Goal: Information Seeking & Learning: Find specific fact

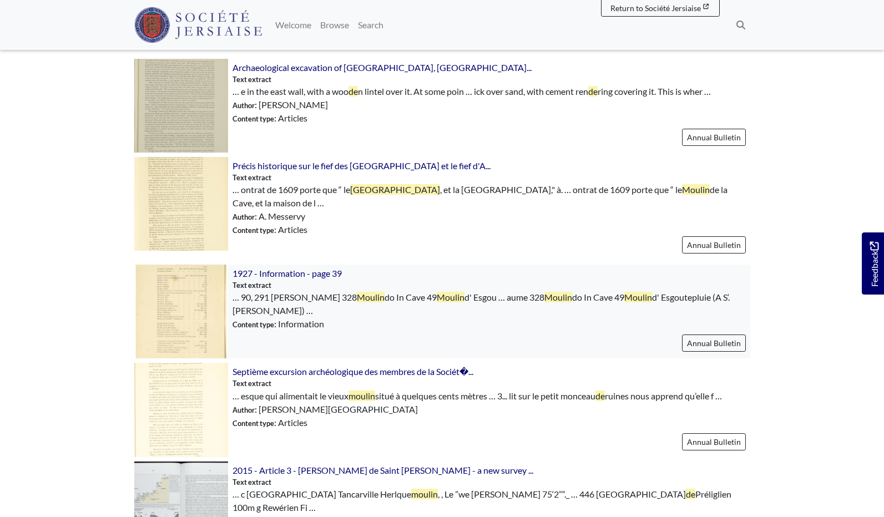
scroll to position [690, 0]
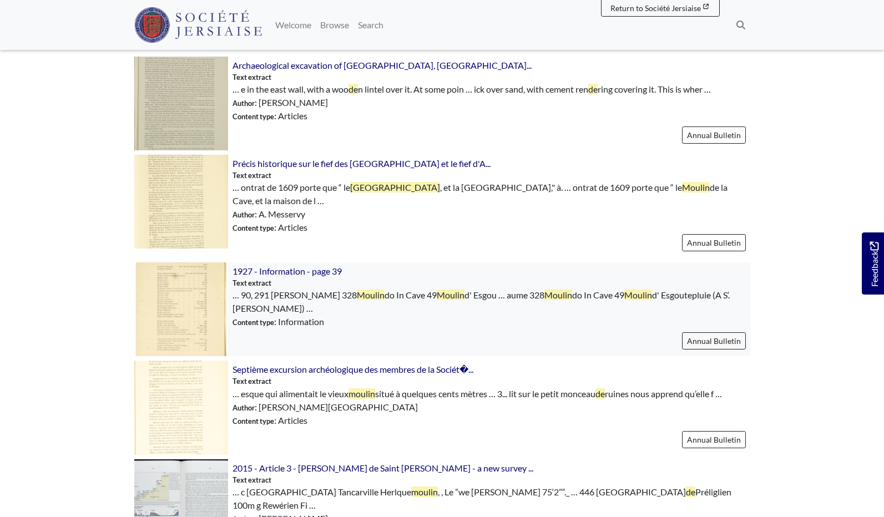
click at [198, 286] on img at bounding box center [181, 309] width 94 height 94
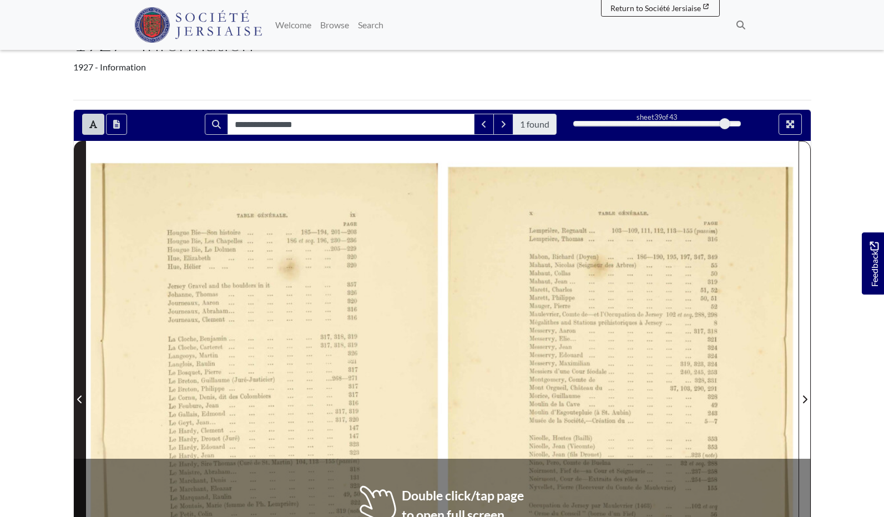
scroll to position [80, 0]
click at [80, 401] on icon "Previous Page" at bounding box center [80, 399] width 6 height 9
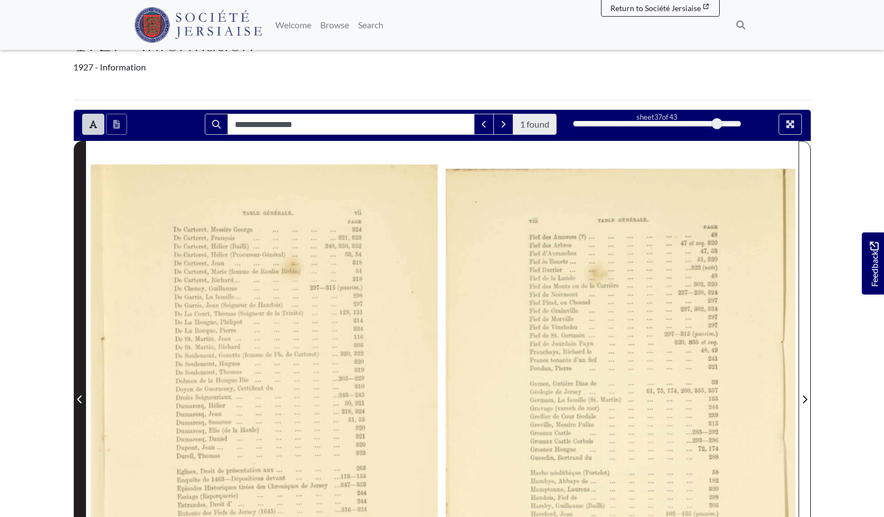
click at [80, 401] on icon "Previous Page" at bounding box center [80, 399] width 6 height 9
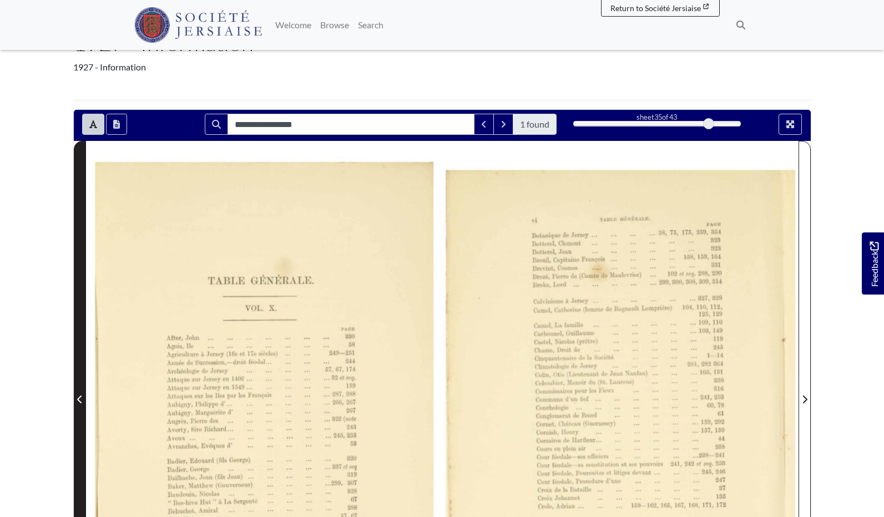
click at [80, 401] on icon "Previous Page" at bounding box center [80, 399] width 6 height 9
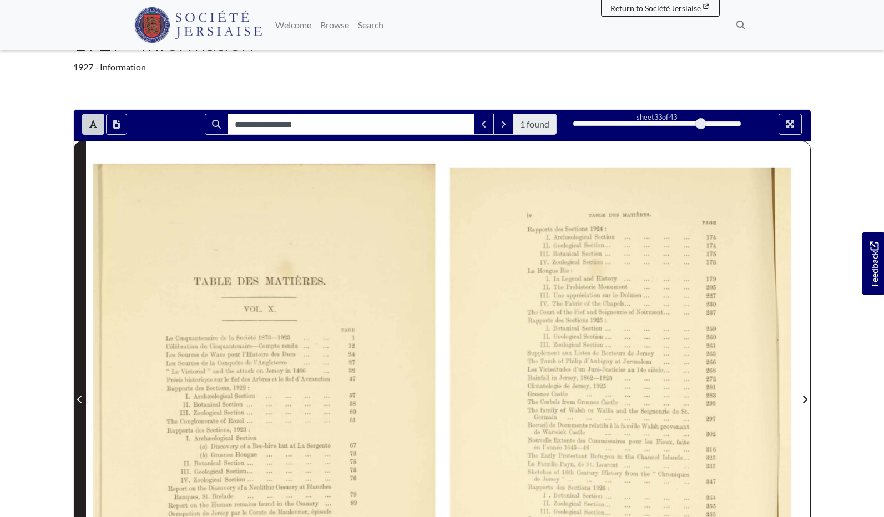
click at [80, 401] on icon "Previous Page" at bounding box center [80, 399] width 6 height 9
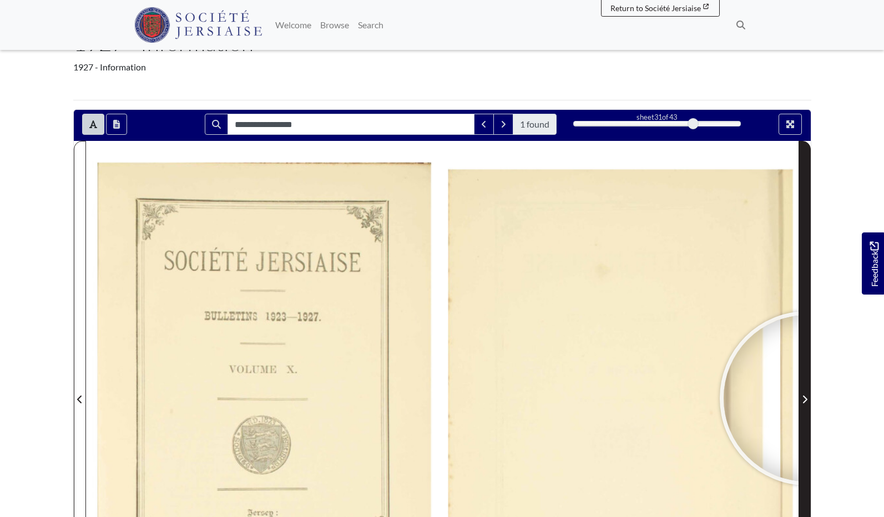
click at [807, 398] on icon "Next Page" at bounding box center [805, 399] width 6 height 9
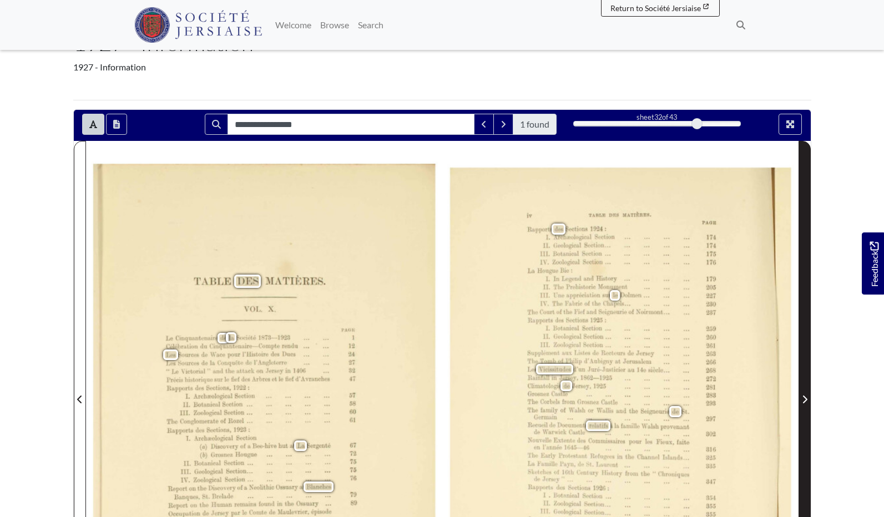
click at [807, 398] on icon "Next Page" at bounding box center [805, 399] width 6 height 9
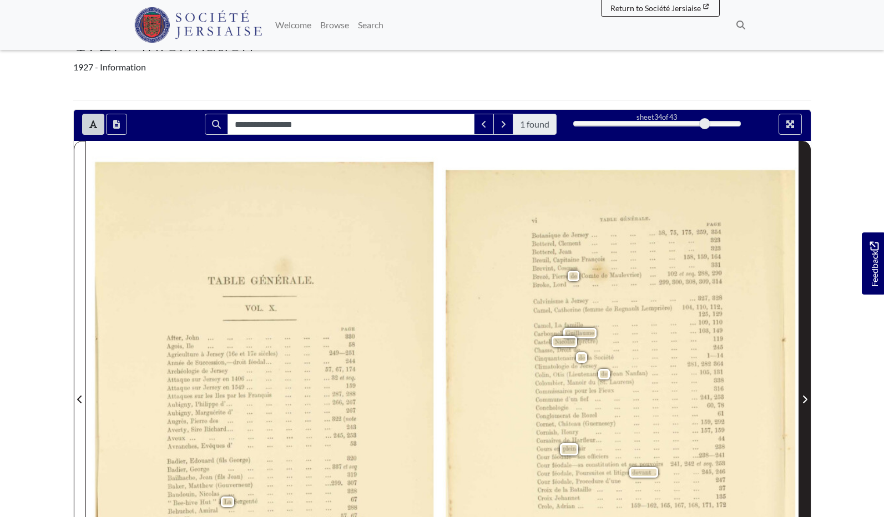
click at [807, 398] on icon "Next Page" at bounding box center [805, 399] width 6 height 9
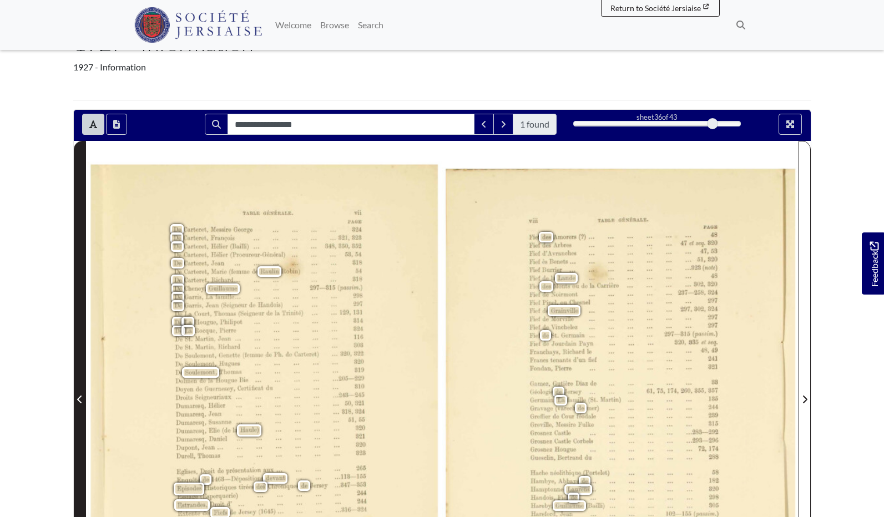
click at [80, 398] on icon "Previous Page" at bounding box center [80, 399] width 6 height 9
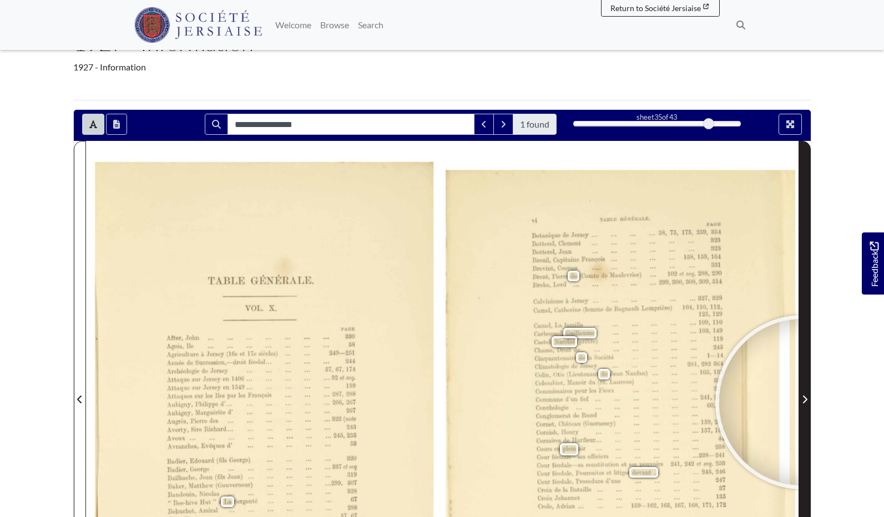
click at [802, 402] on icon "Next Page" at bounding box center [805, 399] width 6 height 9
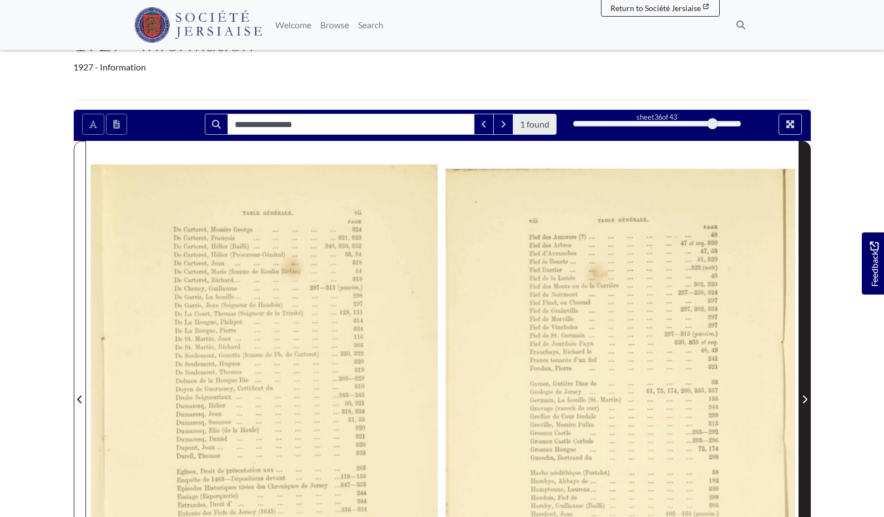
click at [802, 402] on icon "Next Page" at bounding box center [805, 399] width 6 height 9
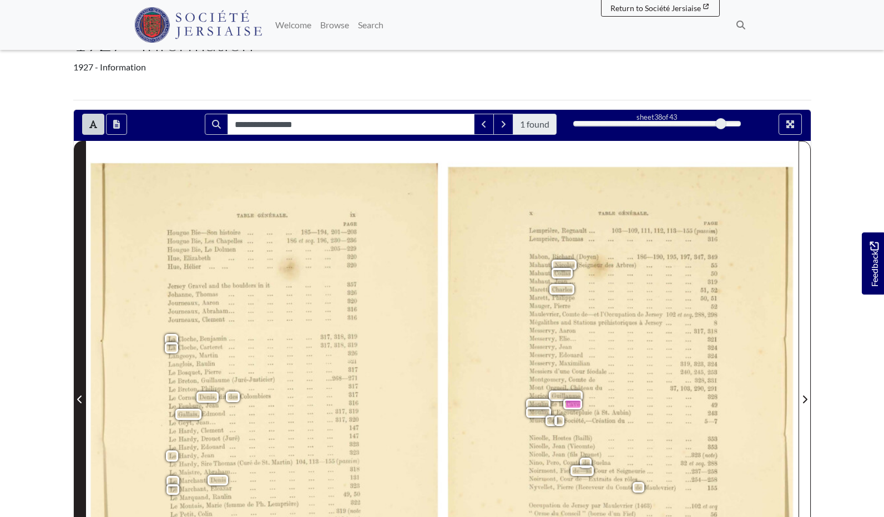
click at [77, 396] on span "Previous Page" at bounding box center [79, 399] width 11 height 13
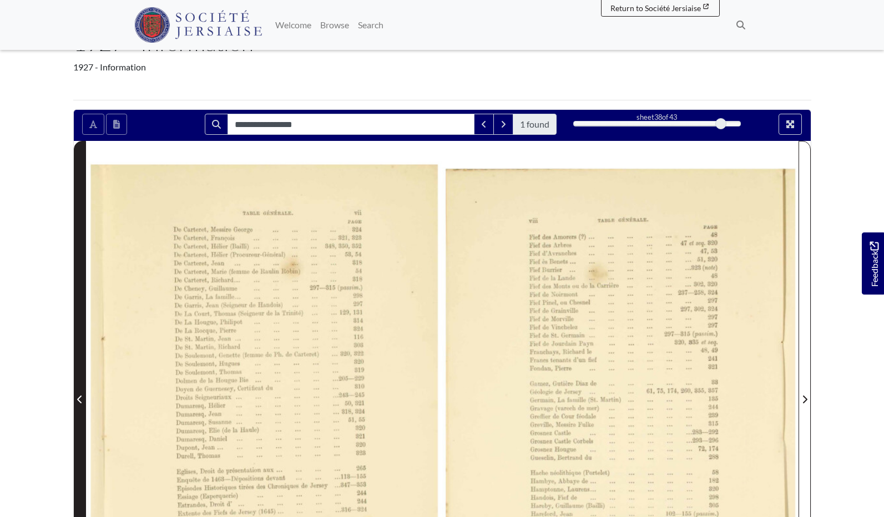
click at [77, 396] on span "Previous Page" at bounding box center [79, 399] width 11 height 13
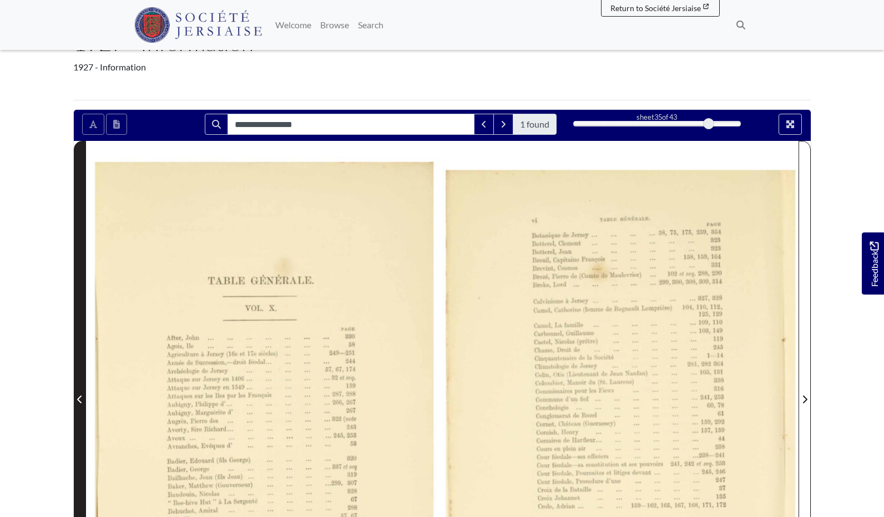
click at [77, 396] on span "Previous Page" at bounding box center [79, 399] width 11 height 13
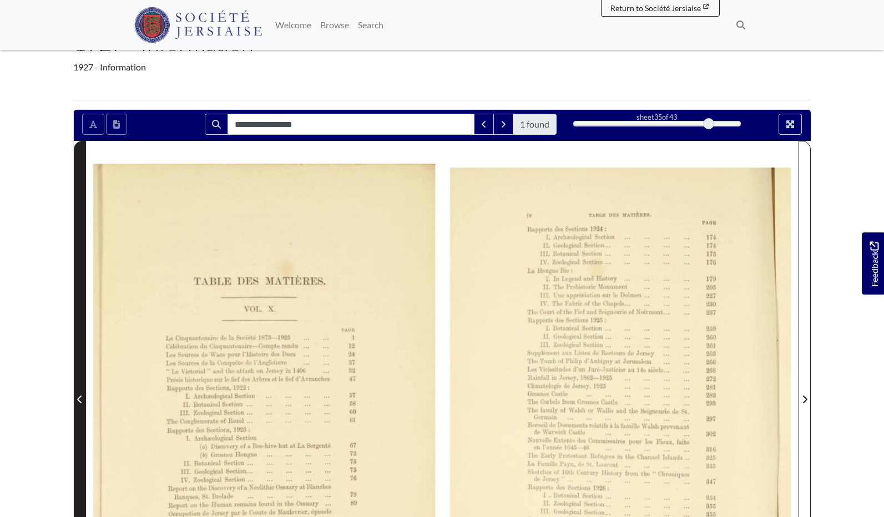
click at [77, 396] on span "Previous Page" at bounding box center [79, 399] width 11 height 13
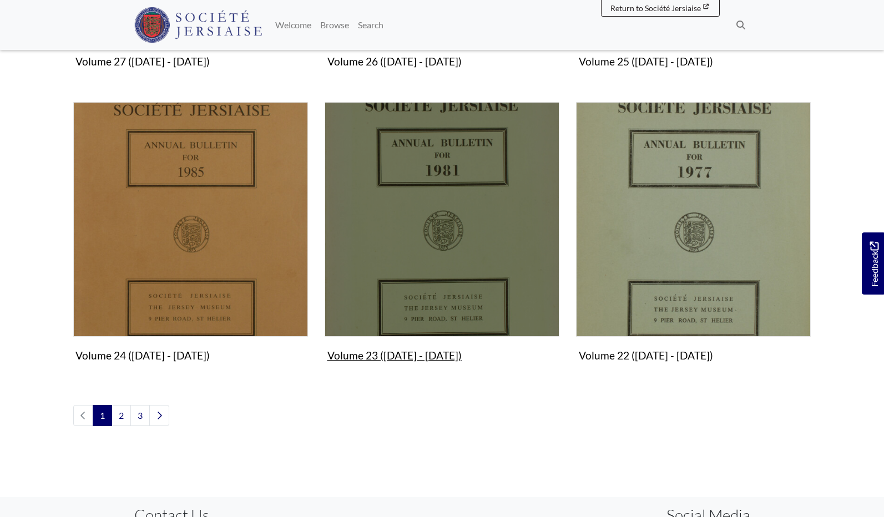
scroll to position [1214, 0]
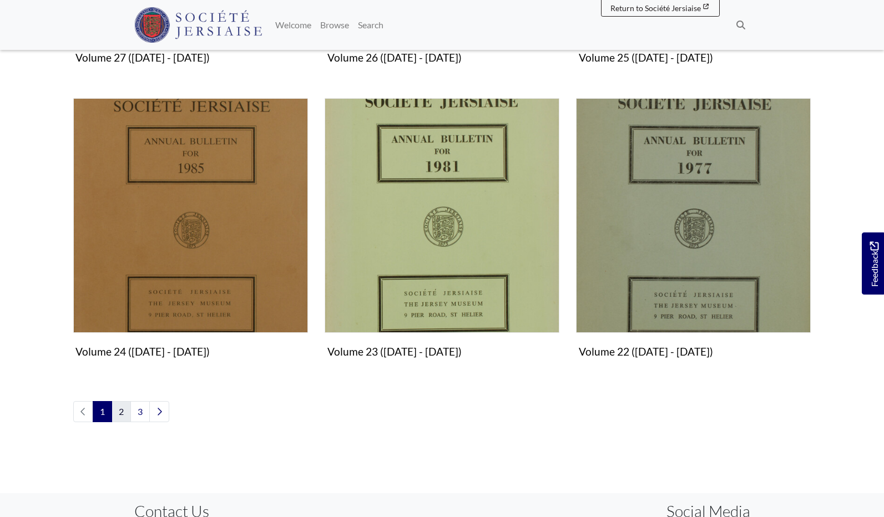
click at [122, 416] on link "2" at bounding box center [121, 411] width 19 height 21
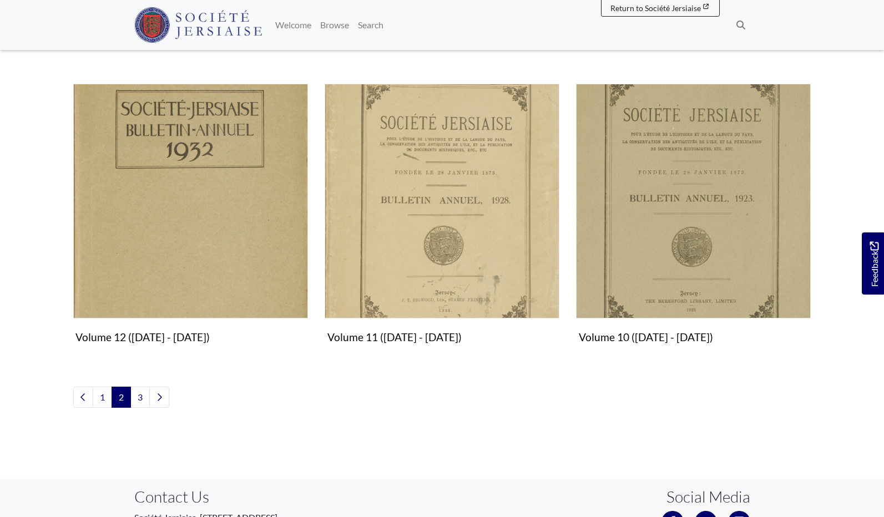
scroll to position [1230, 0]
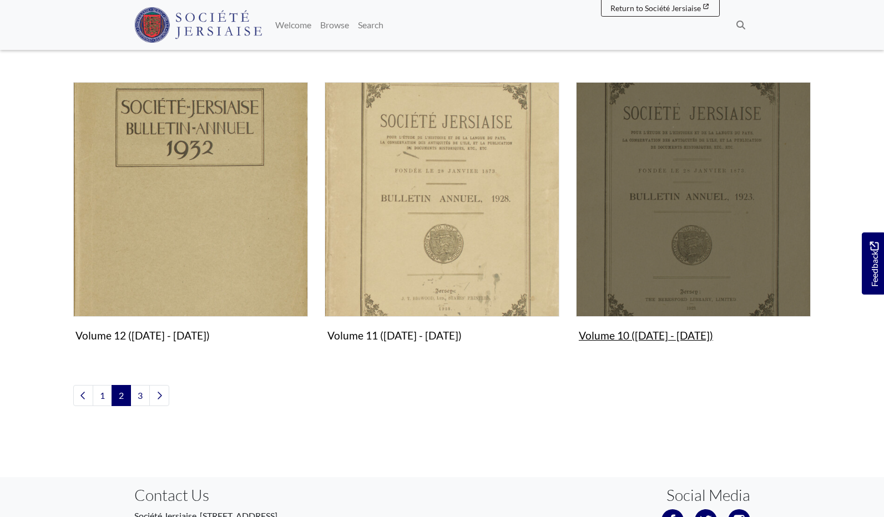
click at [704, 239] on img "Subcollection" at bounding box center [693, 199] width 235 height 235
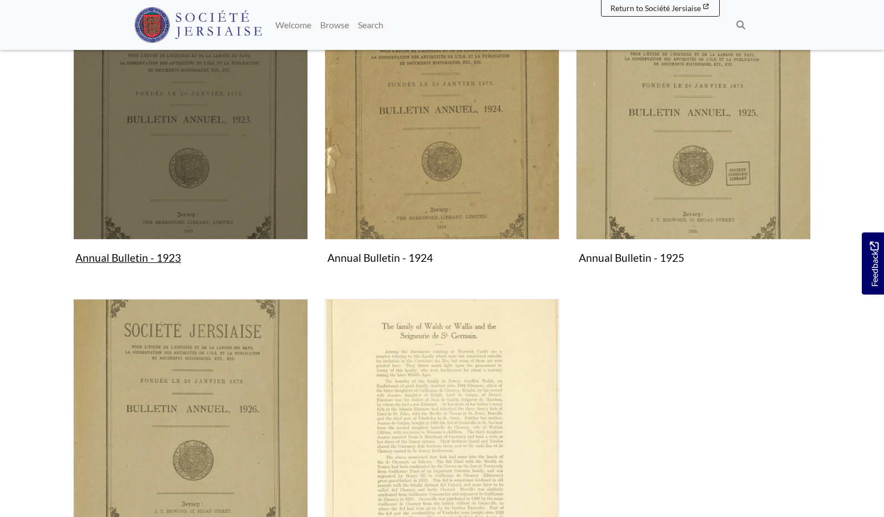
scroll to position [306, 0]
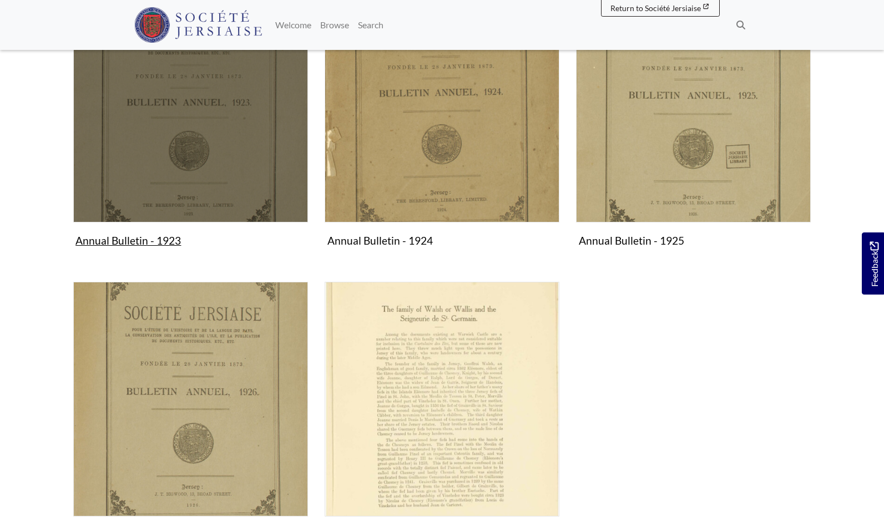
click at [235, 163] on img "Subcollection" at bounding box center [190, 105] width 235 height 235
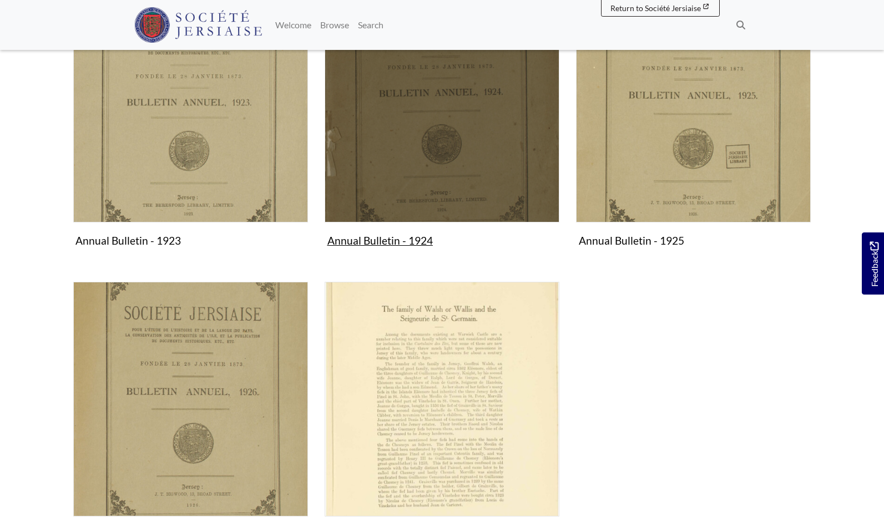
scroll to position [307, 0]
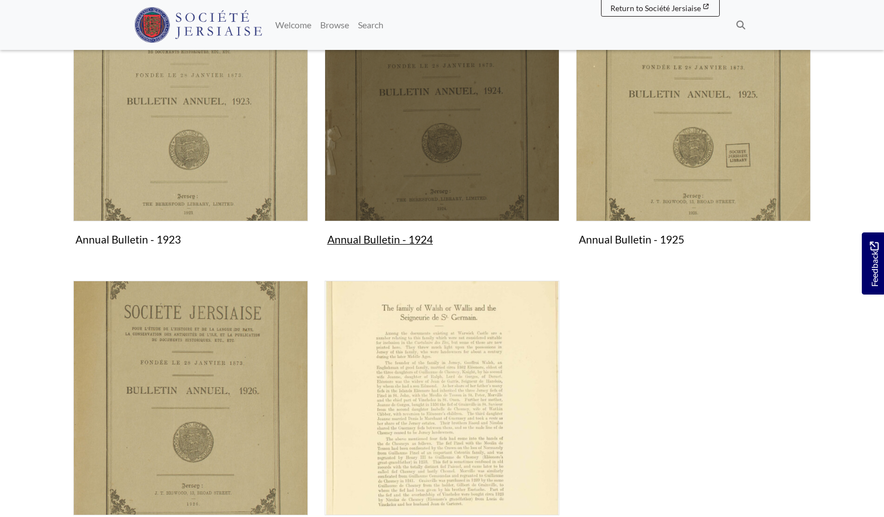
click at [471, 162] on img "Subcollection" at bounding box center [442, 104] width 235 height 235
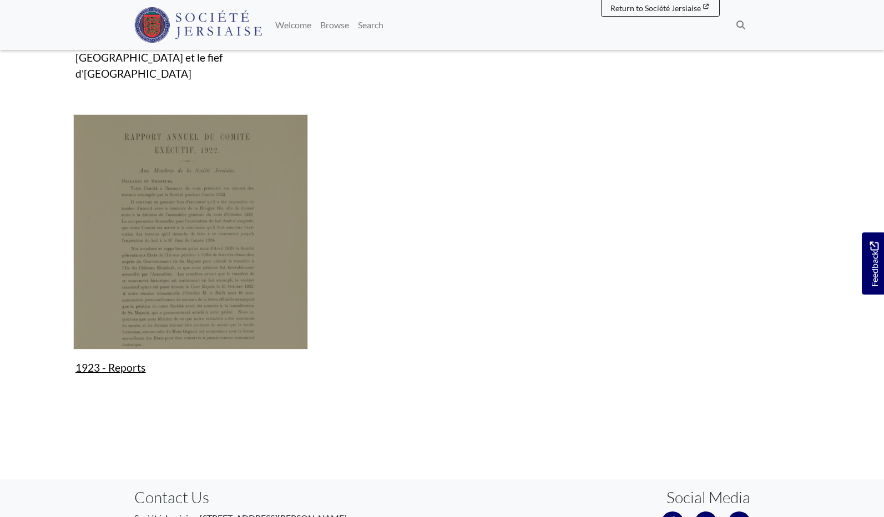
scroll to position [823, 0]
click at [195, 210] on img "Subcollection" at bounding box center [190, 230] width 235 height 235
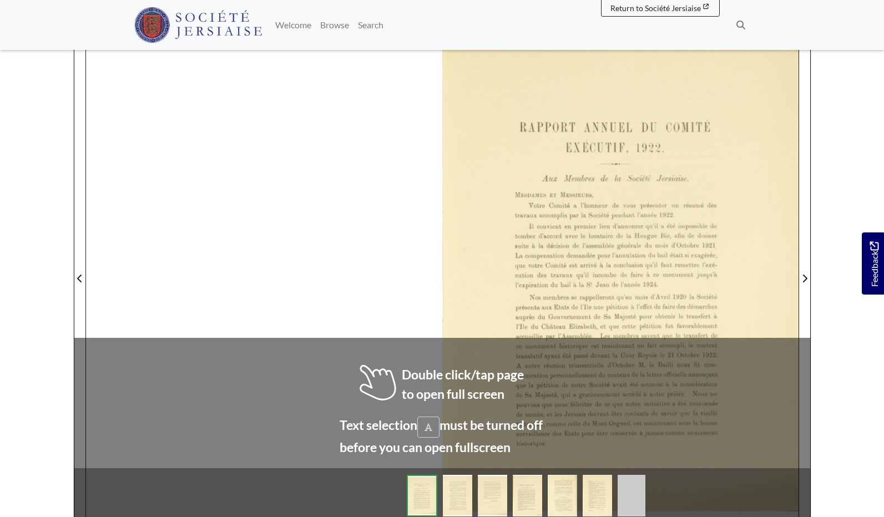
scroll to position [202, 0]
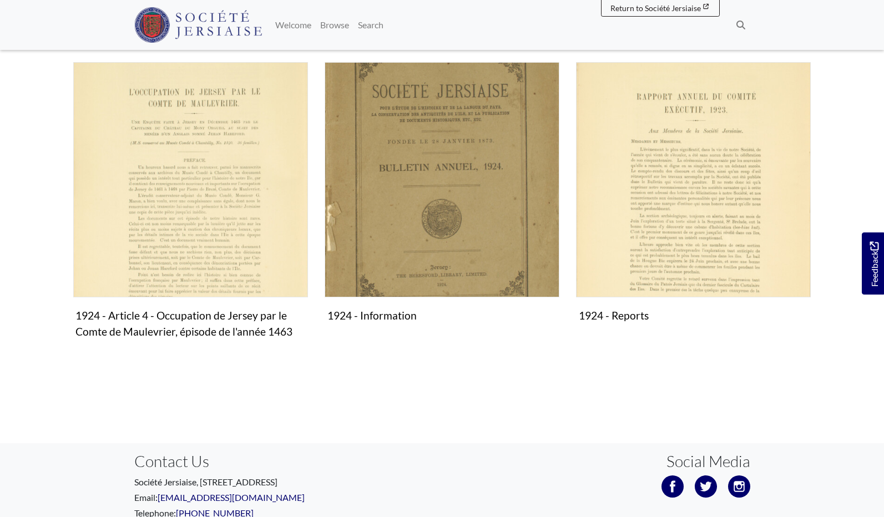
scroll to position [549, 0]
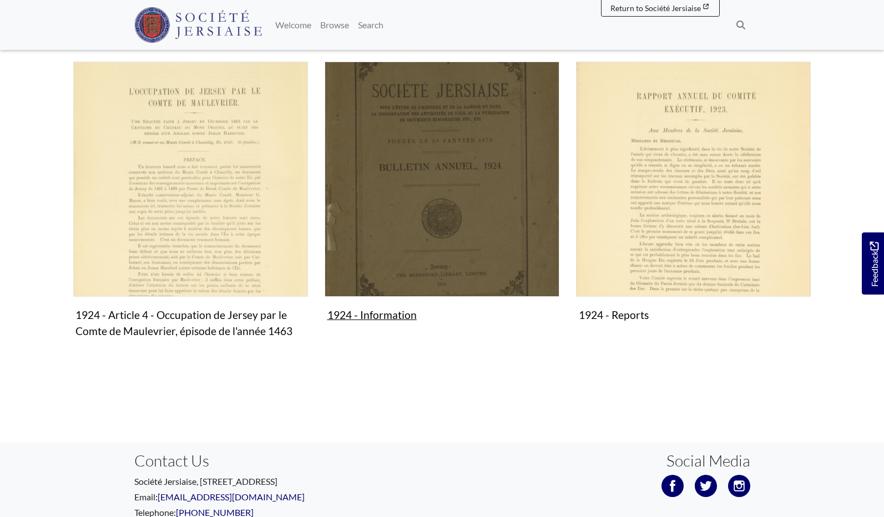
click at [379, 201] on img "Subcollection" at bounding box center [442, 179] width 235 height 235
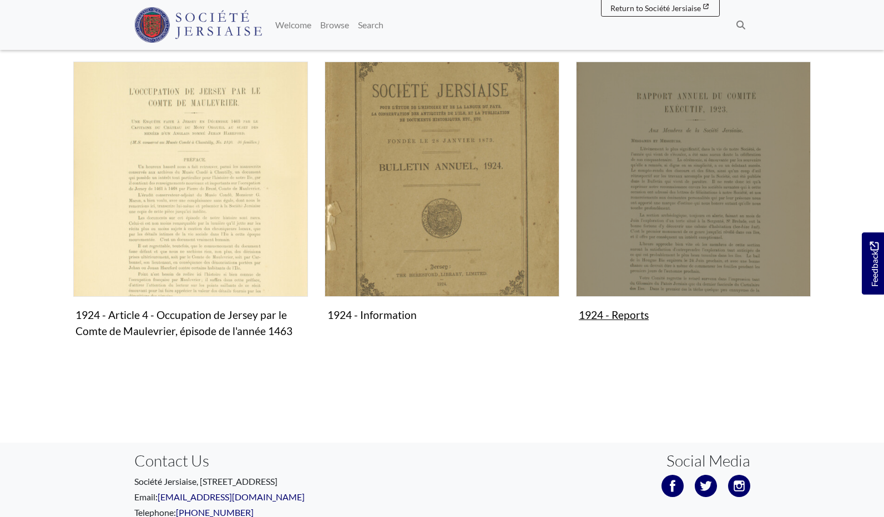
click at [767, 178] on img "Subcollection" at bounding box center [693, 179] width 235 height 235
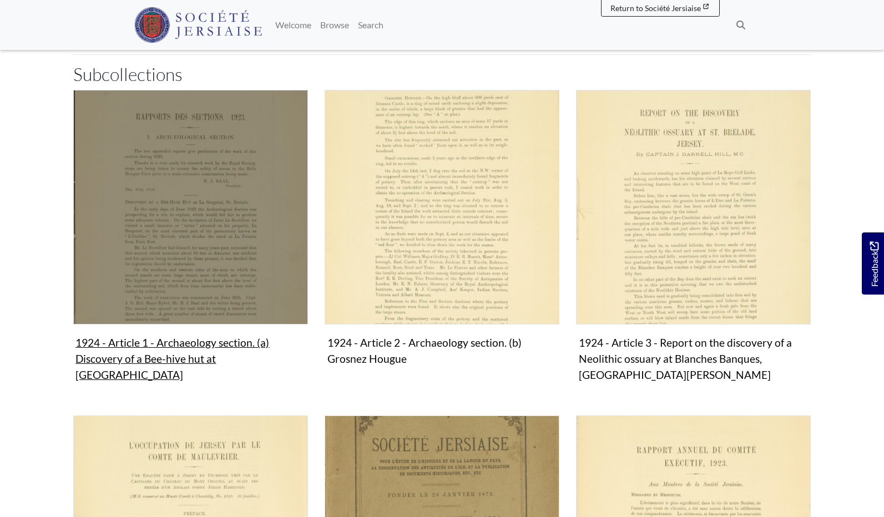
scroll to position [191, 0]
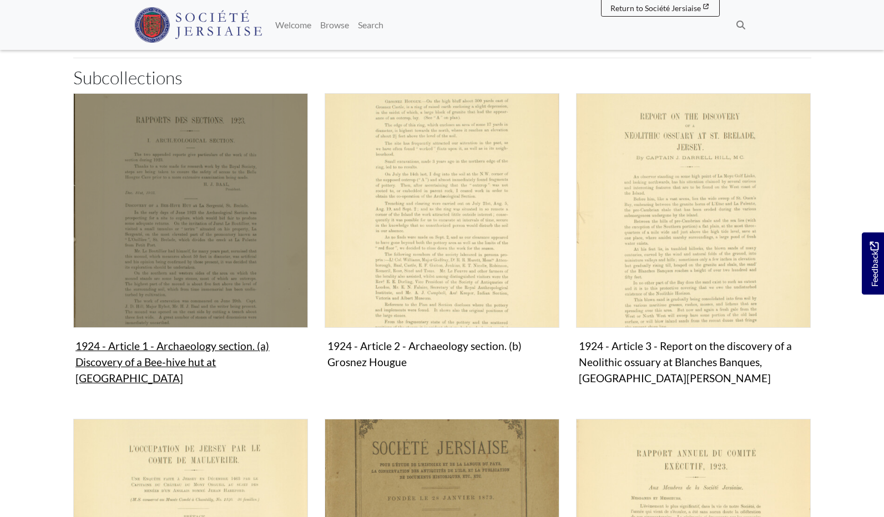
click at [233, 203] on img "Subcollection" at bounding box center [190, 210] width 235 height 235
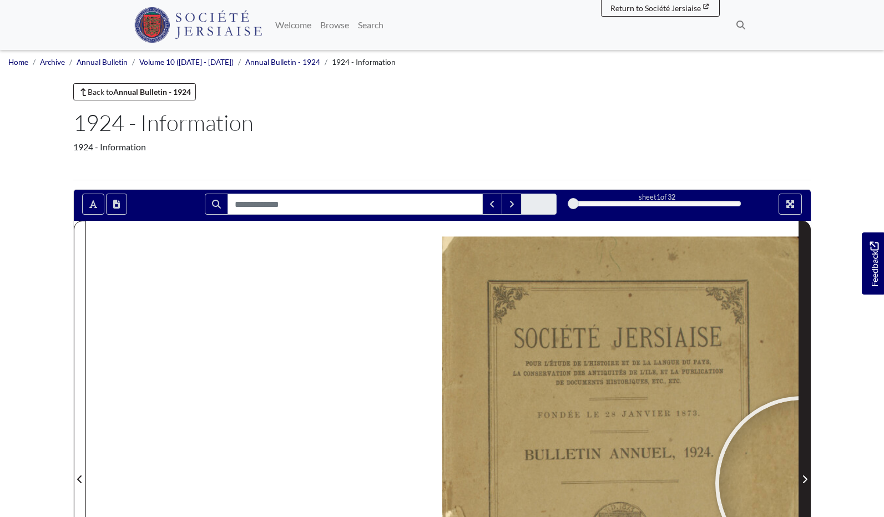
click at [802, 483] on icon "Next Page" at bounding box center [805, 479] width 6 height 9
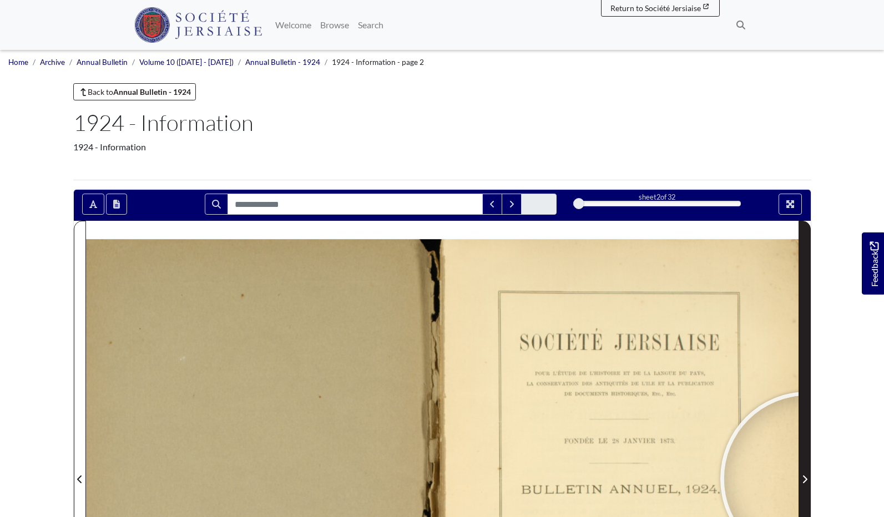
click at [807, 479] on span "Next Page" at bounding box center [804, 479] width 11 height 13
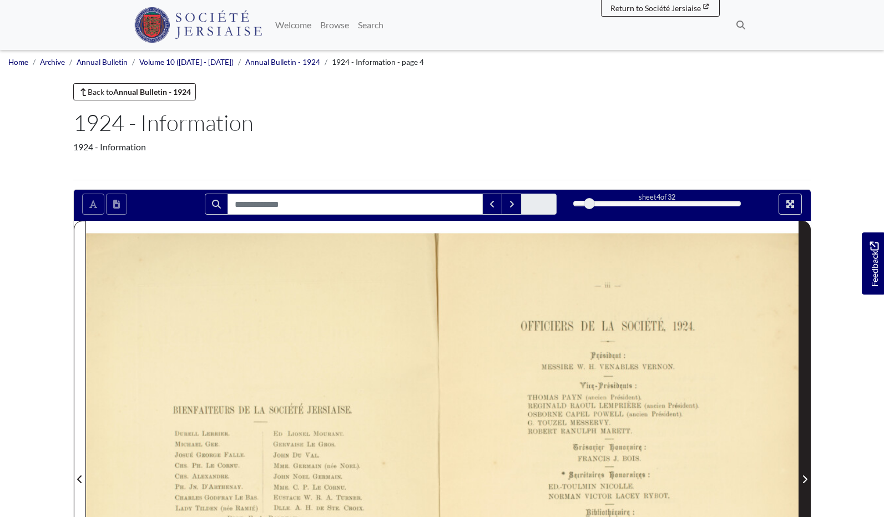
click at [807, 479] on span "Next Page" at bounding box center [804, 479] width 11 height 13
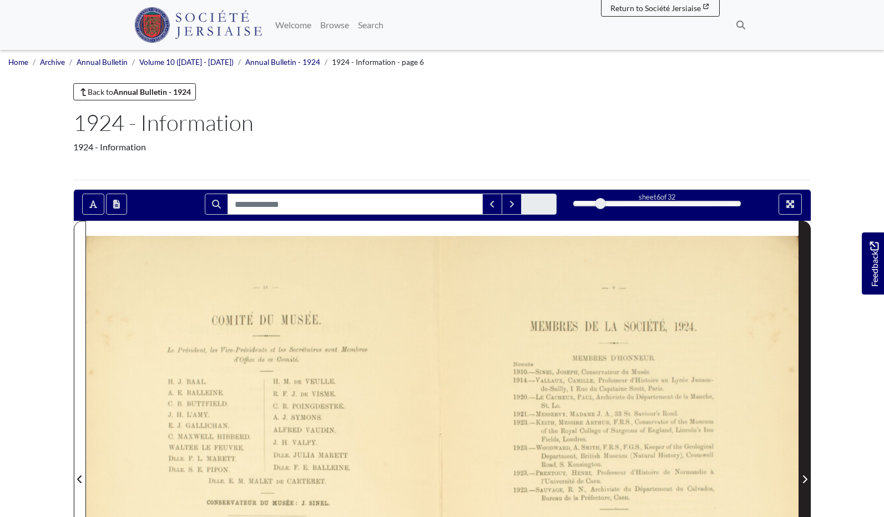
click at [807, 479] on span "Next Page" at bounding box center [804, 479] width 11 height 13
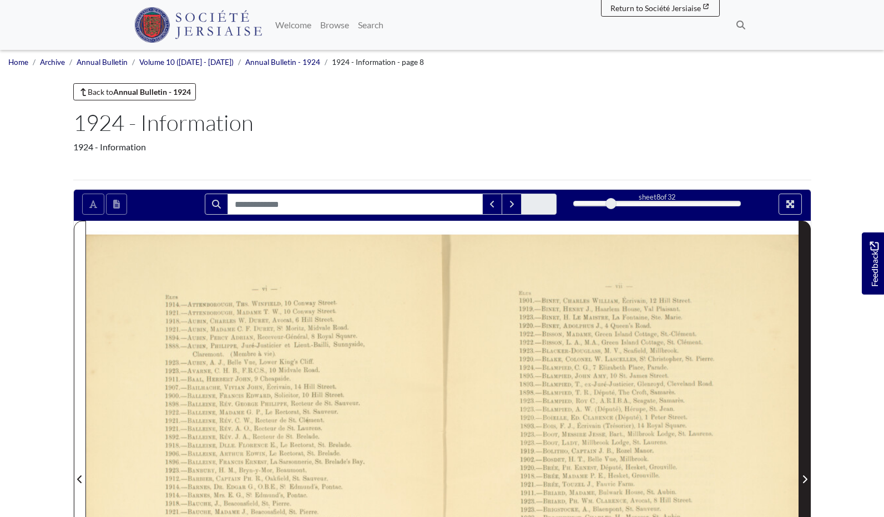
click at [807, 479] on span "Next Page" at bounding box center [804, 479] width 11 height 13
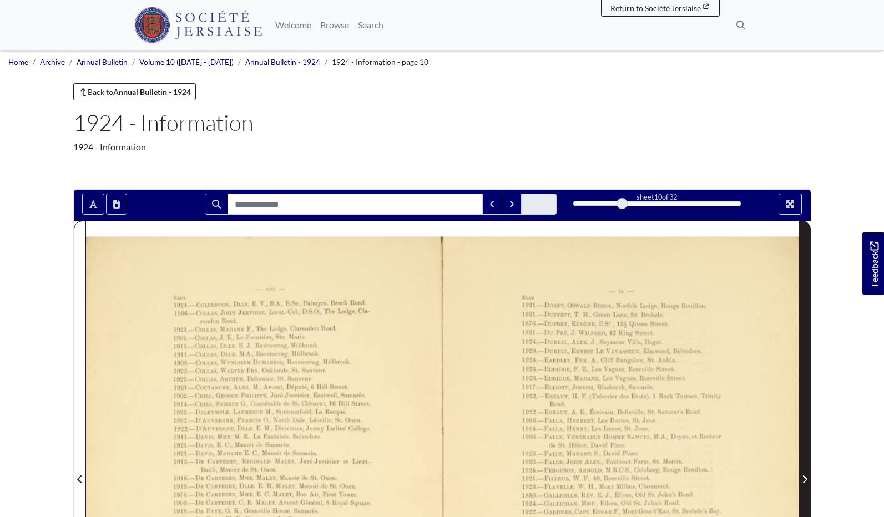
click at [807, 479] on span "Next Page" at bounding box center [804, 479] width 11 height 13
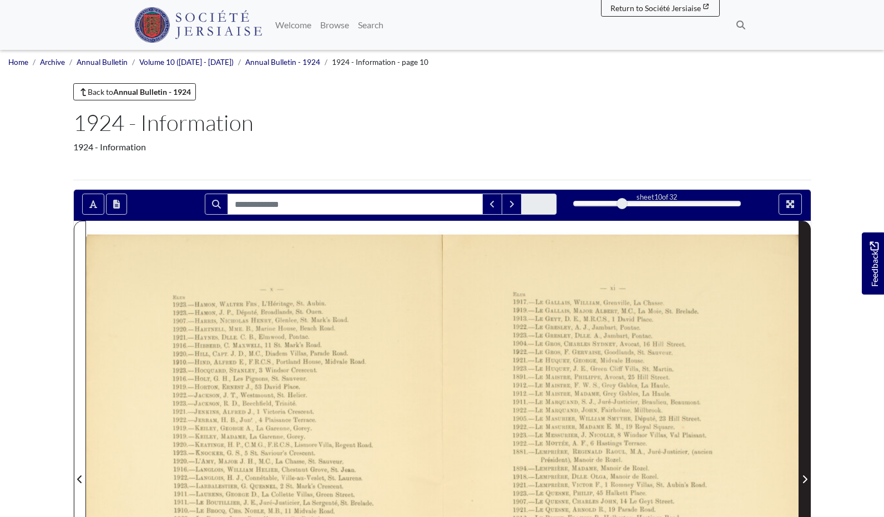
click at [807, 479] on span "Next Page" at bounding box center [804, 479] width 11 height 13
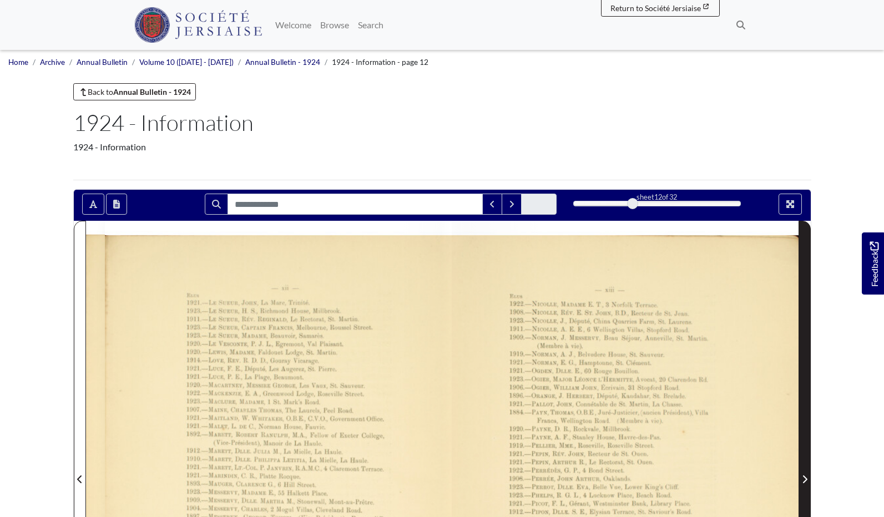
click at [807, 479] on span "Next Page" at bounding box center [804, 479] width 11 height 13
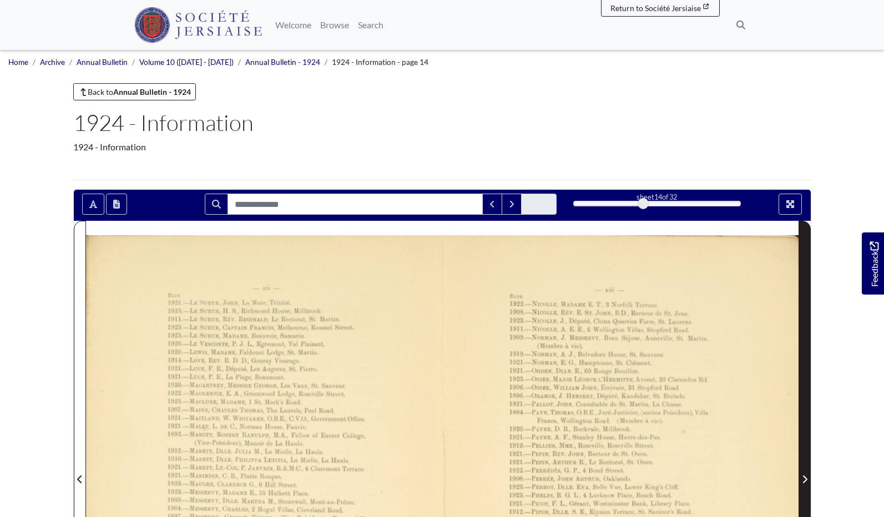
click at [807, 479] on span "Next Page" at bounding box center [804, 479] width 11 height 13
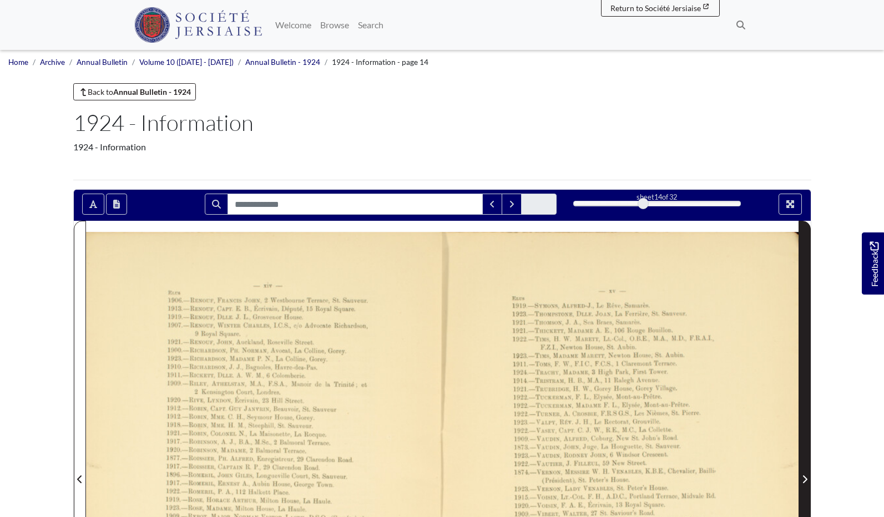
click at [807, 479] on span "Next Page" at bounding box center [804, 479] width 11 height 13
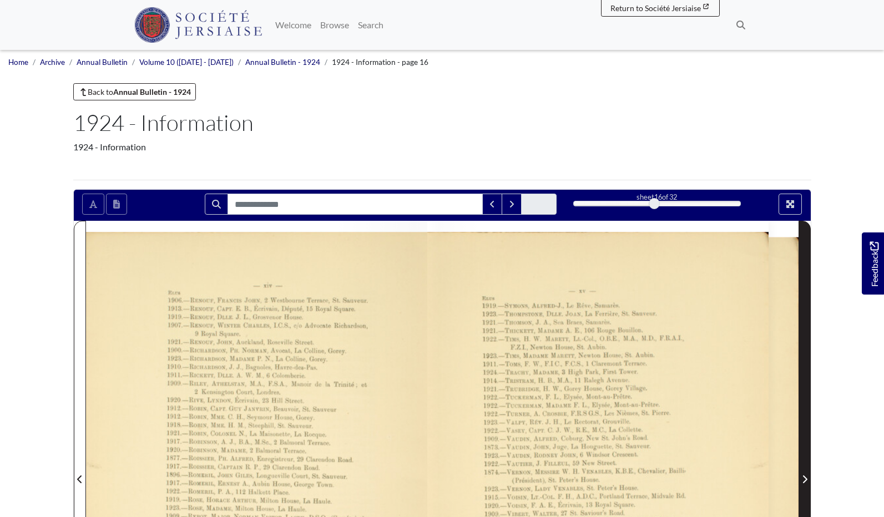
click at [807, 479] on span "Next Page" at bounding box center [804, 479] width 11 height 13
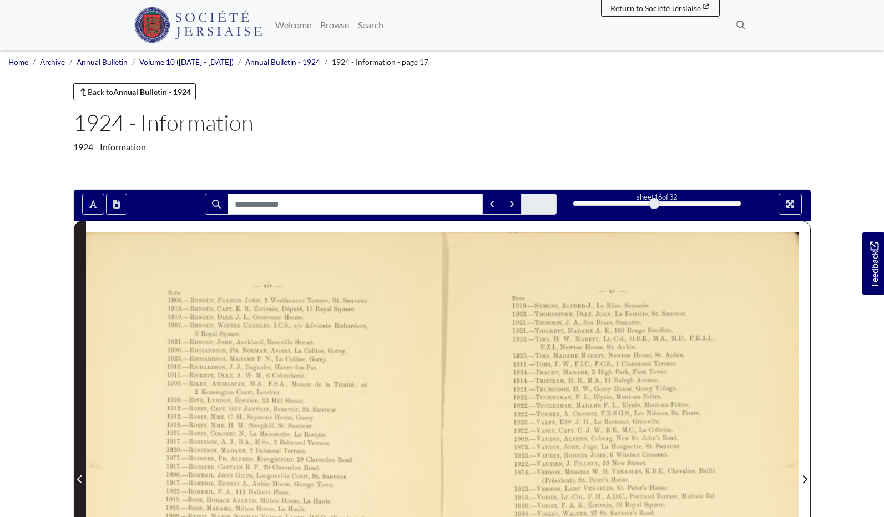
click at [83, 483] on span "Previous Page" at bounding box center [79, 479] width 11 height 13
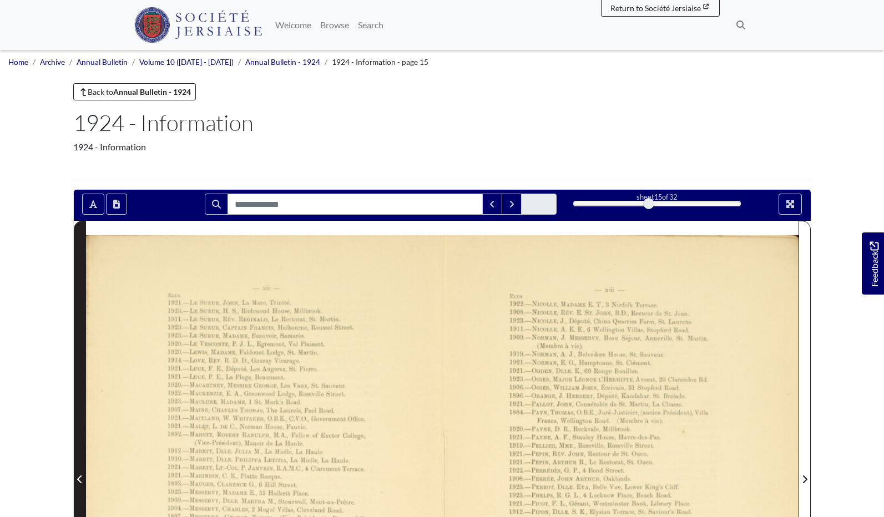
click at [79, 481] on icon "Previous Page" at bounding box center [80, 479] width 6 height 9
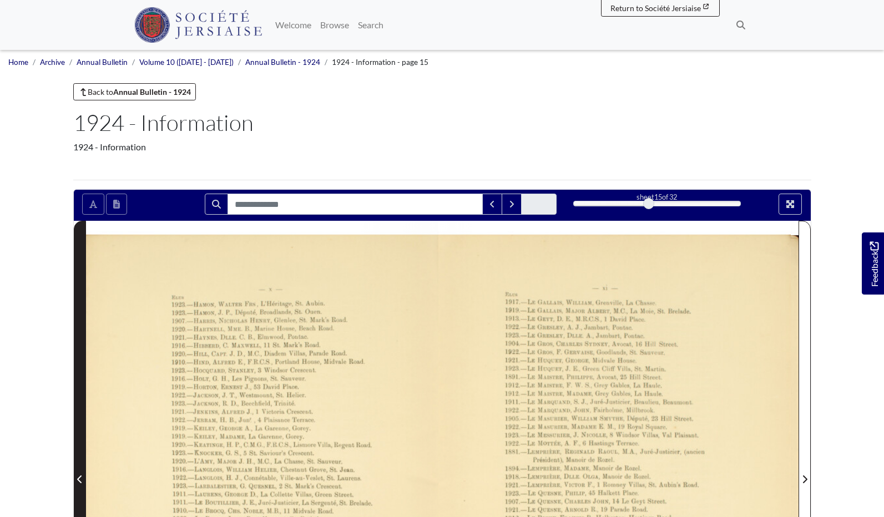
click at [79, 481] on icon "Previous Page" at bounding box center [80, 479] width 6 height 9
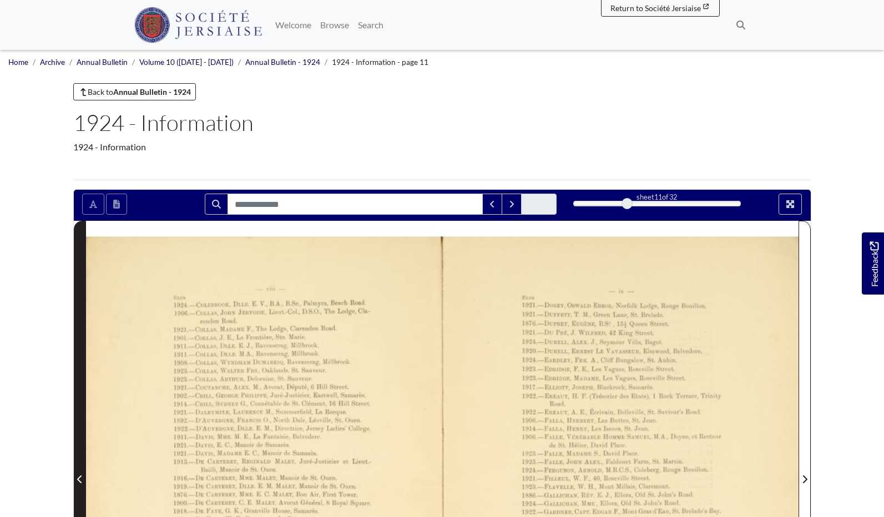
click at [79, 481] on icon "Previous Page" at bounding box center [80, 479] width 6 height 9
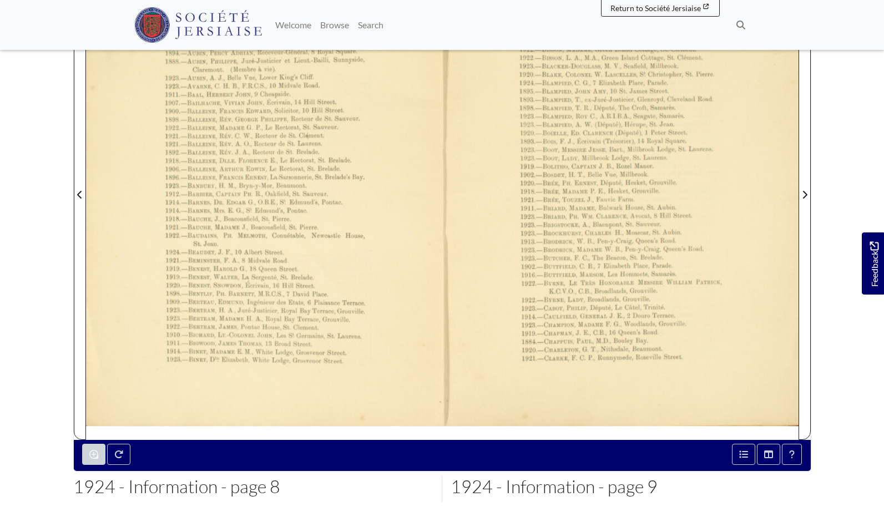
scroll to position [286, 0]
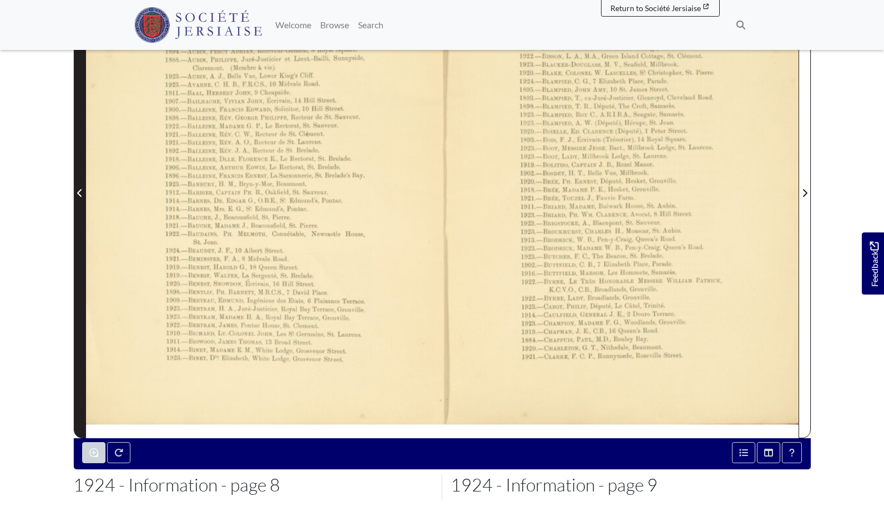
click at [77, 192] on span "Previous Page" at bounding box center [79, 192] width 11 height 13
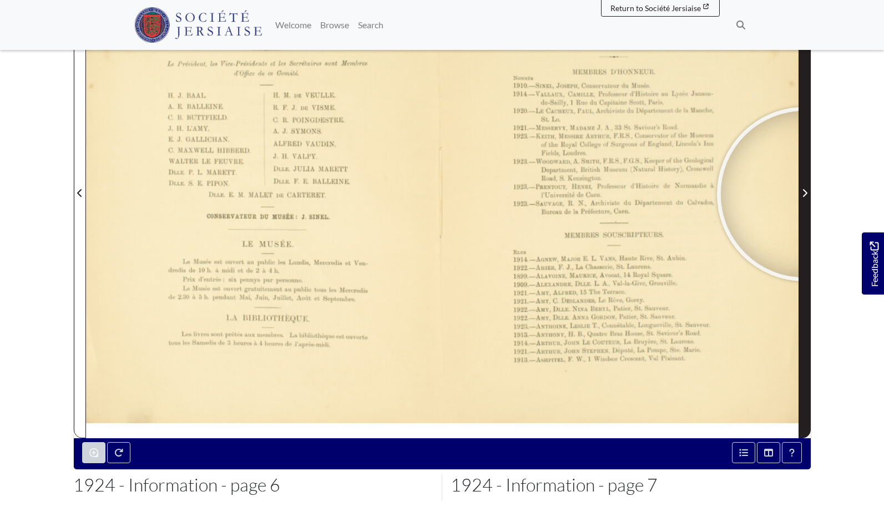
click at [804, 194] on icon "Next Page" at bounding box center [805, 193] width 6 height 9
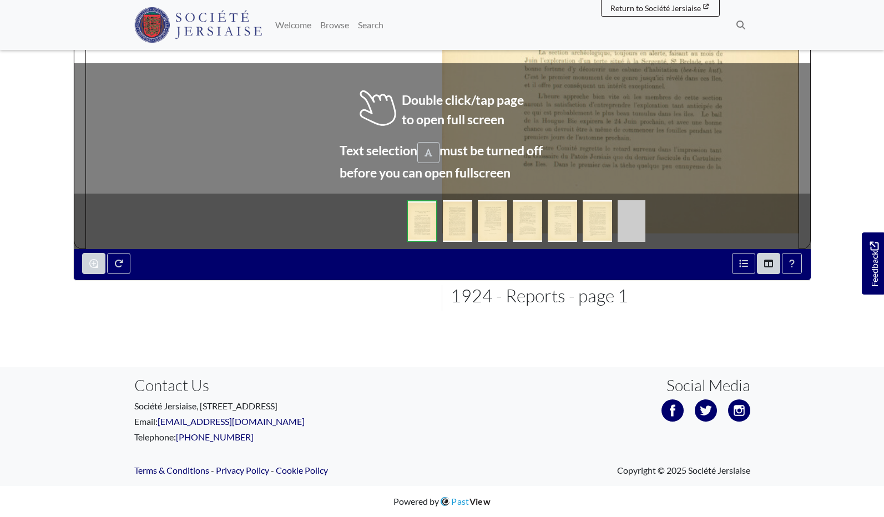
scroll to position [475, 0]
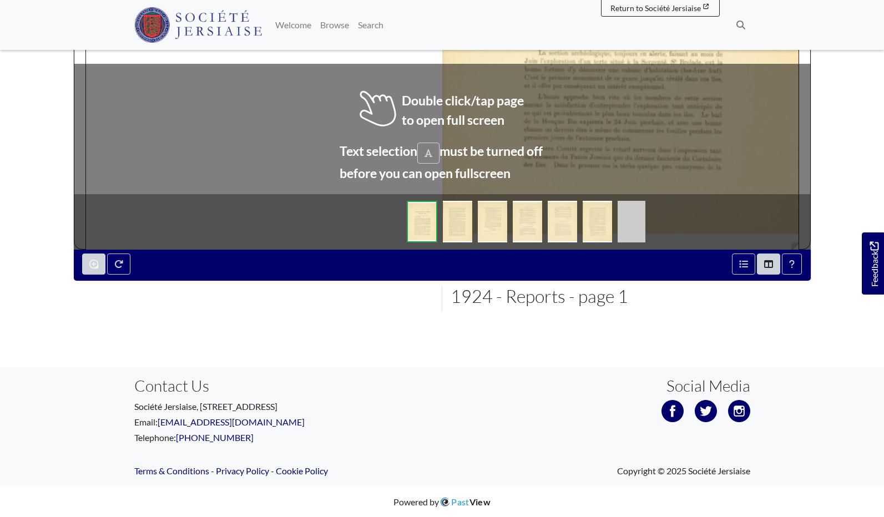
click at [584, 221] on img at bounding box center [597, 222] width 29 height 42
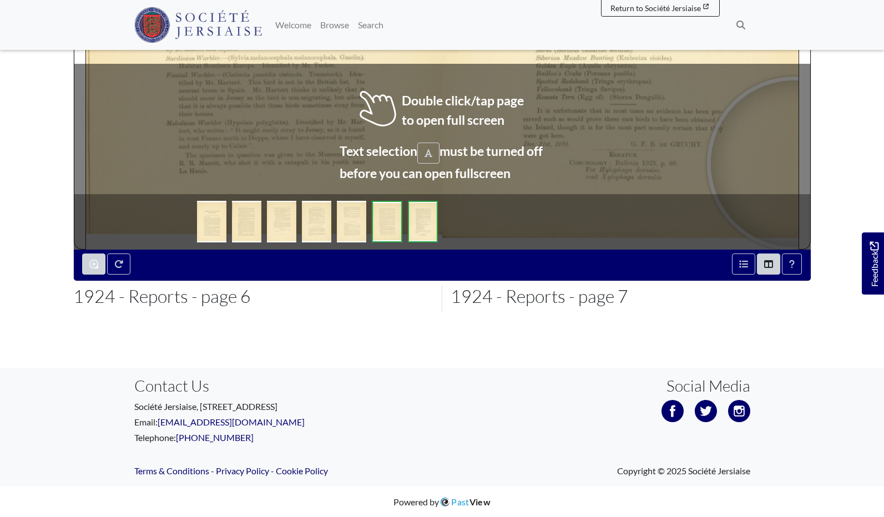
click at [841, 107] on body "Menu" at bounding box center [442, 21] width 884 height 993
click at [762, 97] on div at bounding box center [762, 96] width 166 height 166
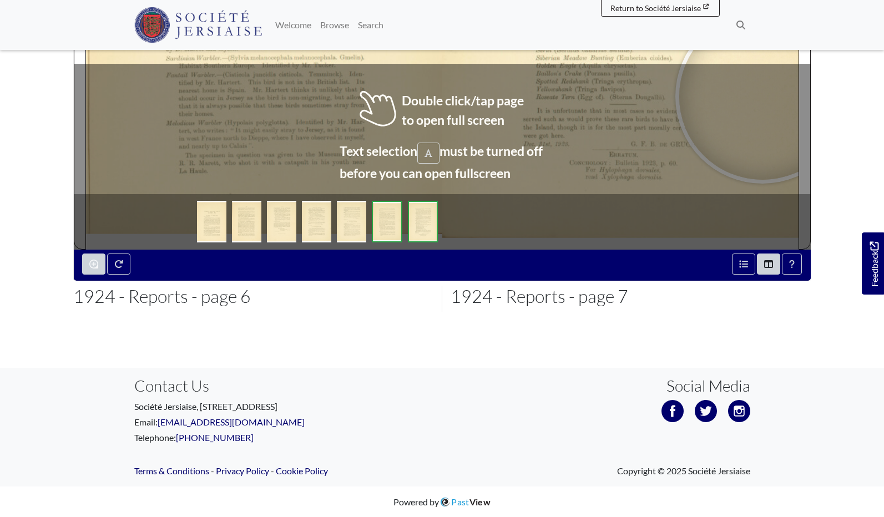
click at [762, 97] on div at bounding box center [762, 96] width 166 height 166
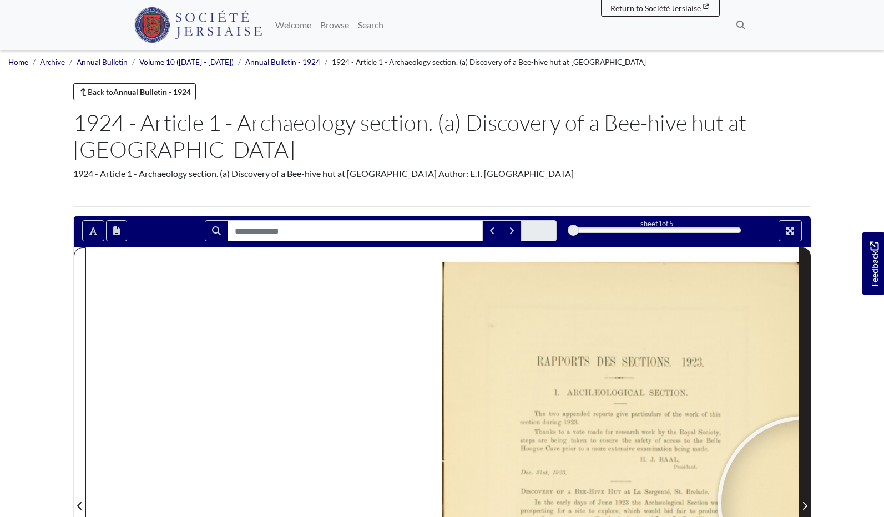
click at [805, 503] on icon "Next Page" at bounding box center [805, 506] width 6 height 9
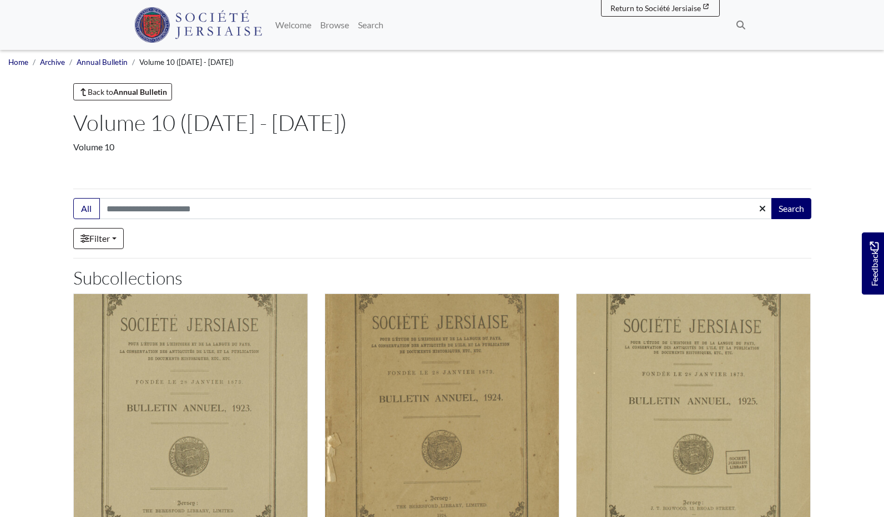
scroll to position [307, 0]
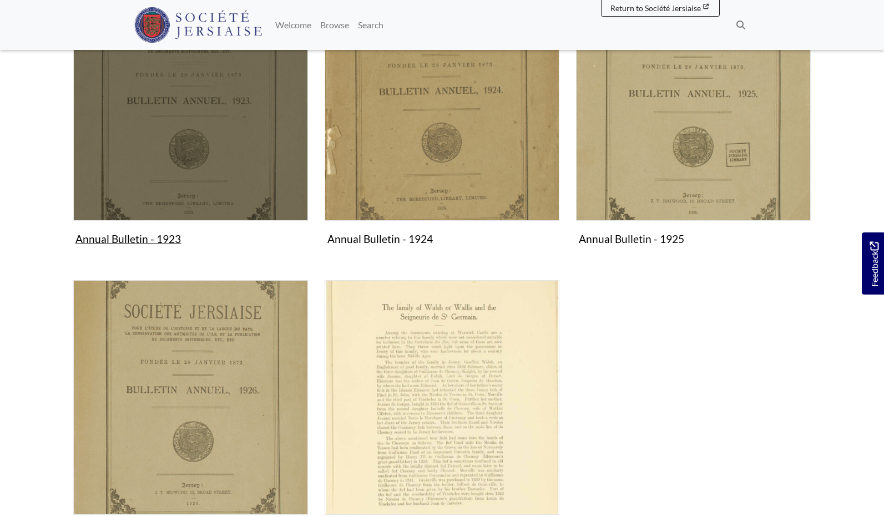
click at [182, 123] on img "Subcollection" at bounding box center [190, 103] width 235 height 235
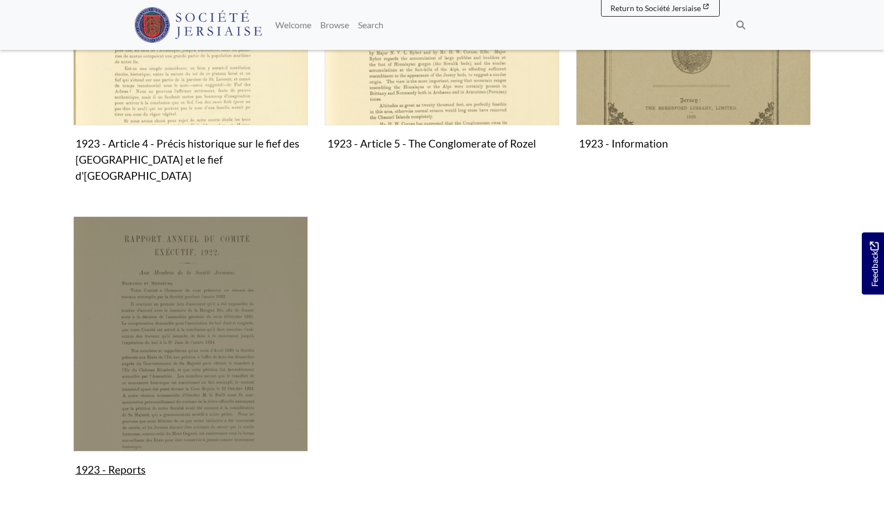
scroll to position [726, 0]
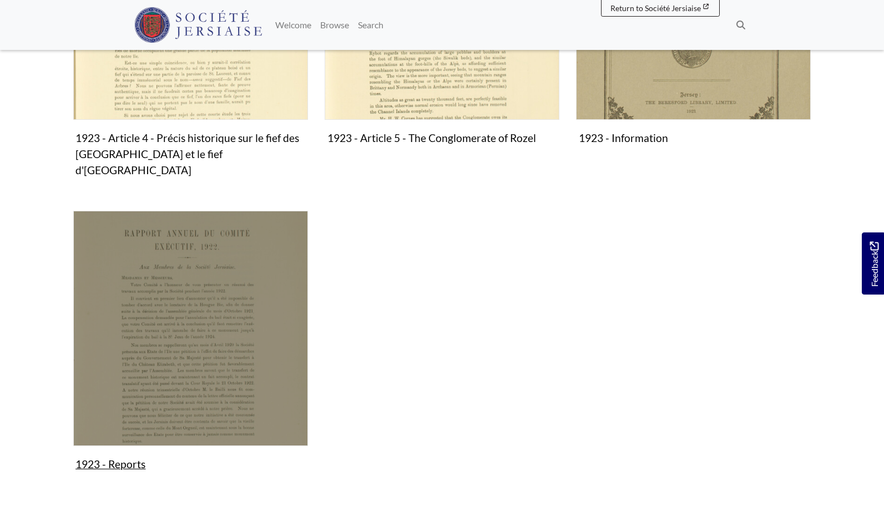
click at [190, 302] on img "Subcollection" at bounding box center [190, 328] width 235 height 235
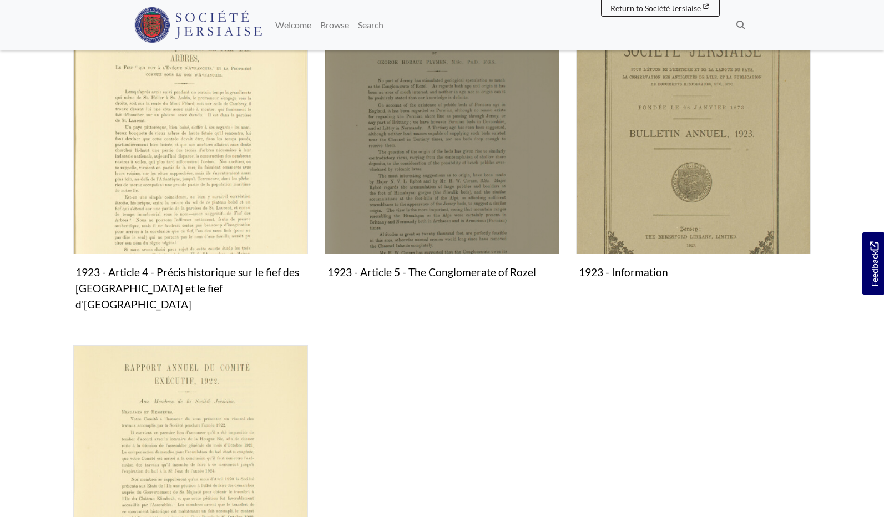
scroll to position [588, 0]
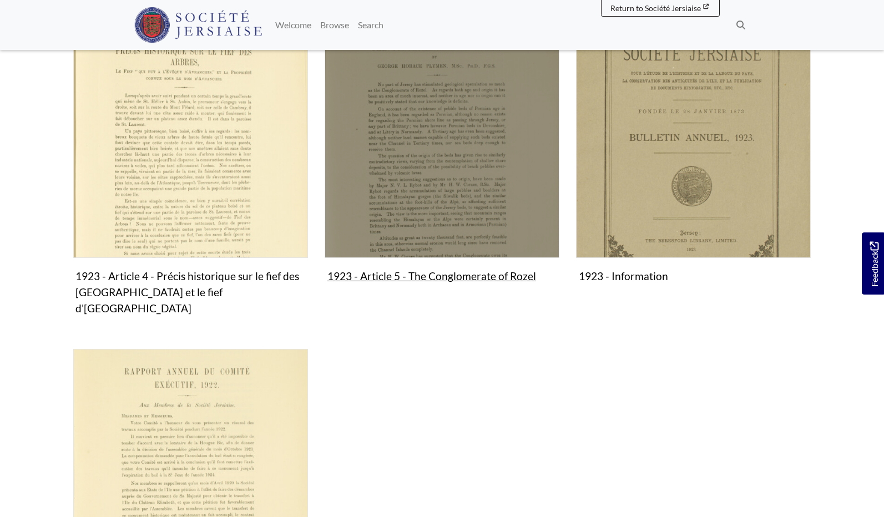
click at [446, 160] on img "Subcollection" at bounding box center [442, 140] width 235 height 235
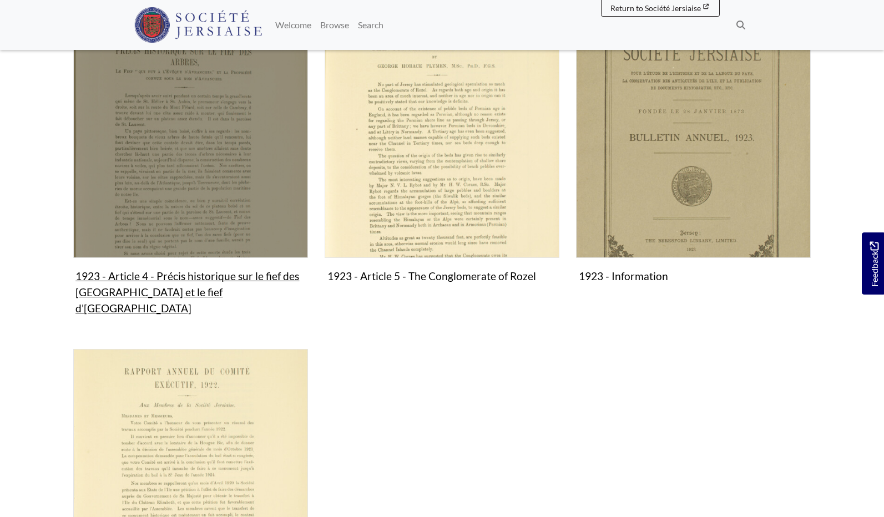
click at [150, 186] on img "Subcollection" at bounding box center [190, 140] width 235 height 235
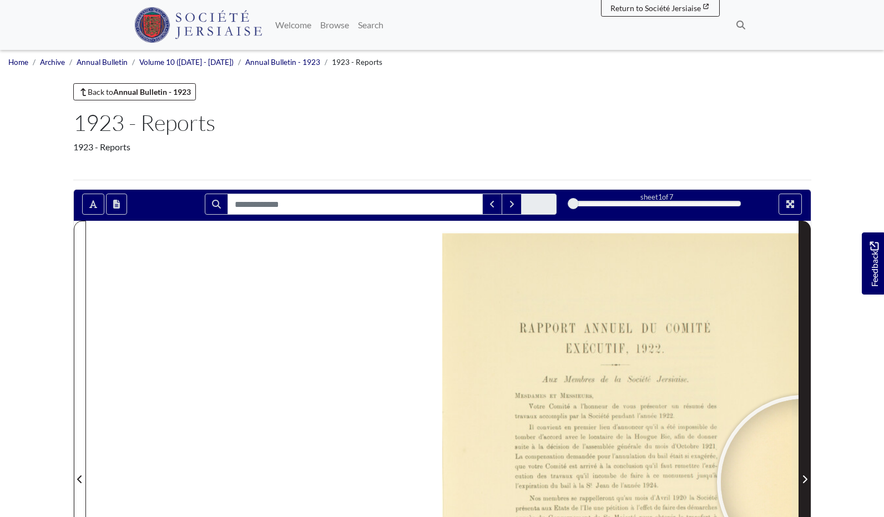
click at [804, 482] on icon "Next Page" at bounding box center [804, 480] width 4 height 8
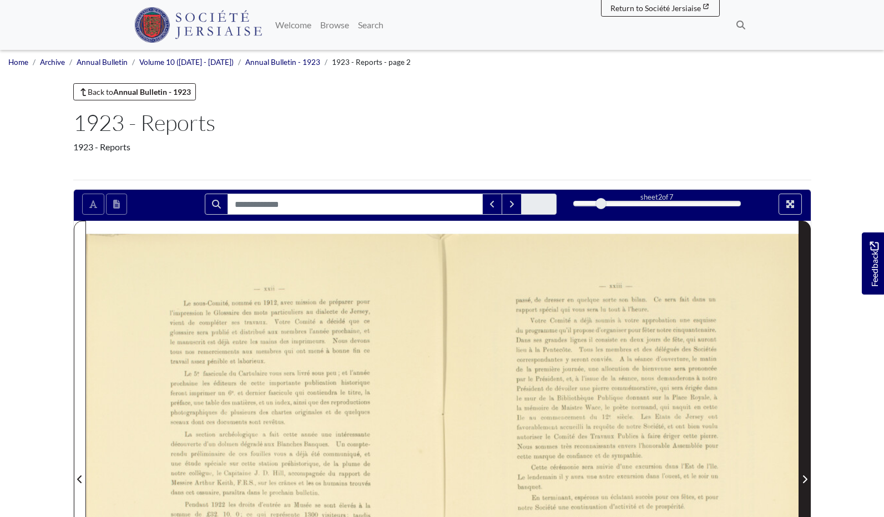
click at [804, 482] on icon "Next Page" at bounding box center [804, 480] width 4 height 8
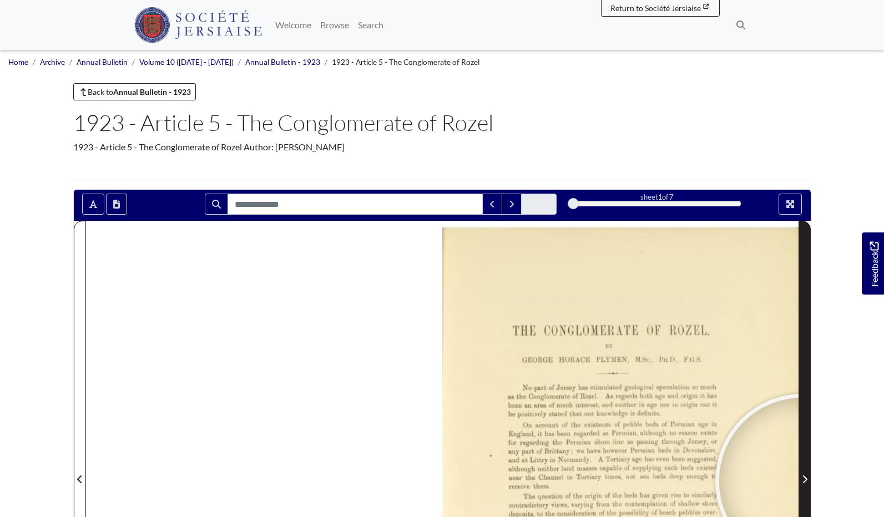
click at [802, 481] on icon "Next Page" at bounding box center [805, 479] width 6 height 9
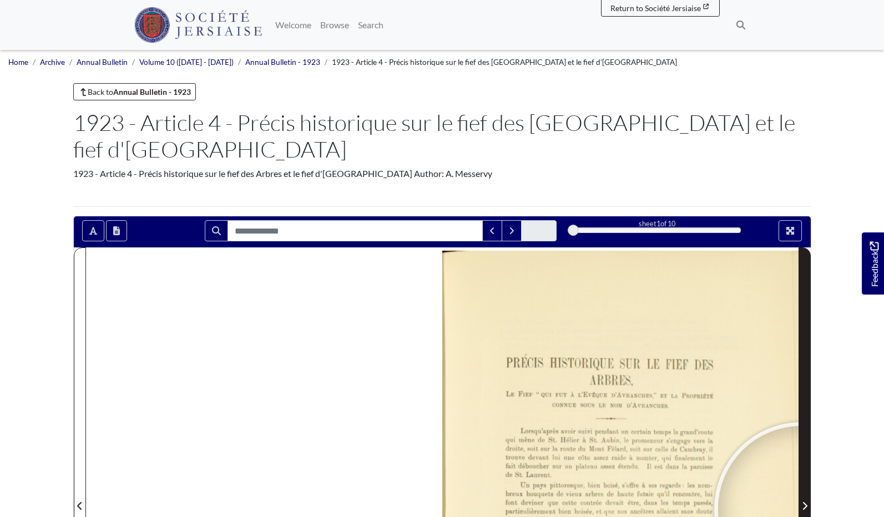
click at [801, 499] on span "Next Page" at bounding box center [804, 505] width 11 height 13
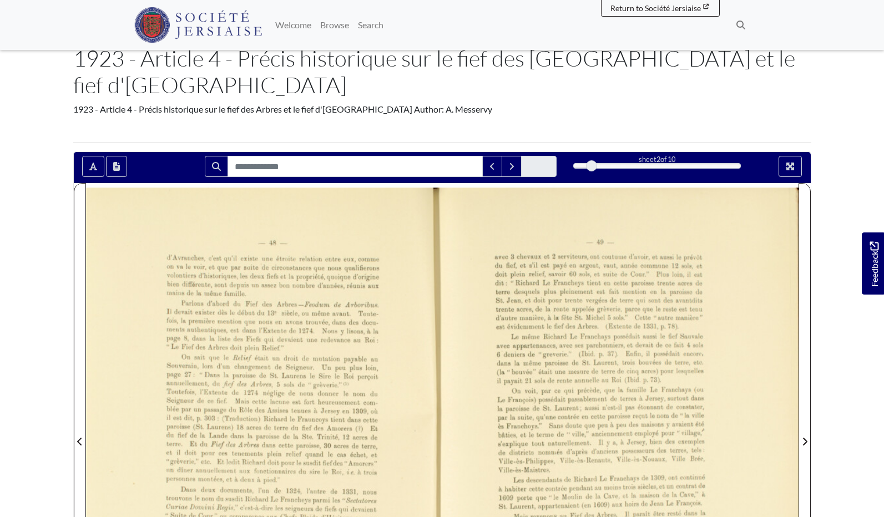
scroll to position [64, 0]
click at [123, 156] on button "Open transcription window" at bounding box center [116, 166] width 21 height 21
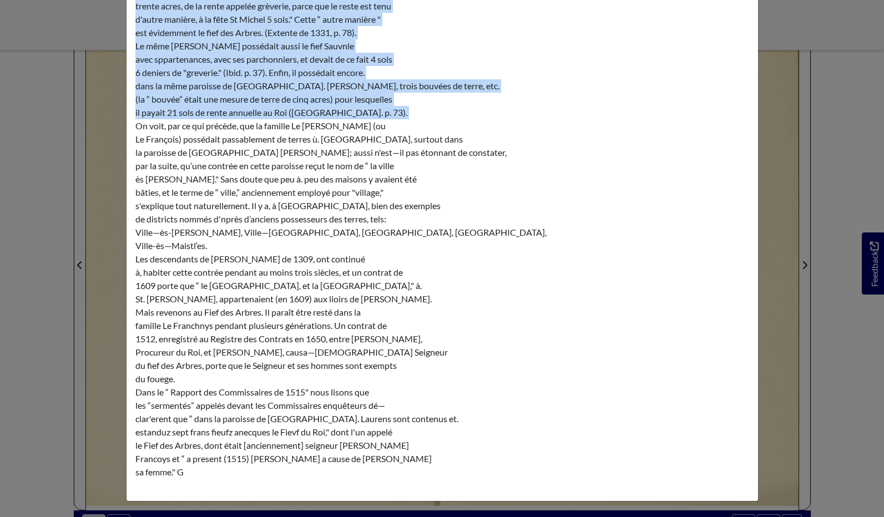
scroll to position [275, 0]
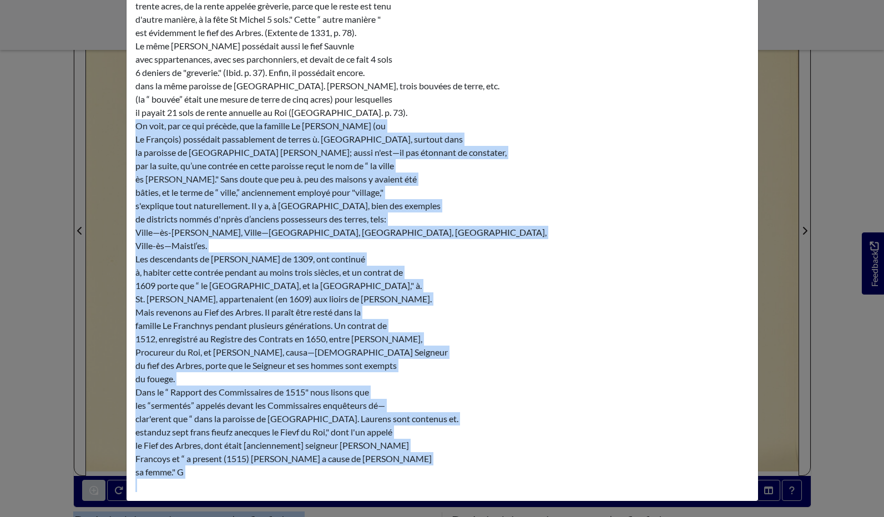
drag, startPoint x: 135, startPoint y: 183, endPoint x: 346, endPoint y: 511, distance: 390.1
click at [351, 517] on html "Menu" at bounding box center [442, 254] width 884 height 1059
copy div "On voit, par ce qui précède, que la famille Le Franchays (ou Le François) possé…"
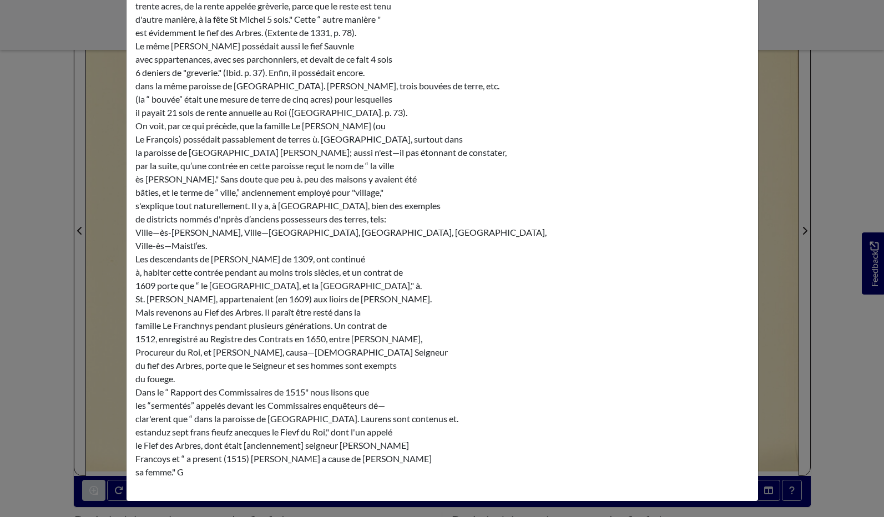
click at [48, 79] on div "Transcription × _48._ d’Avranches, c'est qu'il existe une étroite relation entr…" at bounding box center [442, 258] width 884 height 517
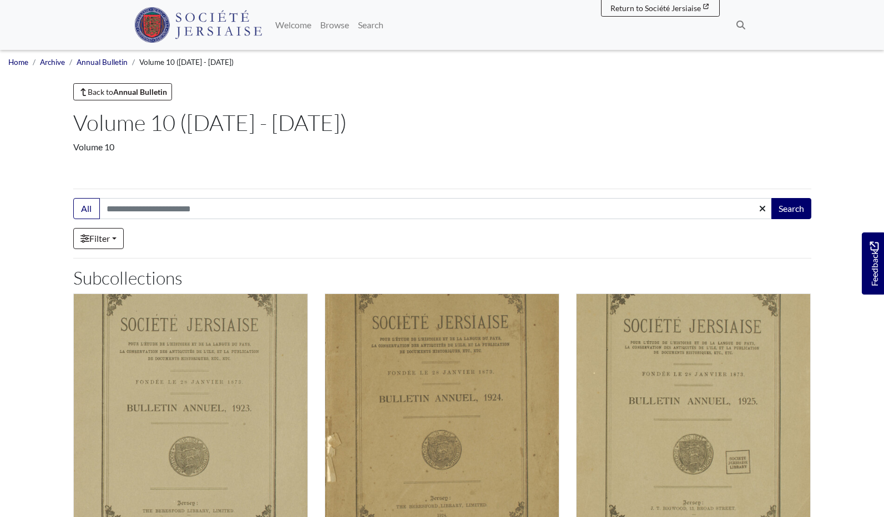
scroll to position [307, 0]
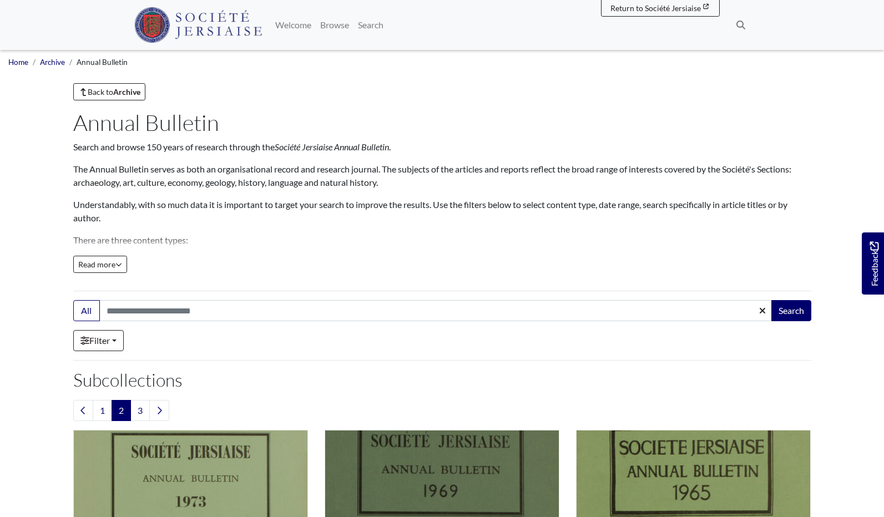
scroll to position [1230, 0]
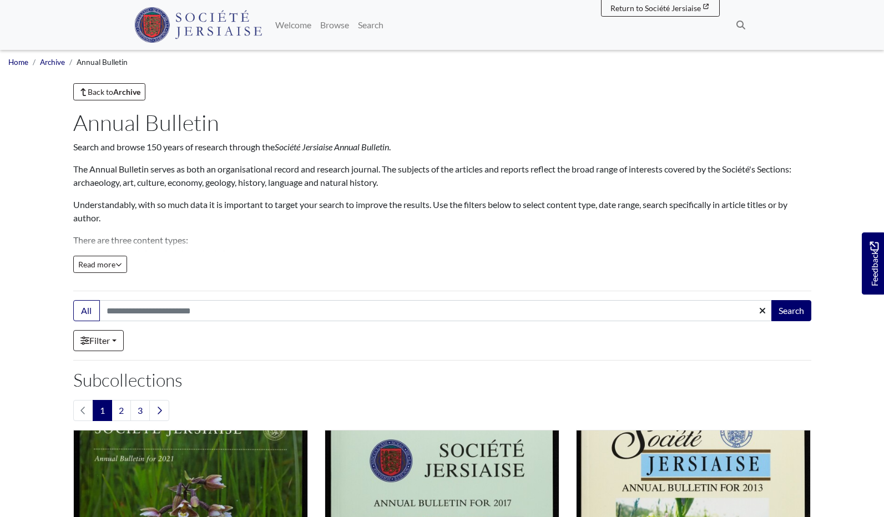
scroll to position [1214, 0]
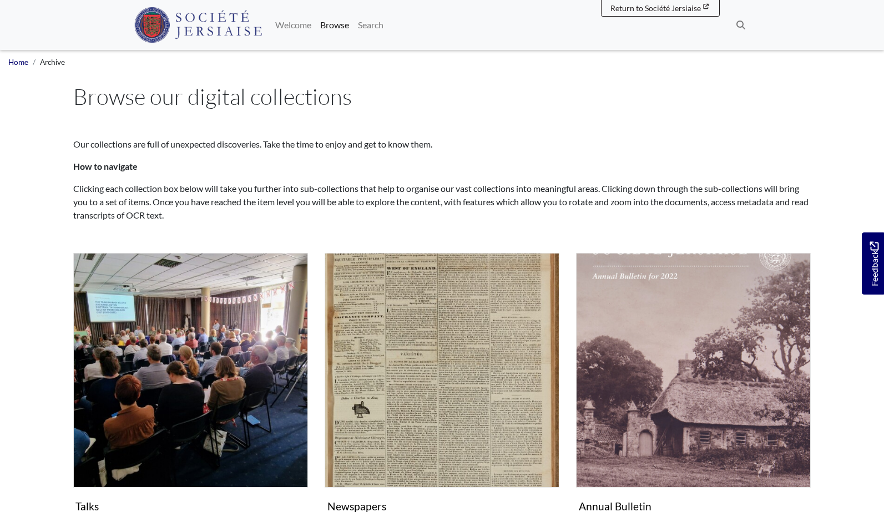
scroll to position [72, 0]
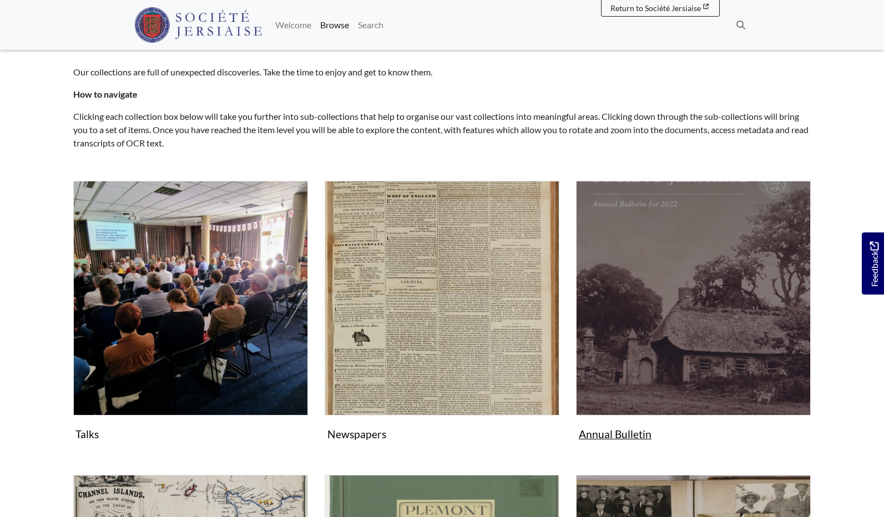
click at [709, 277] on img "Subcollection" at bounding box center [693, 298] width 235 height 235
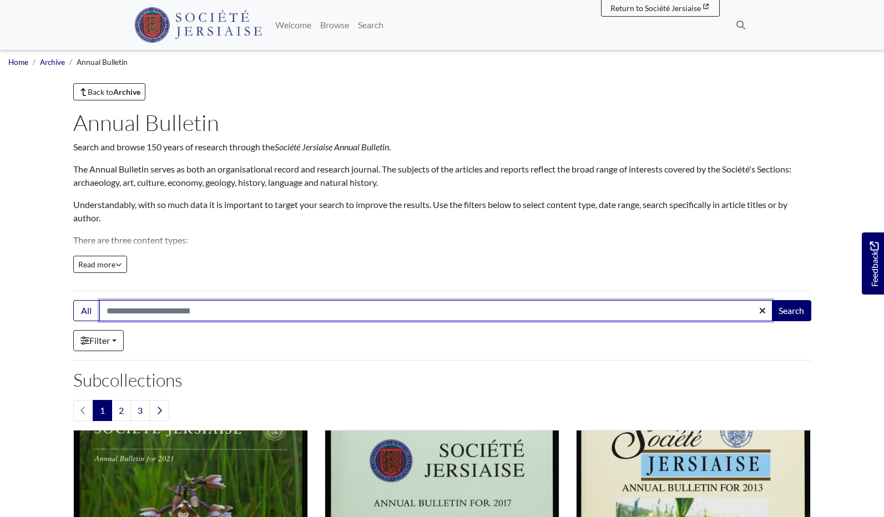
drag, startPoint x: 113, startPoint y: 311, endPoint x: 682, endPoint y: 226, distance: 575.0
click at [121, 310] on input "Search:" at bounding box center [435, 310] width 673 height 21
type input "**********"
click at [790, 311] on button "Search" at bounding box center [791, 310] width 40 height 21
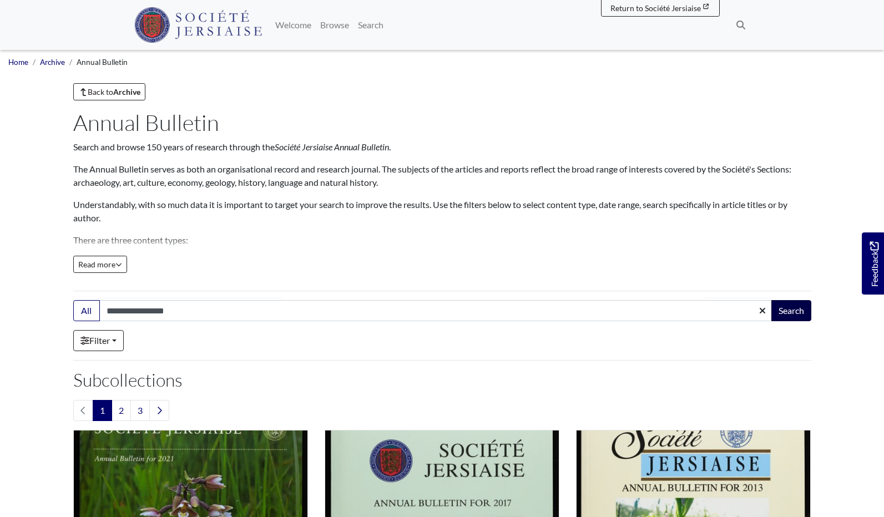
click at [800, 310] on button "Search" at bounding box center [791, 310] width 40 height 21
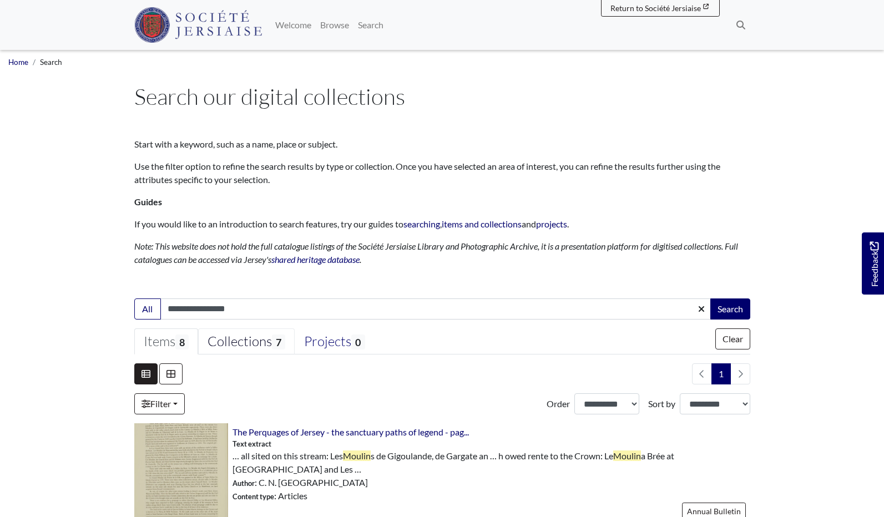
click at [262, 342] on div "Collections 7" at bounding box center [247, 341] width 78 height 17
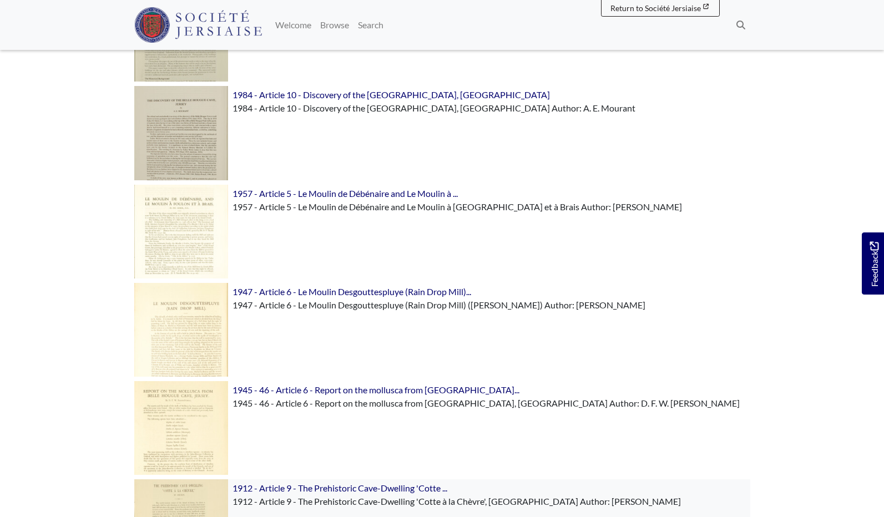
scroll to position [434, 0]
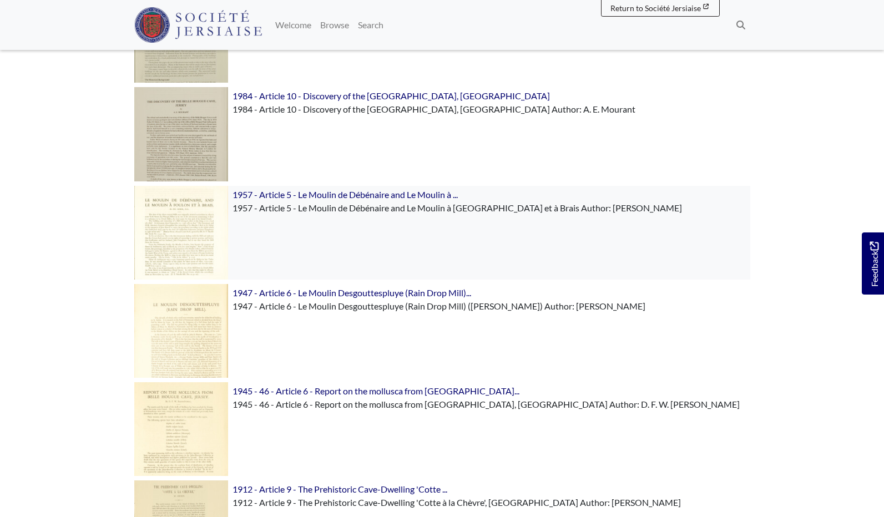
click at [182, 226] on img at bounding box center [181, 233] width 94 height 94
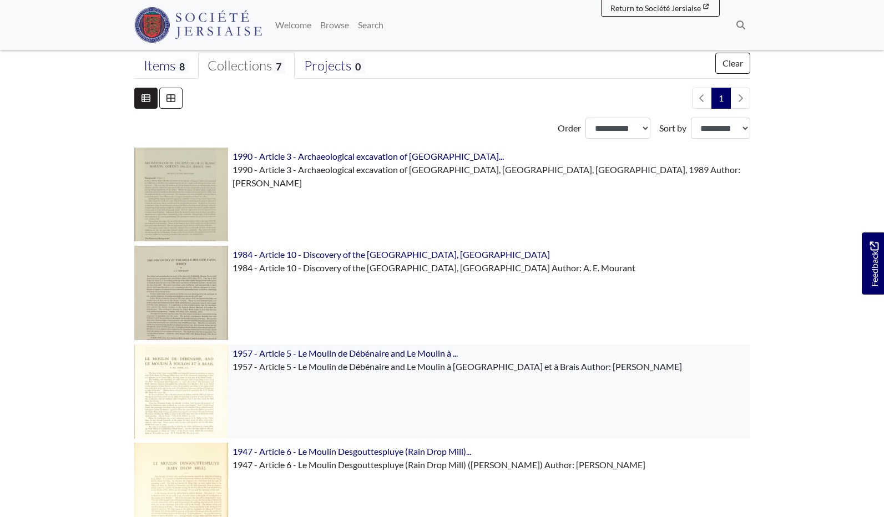
scroll to position [275, 0]
click at [184, 213] on img at bounding box center [181, 195] width 94 height 94
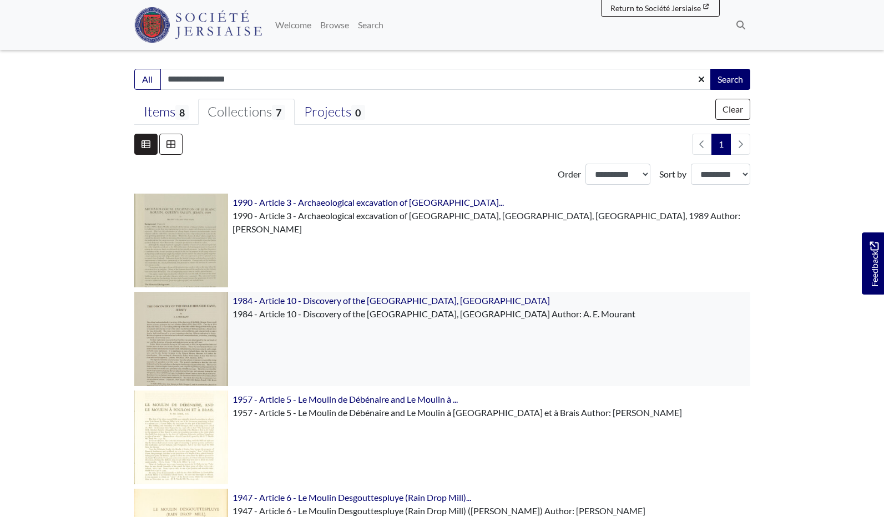
scroll to position [226, 0]
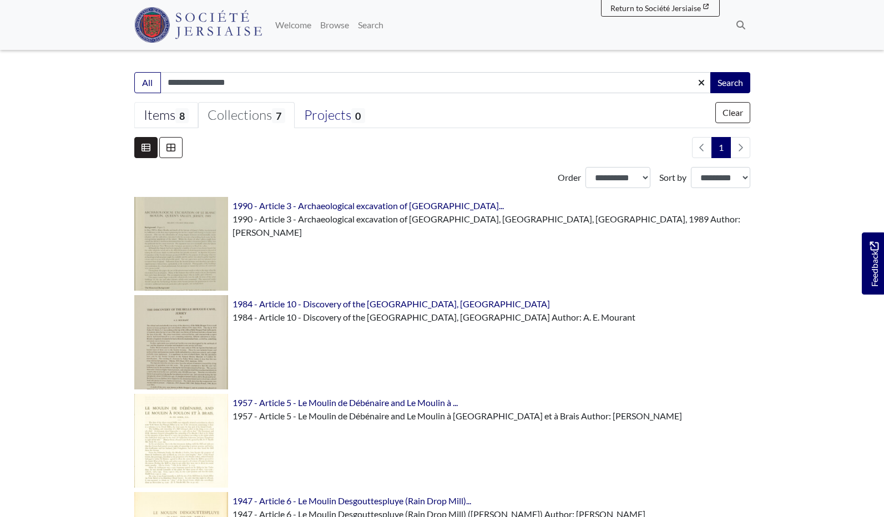
click at [188, 117] on span "8" at bounding box center [181, 115] width 13 height 15
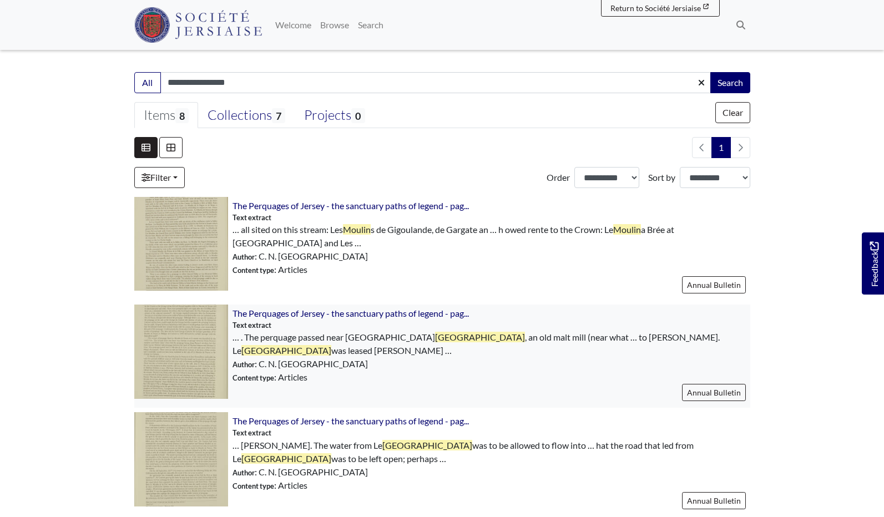
click at [179, 379] on img at bounding box center [181, 352] width 94 height 94
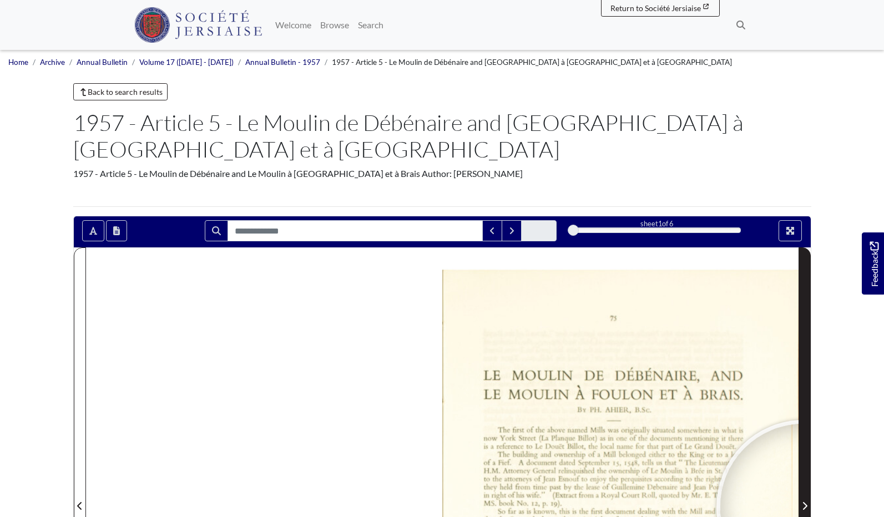
click at [803, 502] on icon "Next Page" at bounding box center [805, 506] width 6 height 9
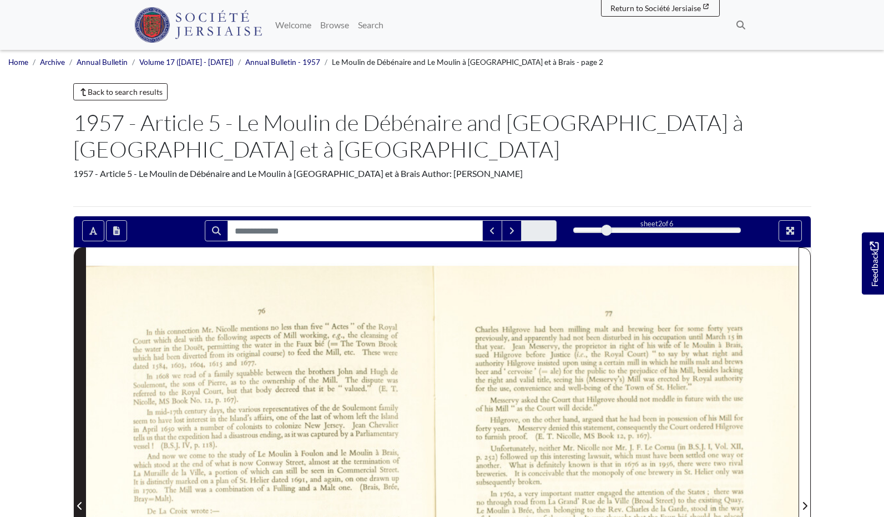
click at [80, 499] on span "Previous Page" at bounding box center [79, 505] width 11 height 13
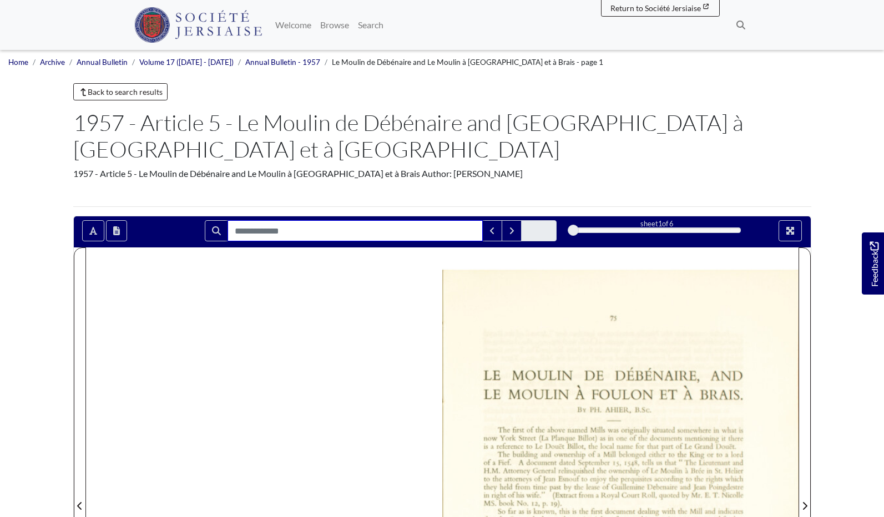
click at [235, 220] on input "Search for" at bounding box center [355, 230] width 255 height 21
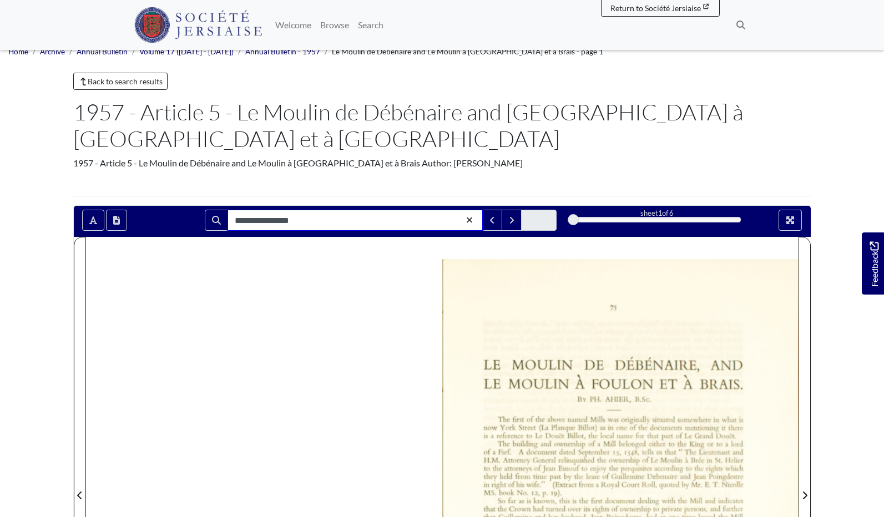
scroll to position [13, 0]
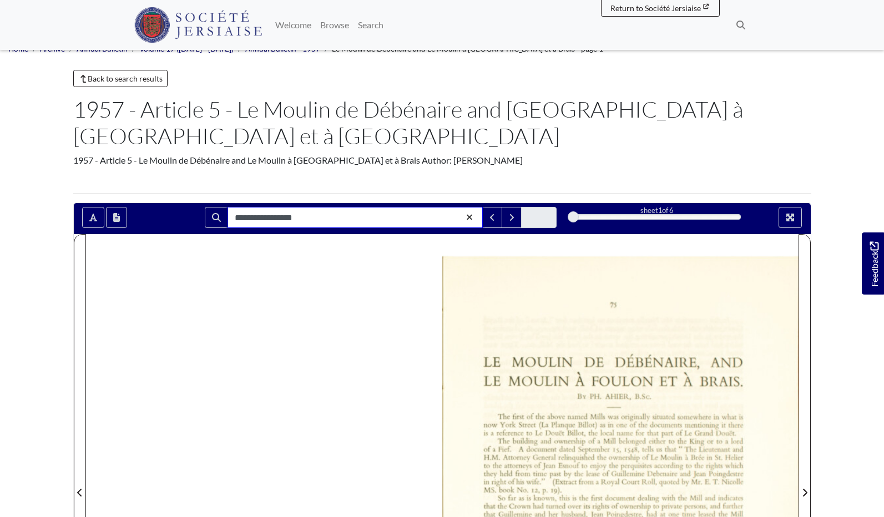
type input "**********"
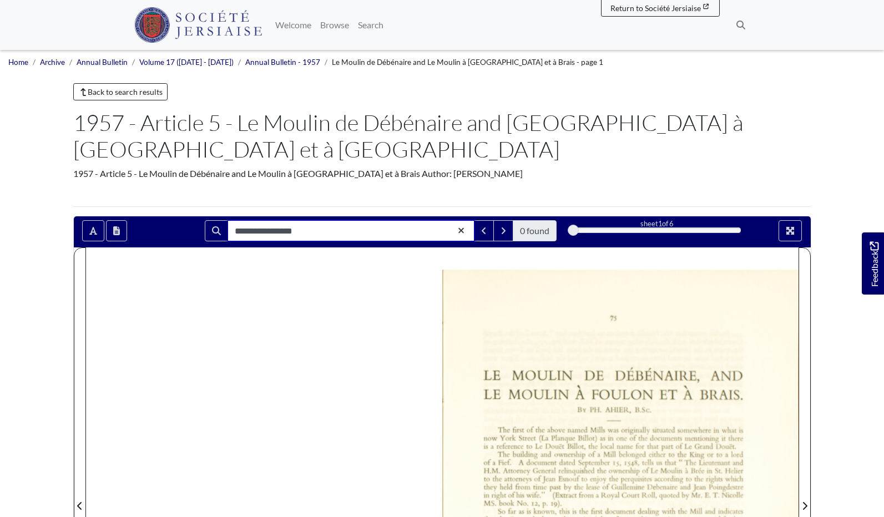
scroll to position [0, 0]
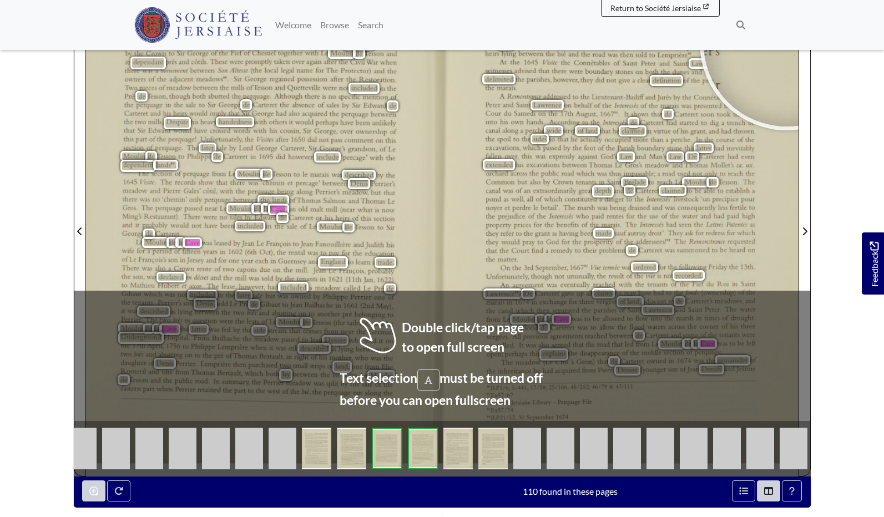
scroll to position [249, 0]
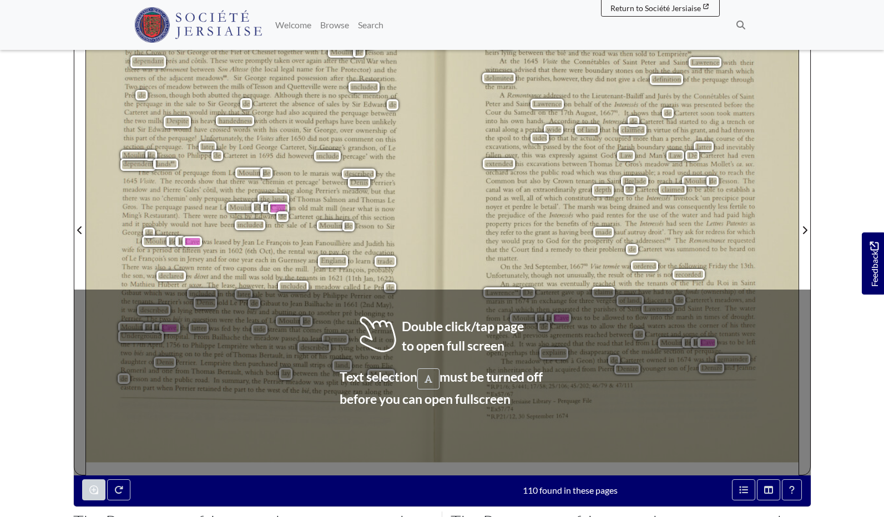
click at [53, 206] on body "Menu" at bounding box center [442, 256] width 884 height 1011
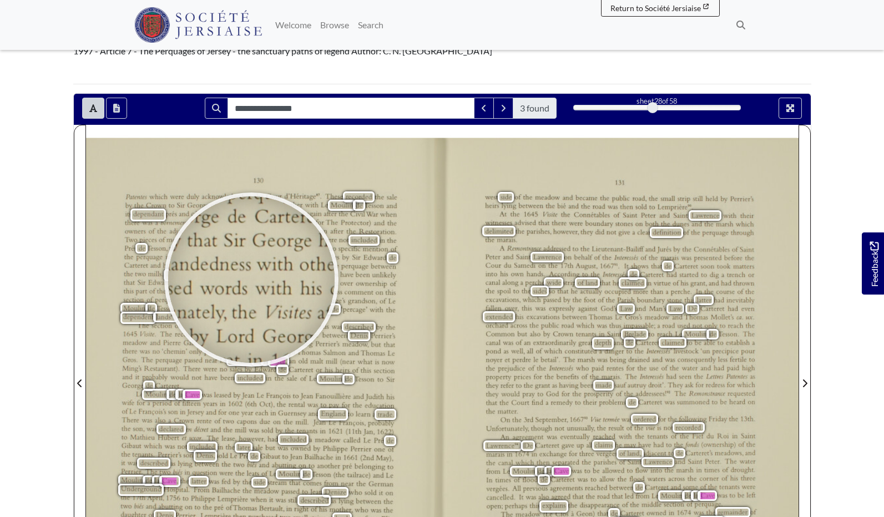
scroll to position [90, 0]
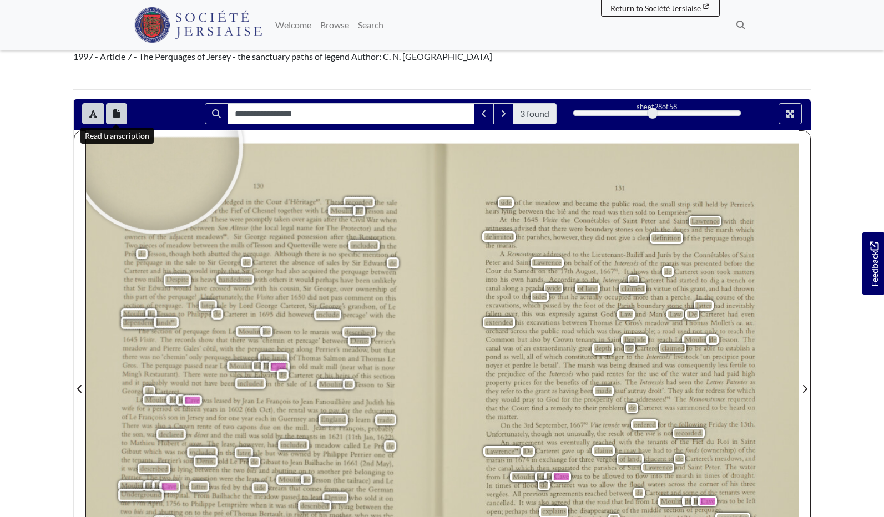
click at [115, 114] on icon "Open transcription window" at bounding box center [116, 113] width 7 height 9
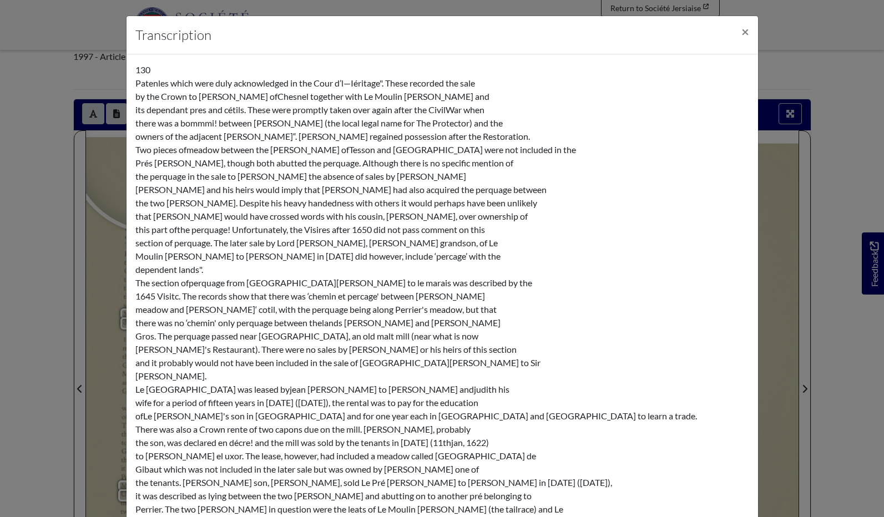
scroll to position [0, 0]
drag, startPoint x: 216, startPoint y: 124, endPoint x: 182, endPoint y: 124, distance: 34.4
copy div "bommmi"
click at [746, 34] on span "×" at bounding box center [745, 31] width 8 height 16
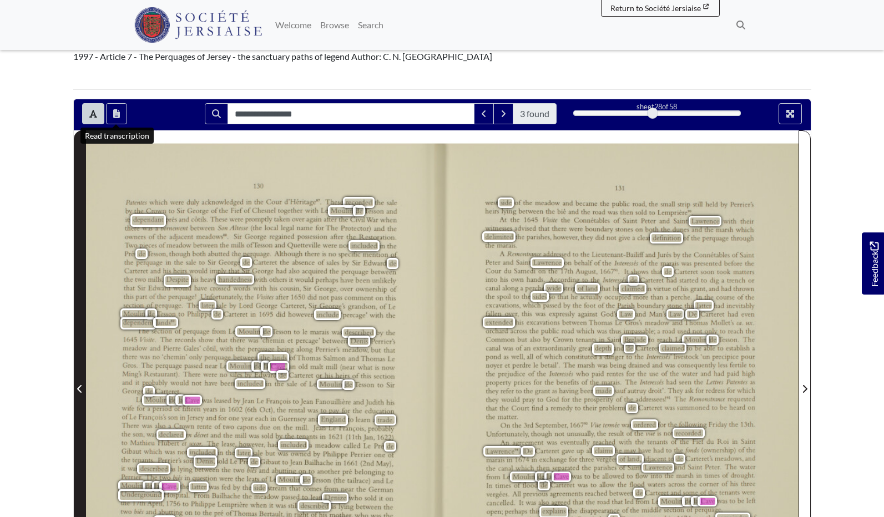
click at [79, 391] on icon "Previous Page" at bounding box center [79, 389] width 4 height 8
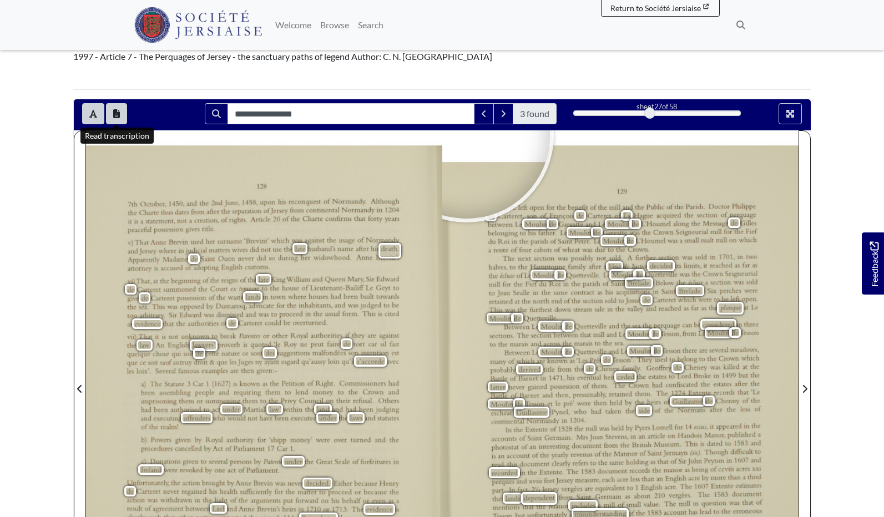
click at [108, 115] on button "Open transcription window" at bounding box center [116, 113] width 21 height 21
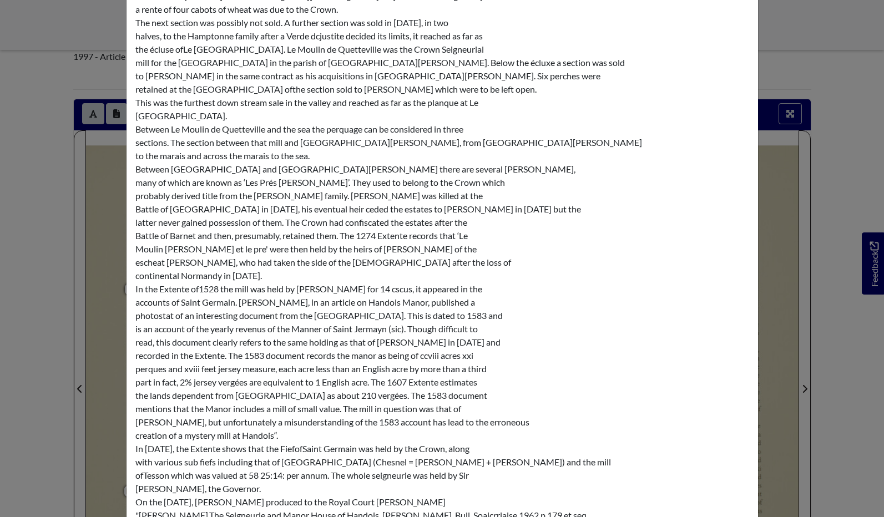
scroll to position [743, 0]
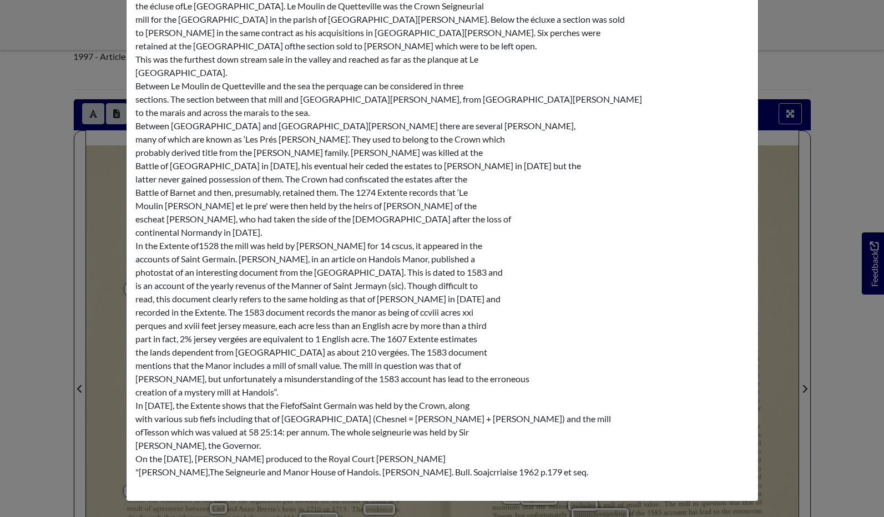
click at [812, 83] on div "Transcription × 128 7th October, 1450. and the 2nd june, 1458, upon his reconqu…" at bounding box center [442, 258] width 884 height 517
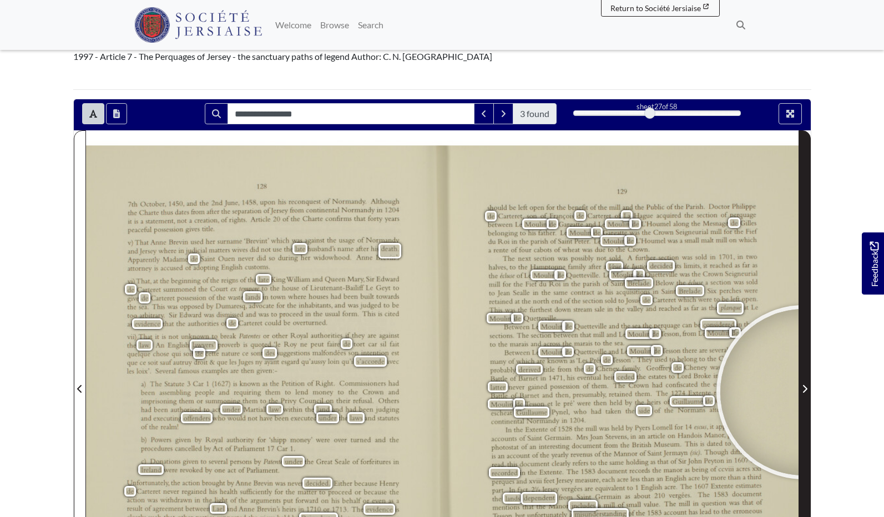
click at [803, 392] on icon "Next Page" at bounding box center [804, 389] width 4 height 8
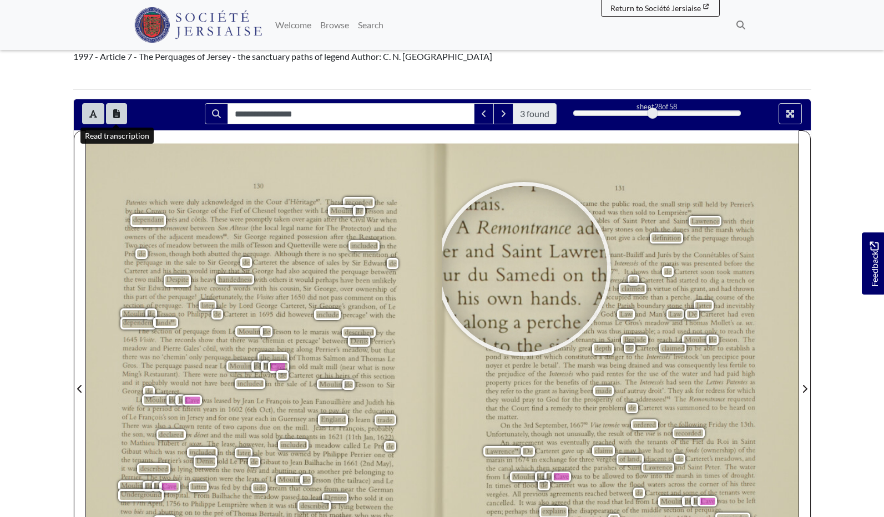
click at [122, 112] on button "Open transcription window" at bounding box center [116, 113] width 21 height 21
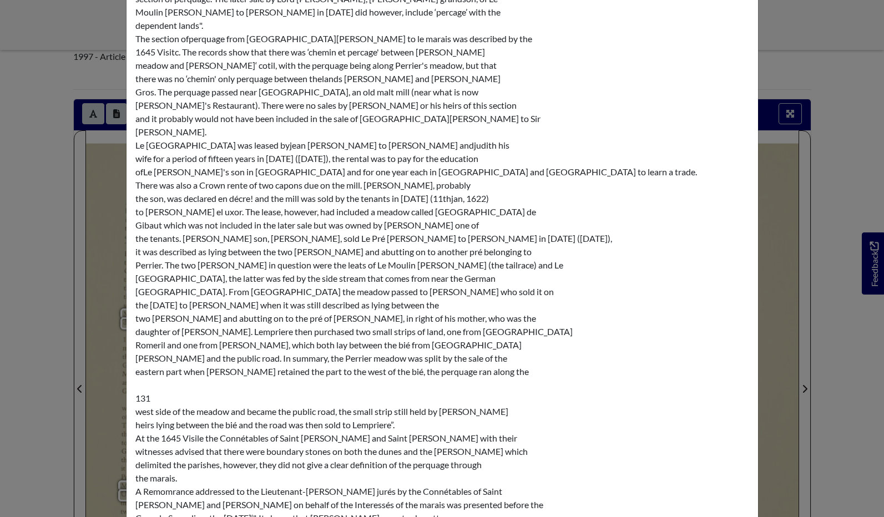
scroll to position [245, 0]
click at [830, 232] on div "Transcription × 130 Patenles which were duly acknowledged in the Cour d’l—Iérit…" at bounding box center [442, 258] width 884 height 517
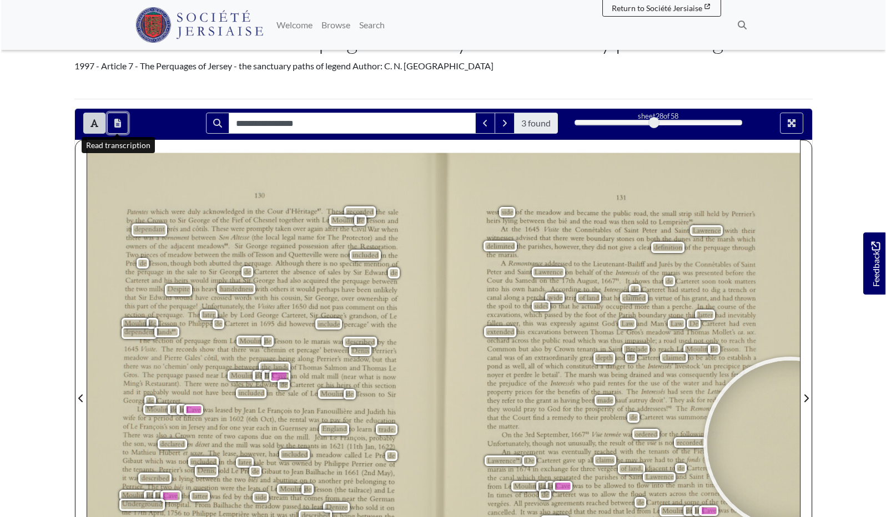
scroll to position [77, 0]
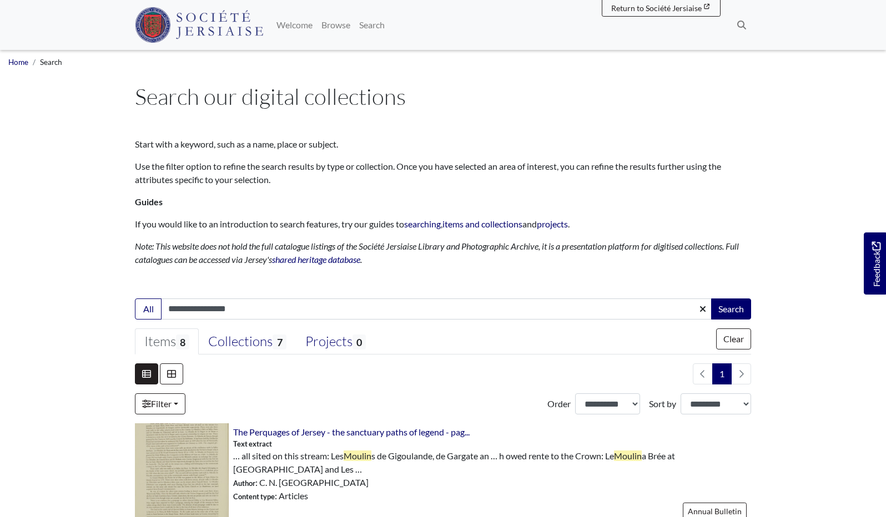
scroll to position [226, 0]
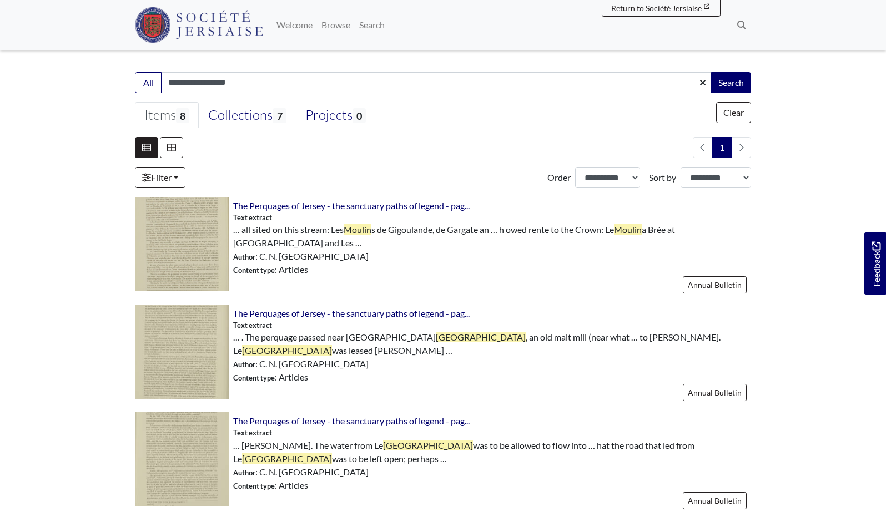
click at [240, 81] on input "**********" at bounding box center [436, 82] width 551 height 21
type input "**********"
click at [728, 78] on button "Search" at bounding box center [731, 82] width 40 height 21
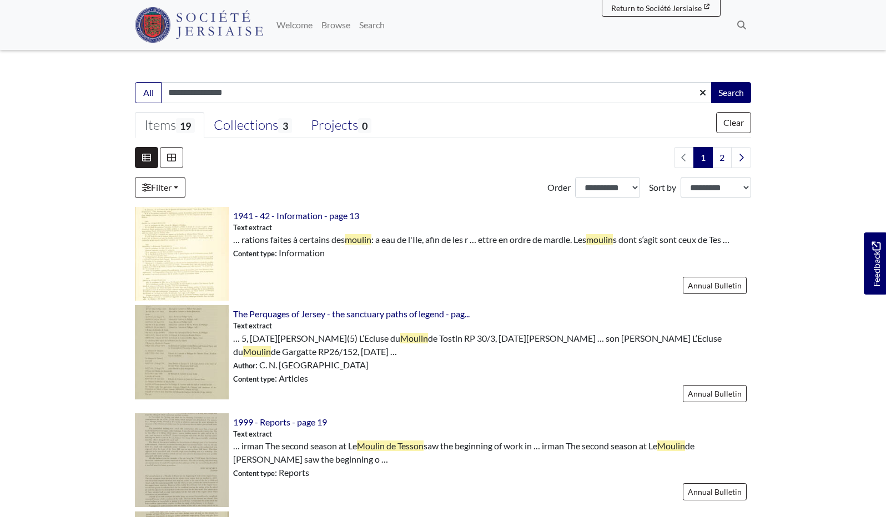
scroll to position [218, 0]
click at [239, 120] on div "Collections 3" at bounding box center [253, 124] width 78 height 17
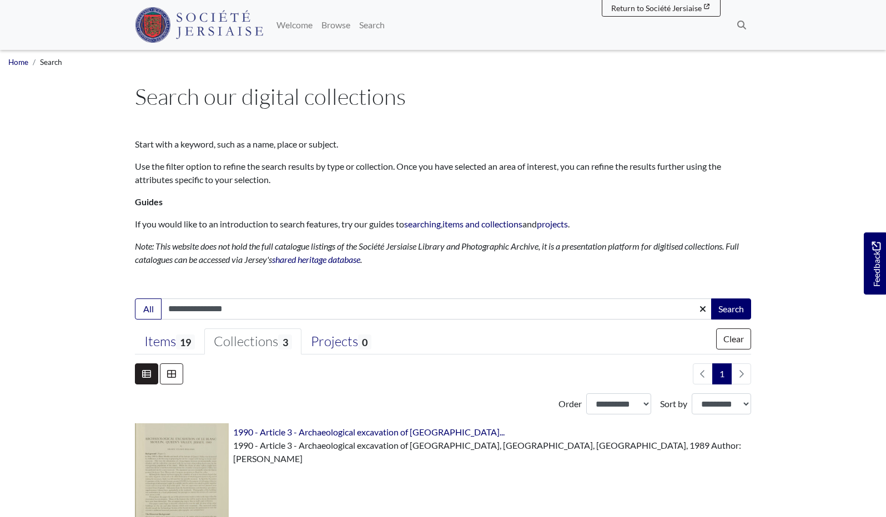
scroll to position [0, 0]
click at [188, 341] on span "19" at bounding box center [185, 342] width 19 height 15
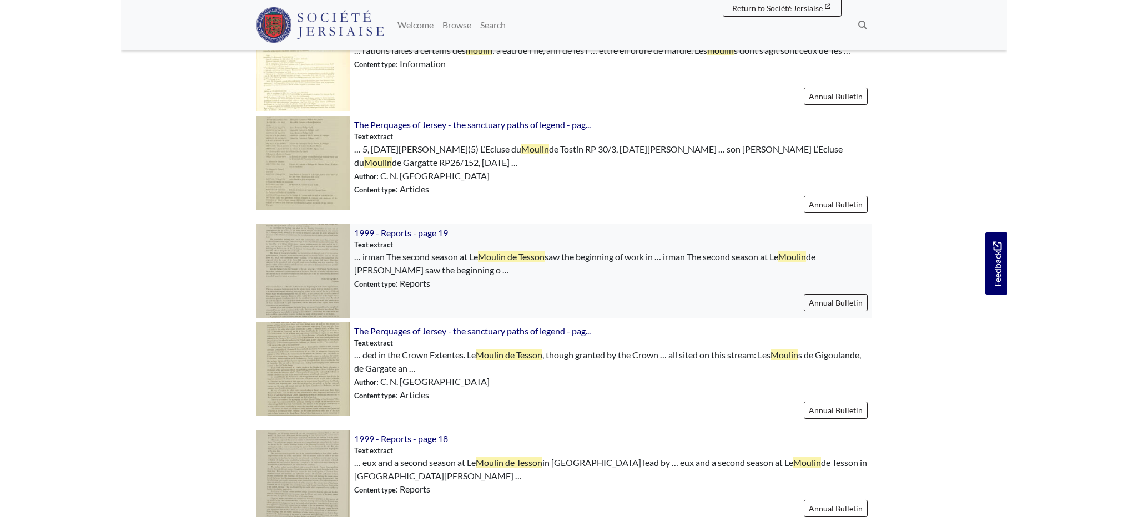
scroll to position [407, 0]
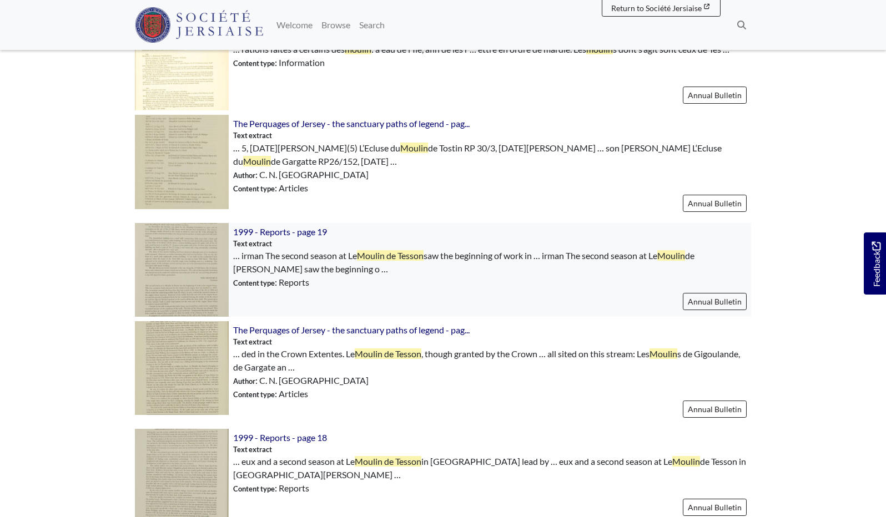
click at [211, 262] on img at bounding box center [182, 270] width 94 height 94
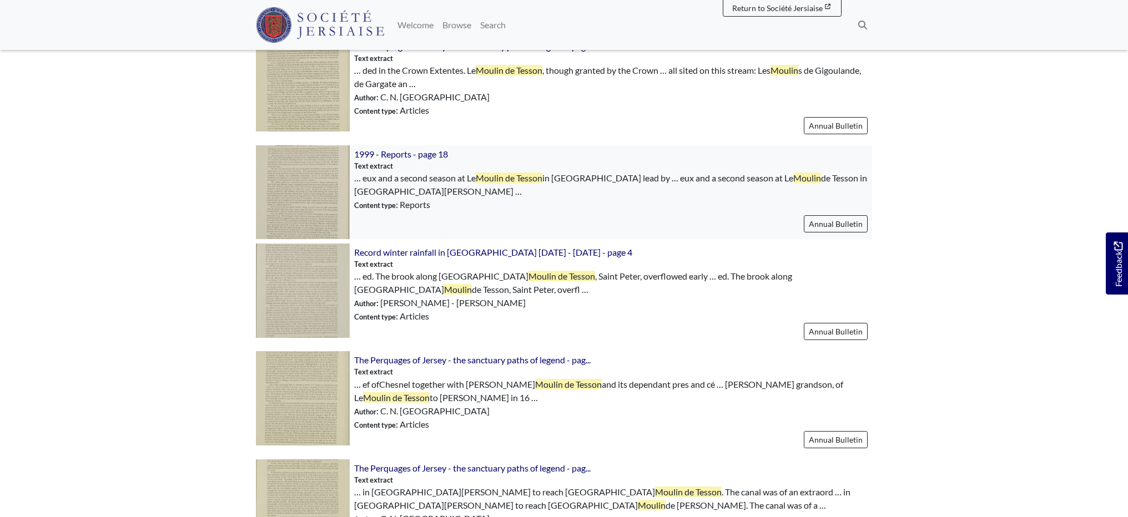
scroll to position [692, 0]
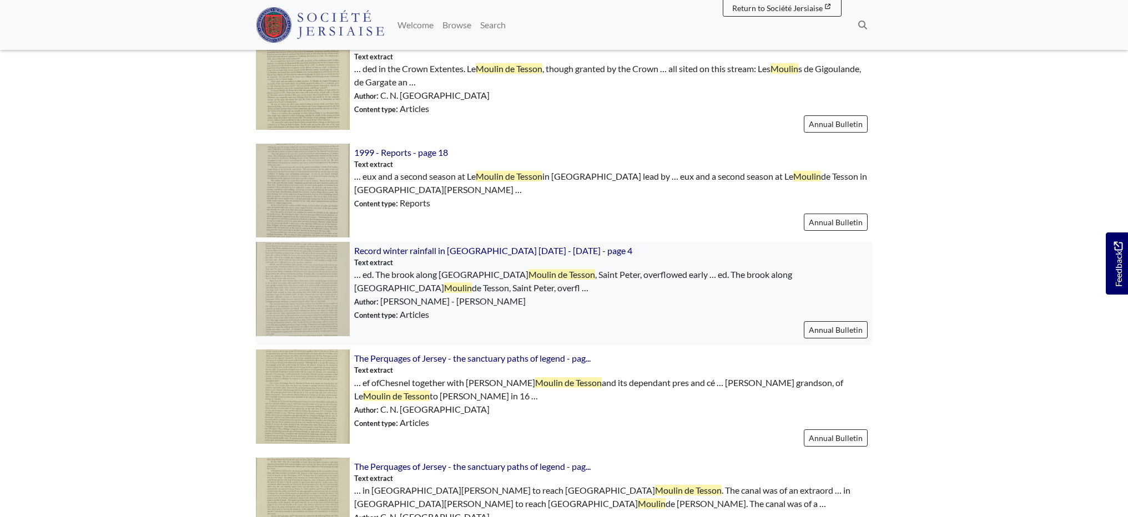
click at [315, 289] on img at bounding box center [303, 289] width 94 height 94
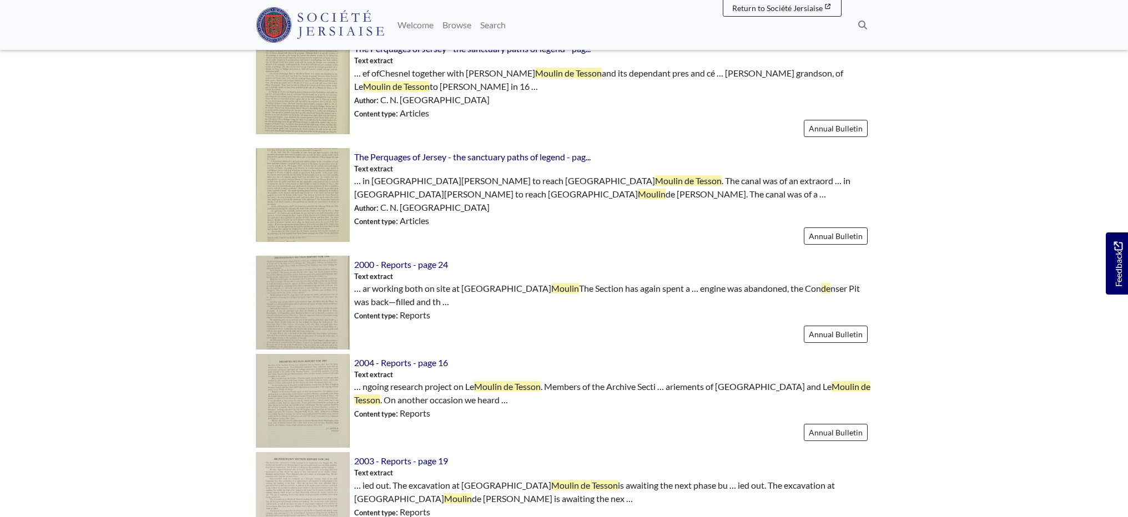
scroll to position [1003, 0]
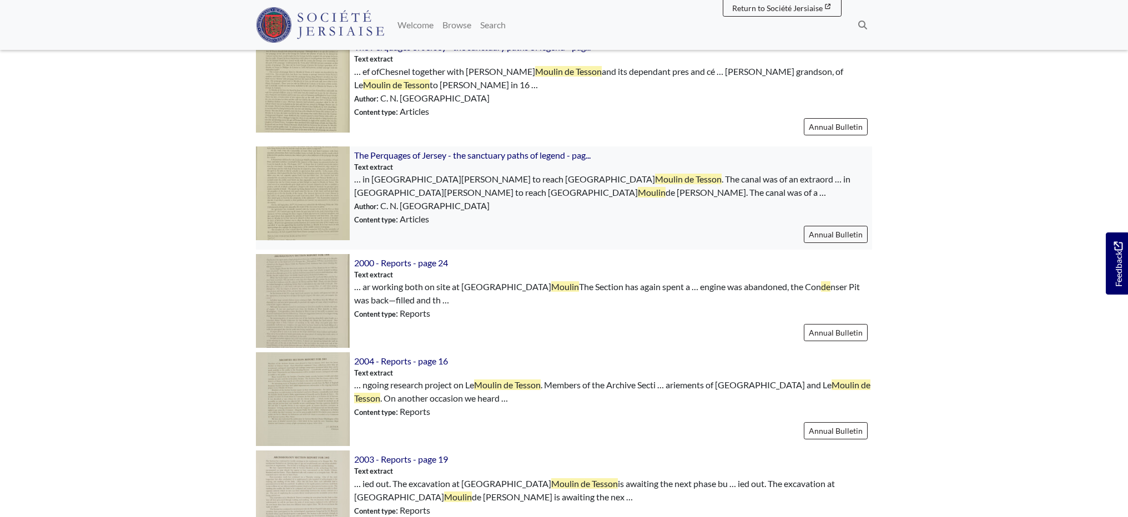
click at [329, 185] on img at bounding box center [303, 193] width 94 height 94
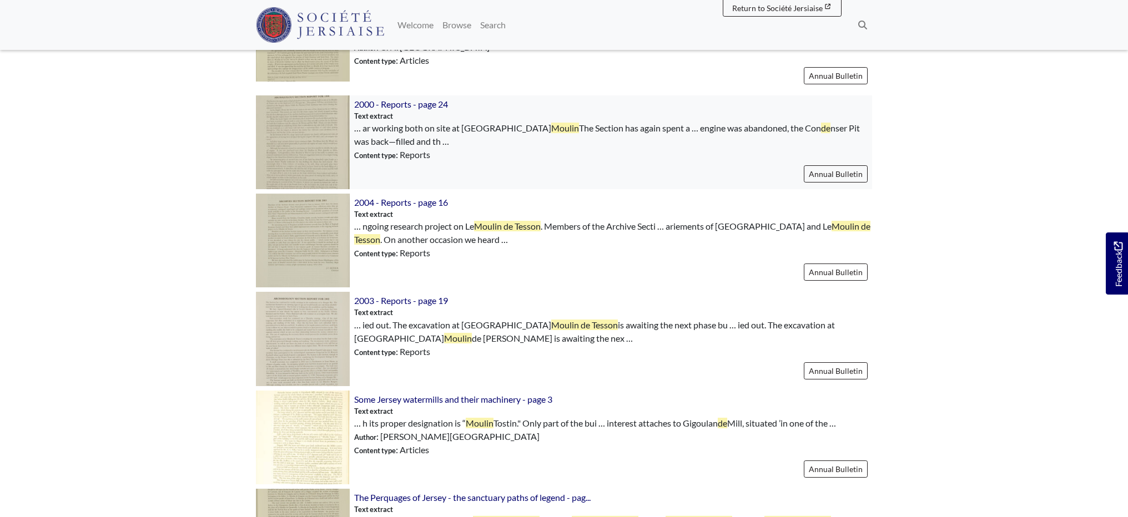
scroll to position [1163, 0]
click at [318, 241] on img at bounding box center [303, 240] width 94 height 94
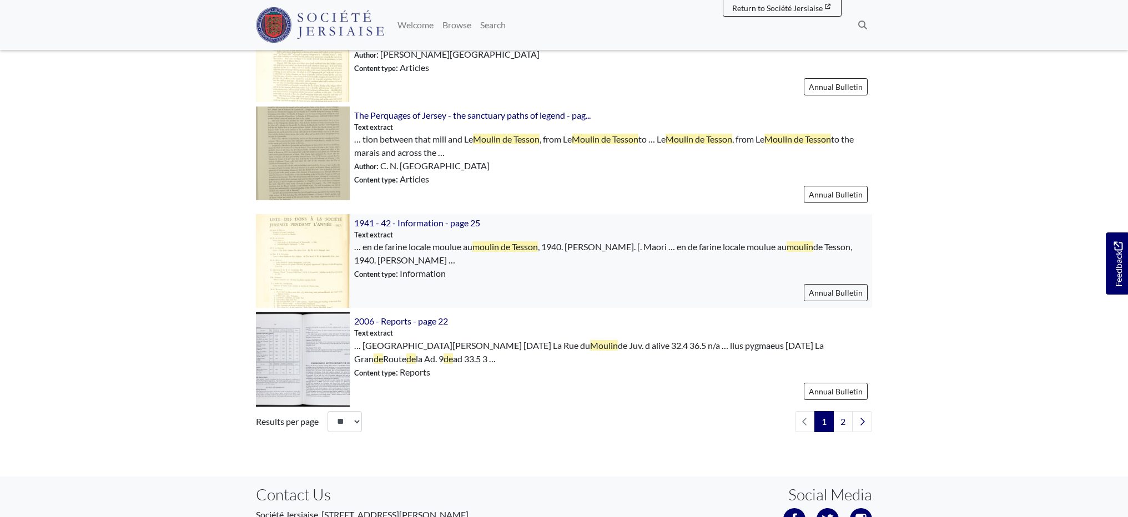
scroll to position [1547, 0]
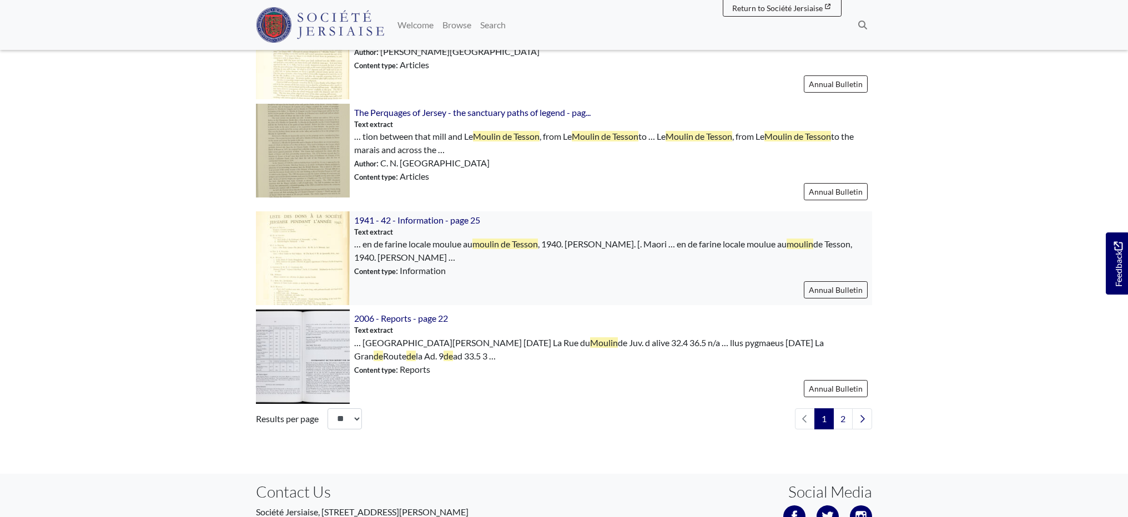
click at [301, 254] on img at bounding box center [303, 258] width 94 height 94
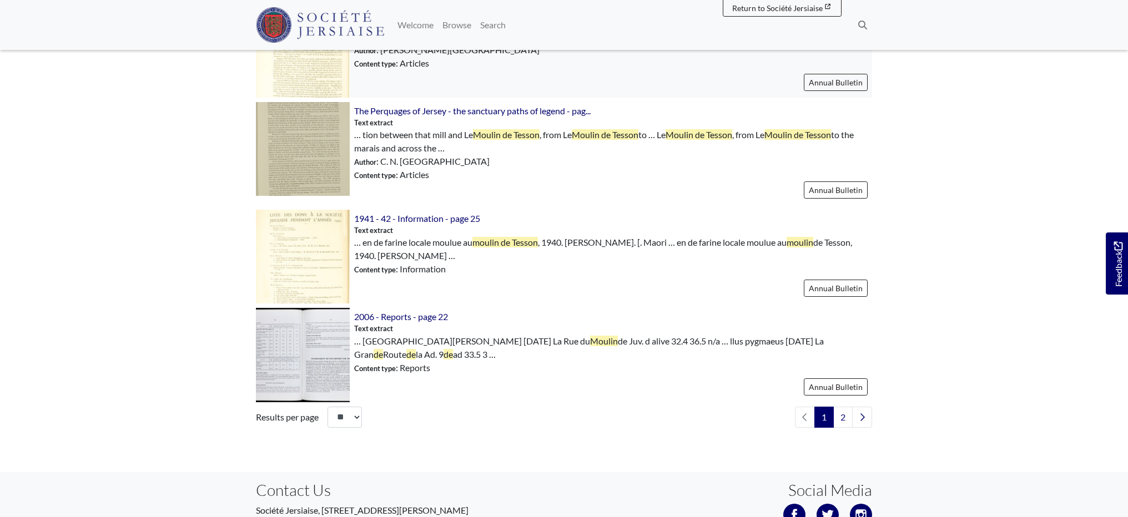
scroll to position [1552, 0]
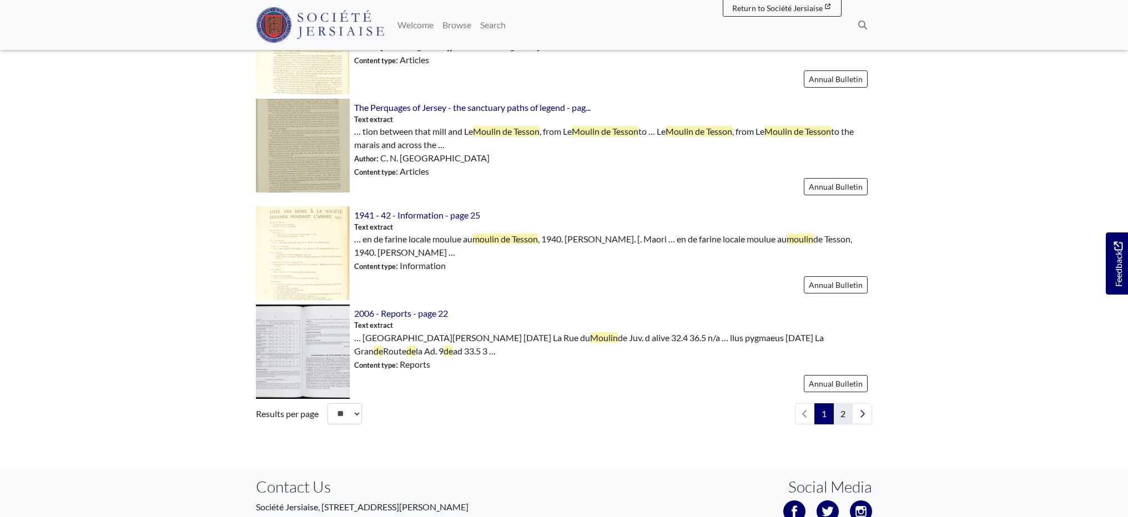
click at [836, 412] on link "2" at bounding box center [842, 413] width 19 height 21
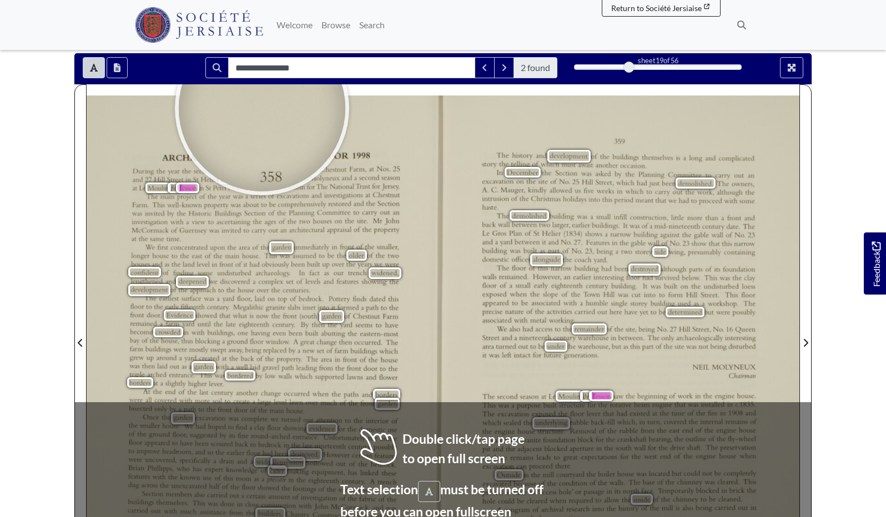
scroll to position [138, 0]
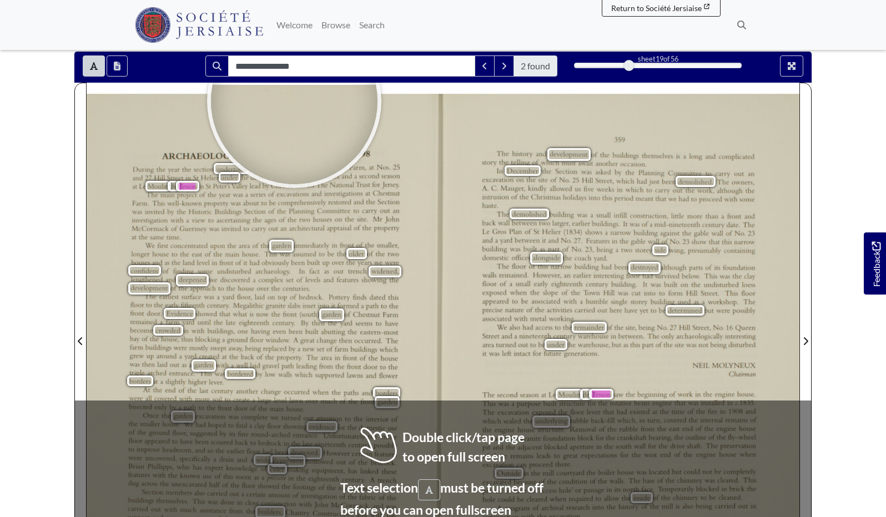
click at [22, 194] on body "Menu" at bounding box center [443, 358] width 886 height 993
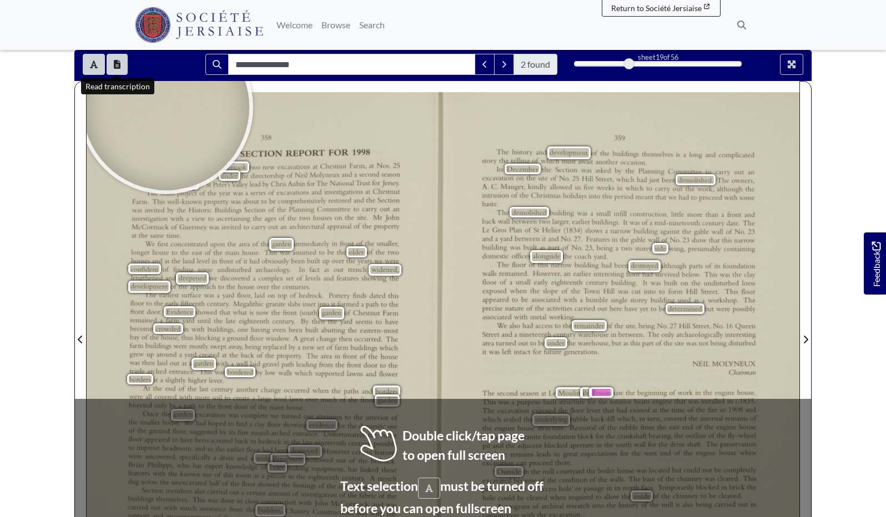
scroll to position [139, 1]
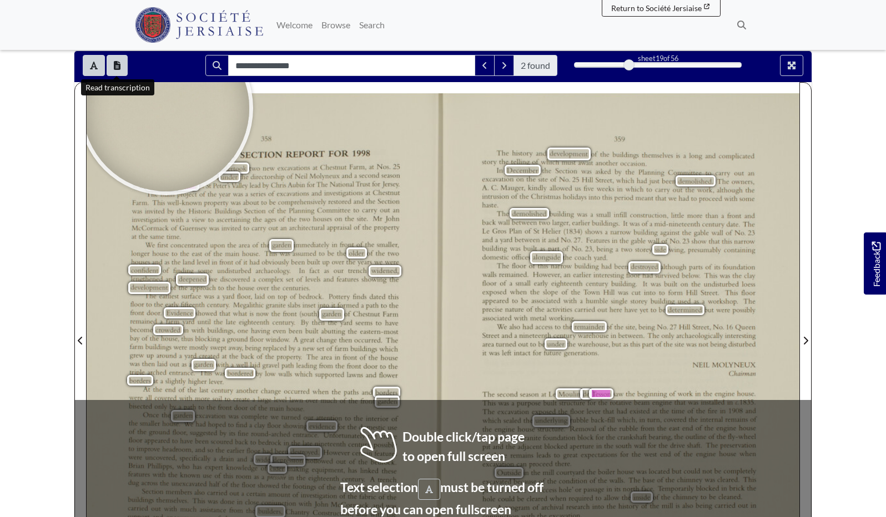
click at [122, 68] on button "Open transcription window" at bounding box center [117, 65] width 21 height 21
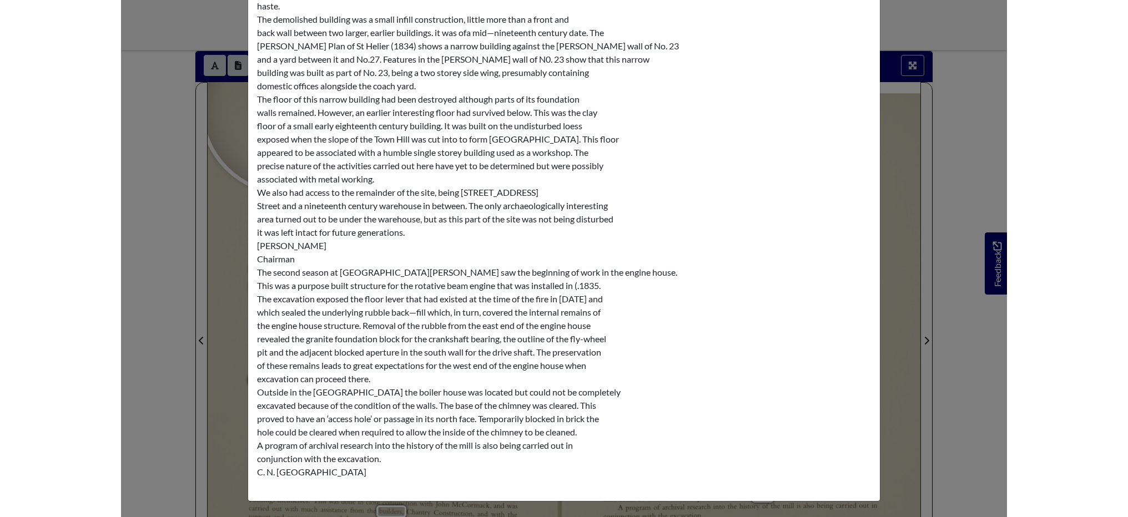
scroll to position [770, 0]
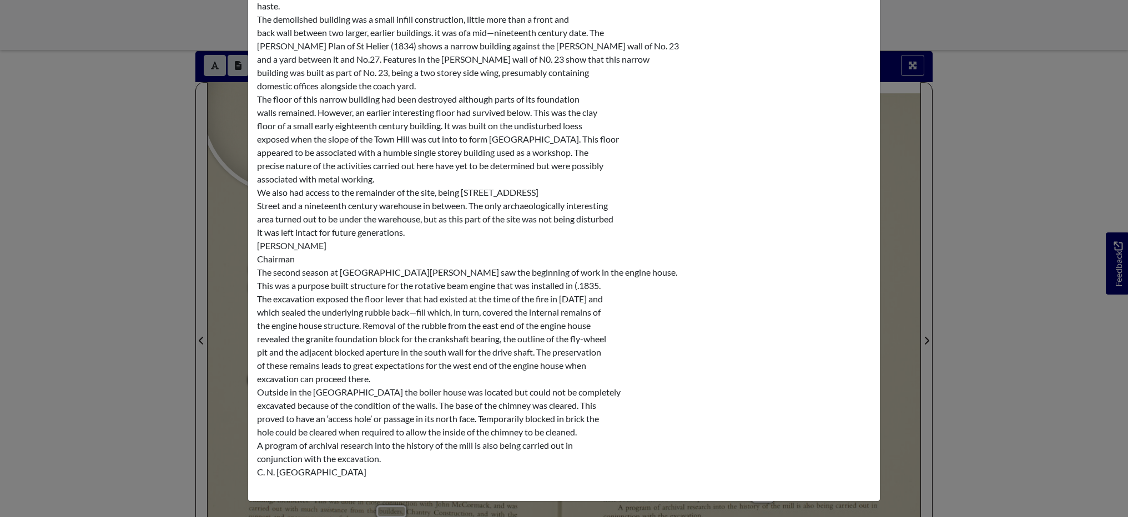
click at [159, 213] on div "Transcription × 358 ARCHAEOLOGY SECTION REPORT FOR 1998 During the year the sec…" at bounding box center [564, 258] width 1128 height 517
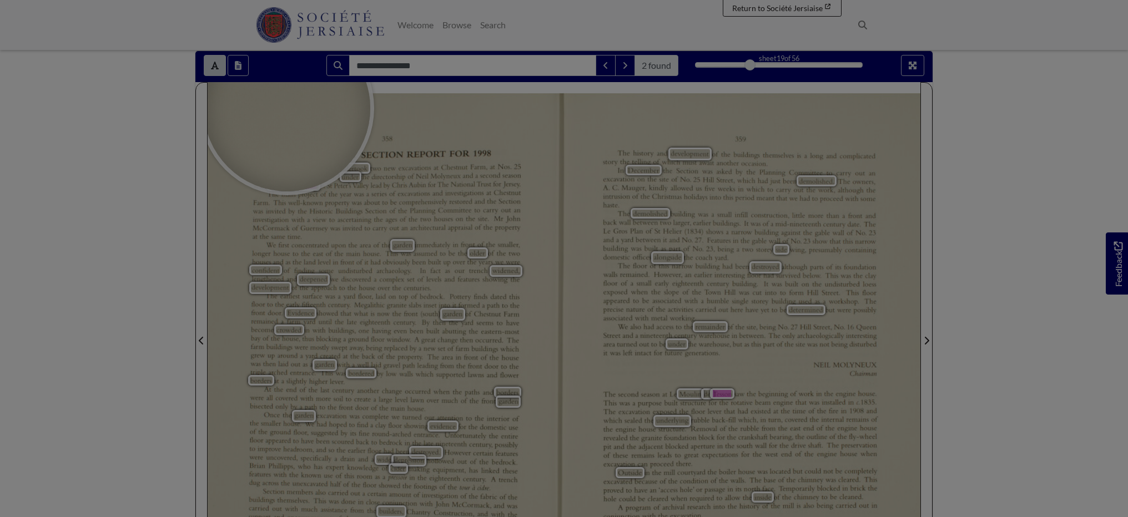
scroll to position [0, 0]
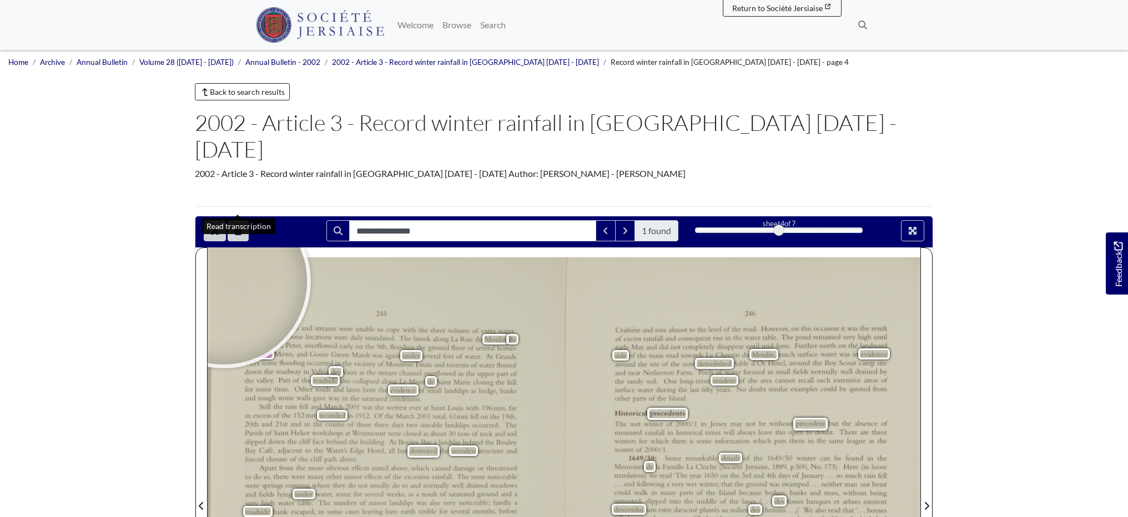
click at [235, 220] on button "Open transcription window" at bounding box center [238, 230] width 21 height 21
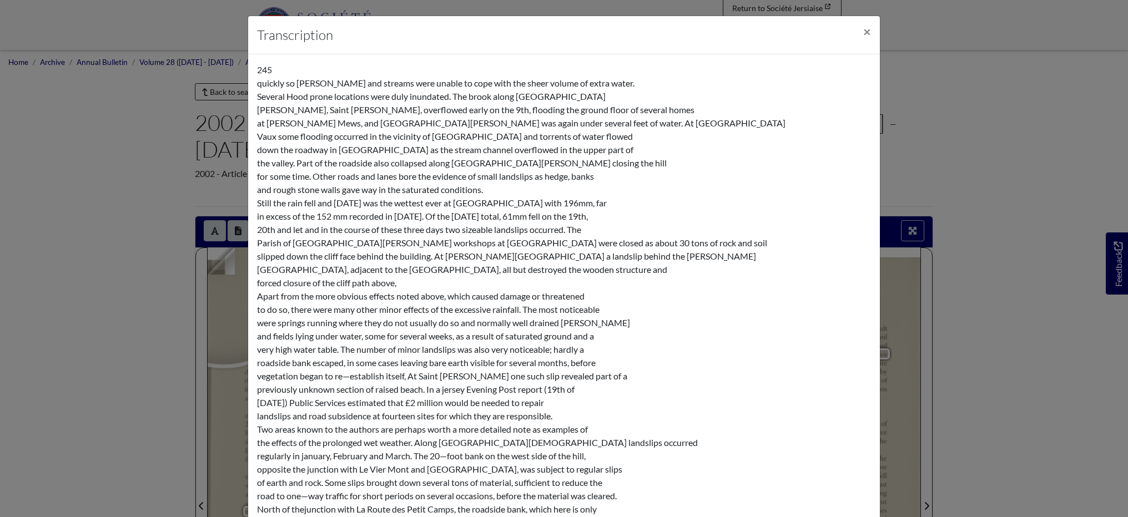
click at [104, 346] on div "Transcription × 245 quickly so [PERSON_NAME] and streams were unable to cope wi…" at bounding box center [564, 258] width 1128 height 517
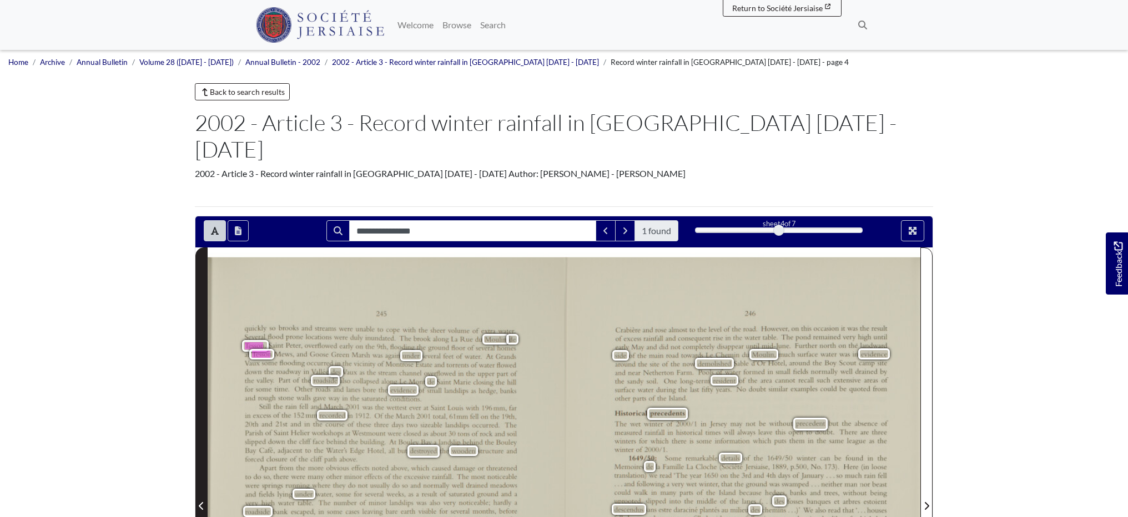
click at [198, 499] on span "Previous Page" at bounding box center [201, 505] width 11 height 13
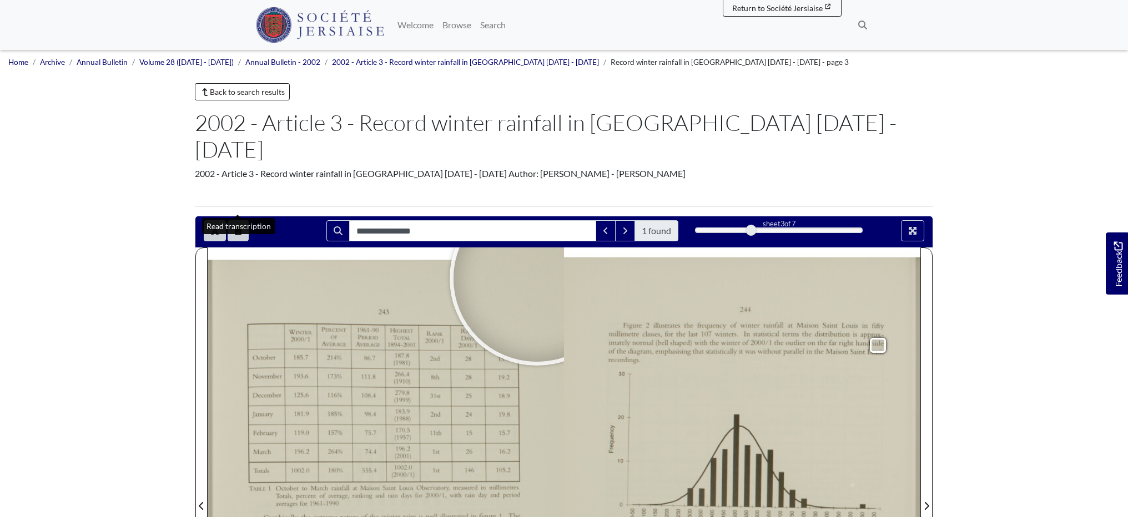
click at [234, 220] on button "Open transcription window" at bounding box center [238, 230] width 21 height 21
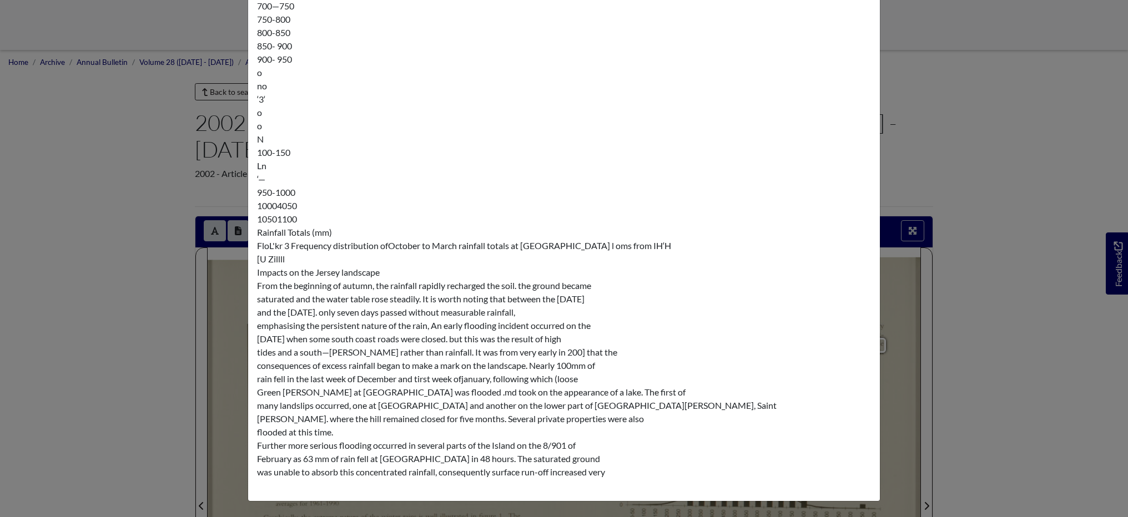
scroll to position [1236, 0]
click at [115, 123] on div "Transcription × 243 WIN! 12R PERCENT 1961—90 Hi(;HEs1 RANK RAiN AVERAGE 2000/1 …" at bounding box center [564, 258] width 1128 height 517
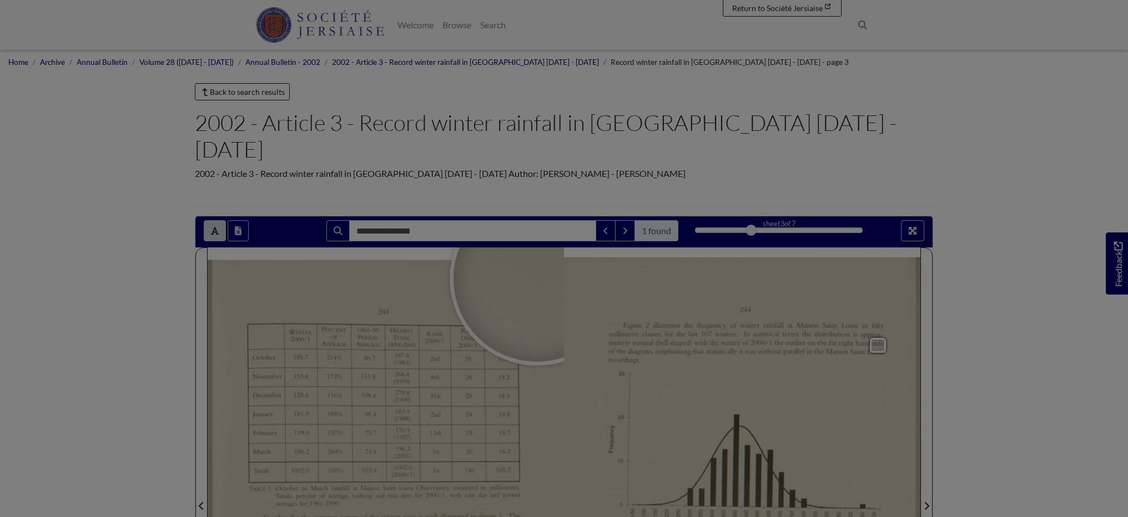
scroll to position [0, 0]
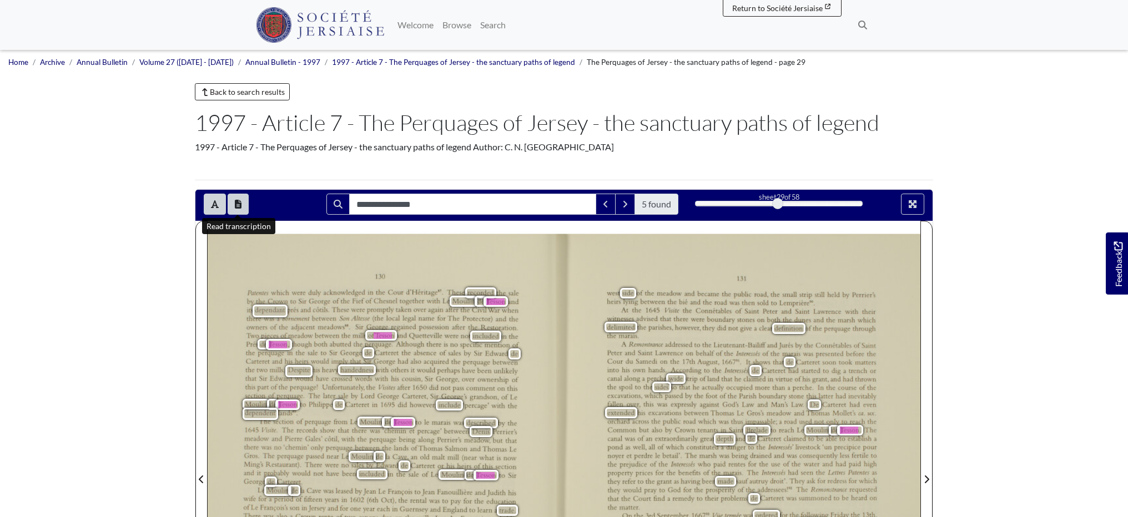
click at [233, 200] on button "Open transcription window" at bounding box center [238, 204] width 21 height 21
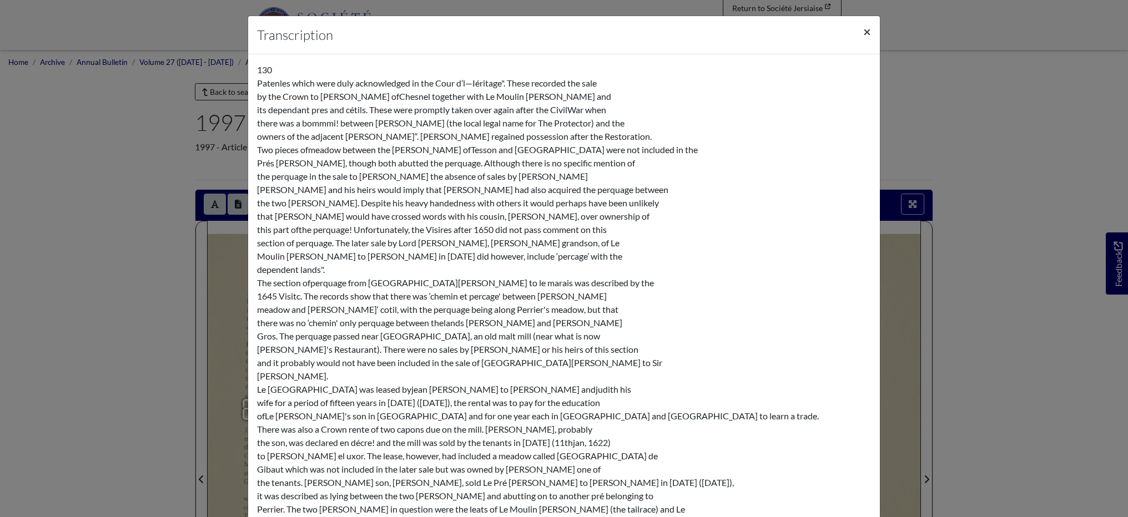
click at [865, 34] on span "×" at bounding box center [867, 31] width 8 height 16
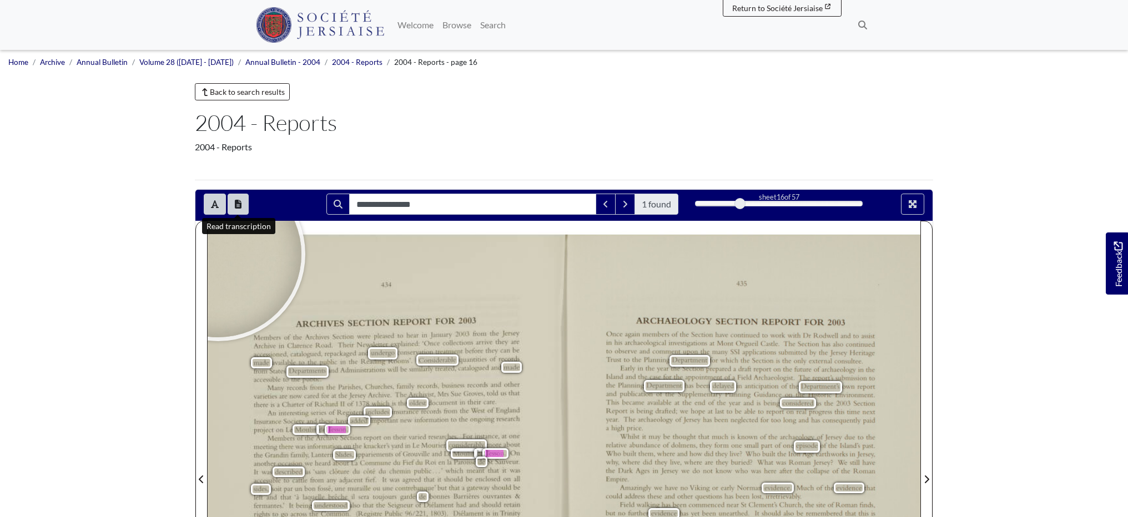
click at [244, 204] on button "Open transcription window" at bounding box center [238, 204] width 21 height 21
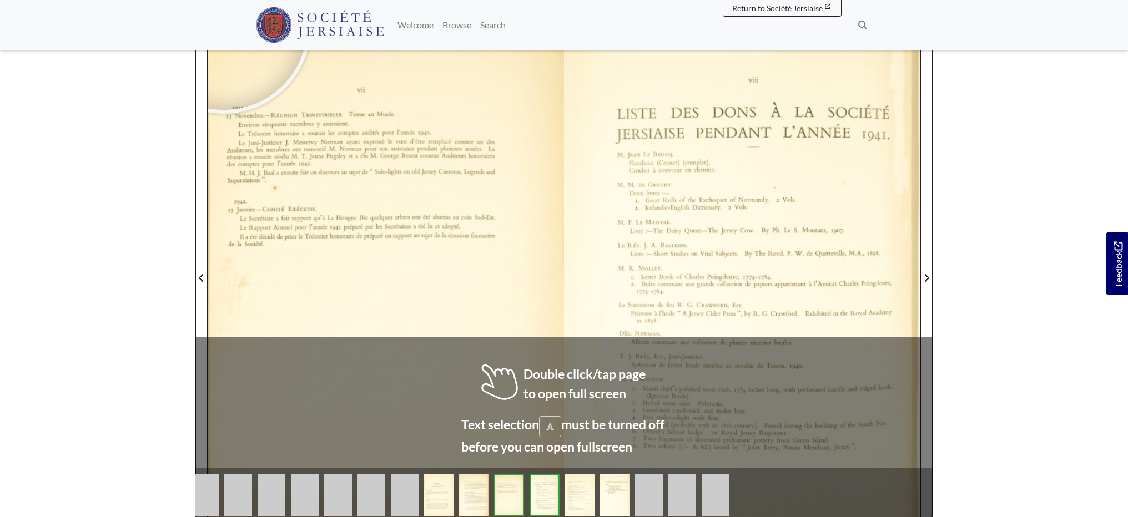
scroll to position [198, 0]
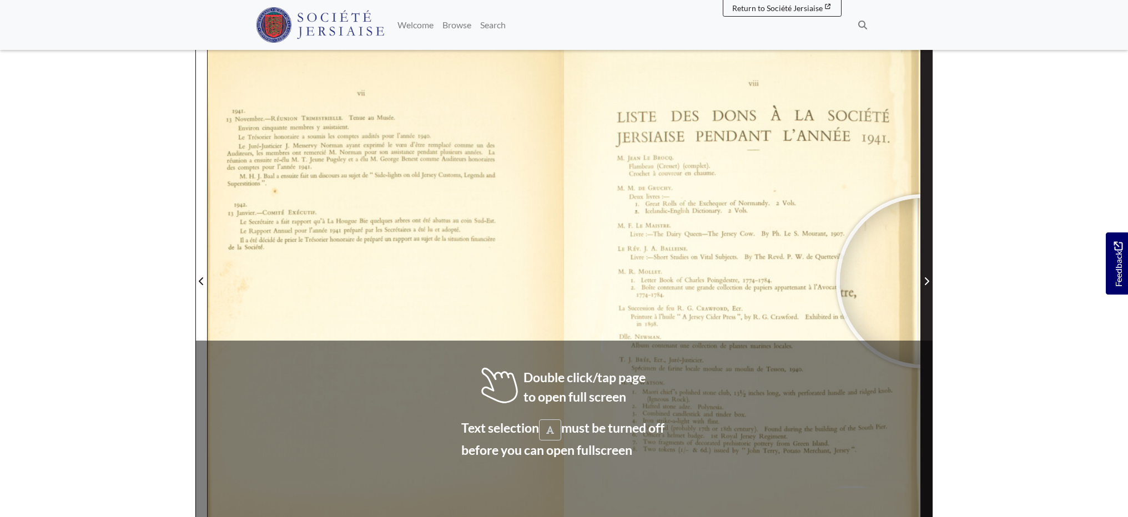
click at [923, 281] on span "Next Page" at bounding box center [926, 281] width 11 height 13
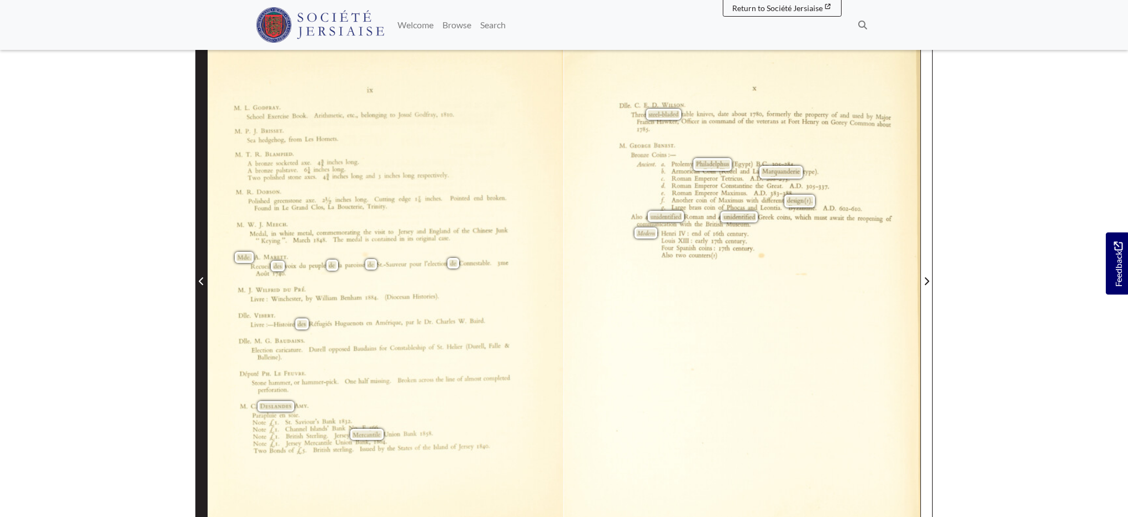
click at [196, 280] on span "Previous Page" at bounding box center [201, 281] width 11 height 13
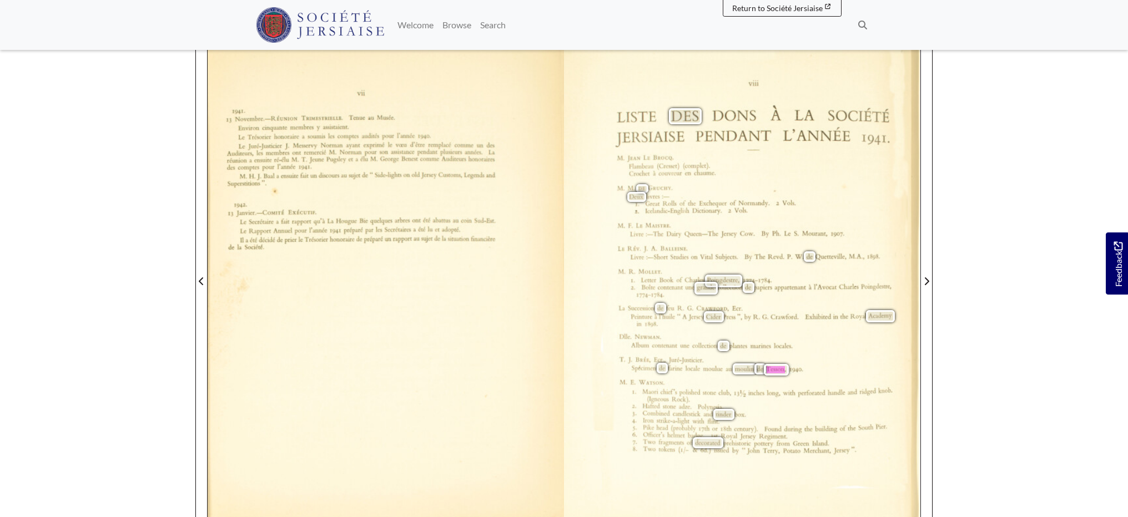
click at [113, 272] on body "Menu" at bounding box center [564, 298] width 1128 height 993
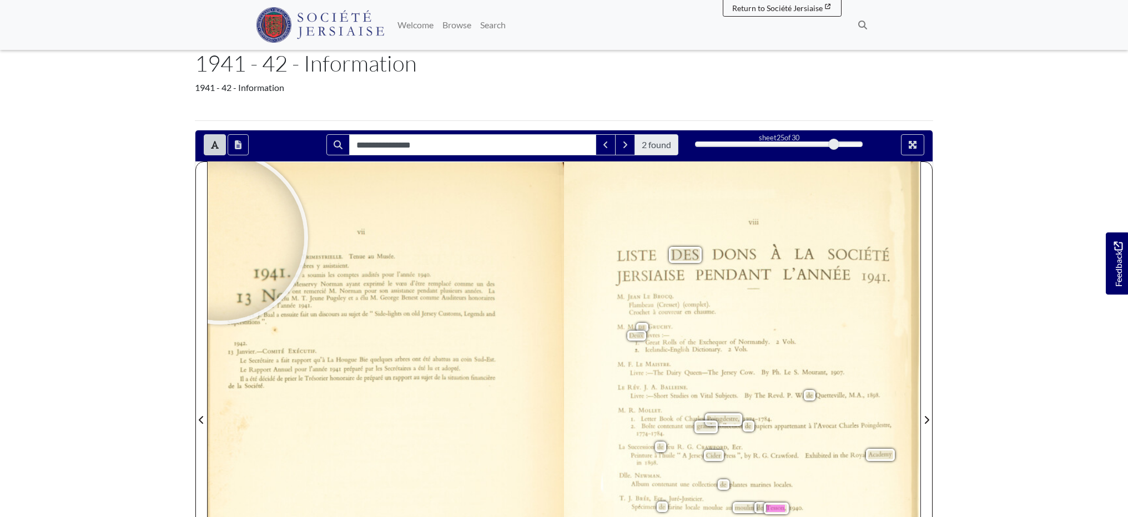
scroll to position [48, 0]
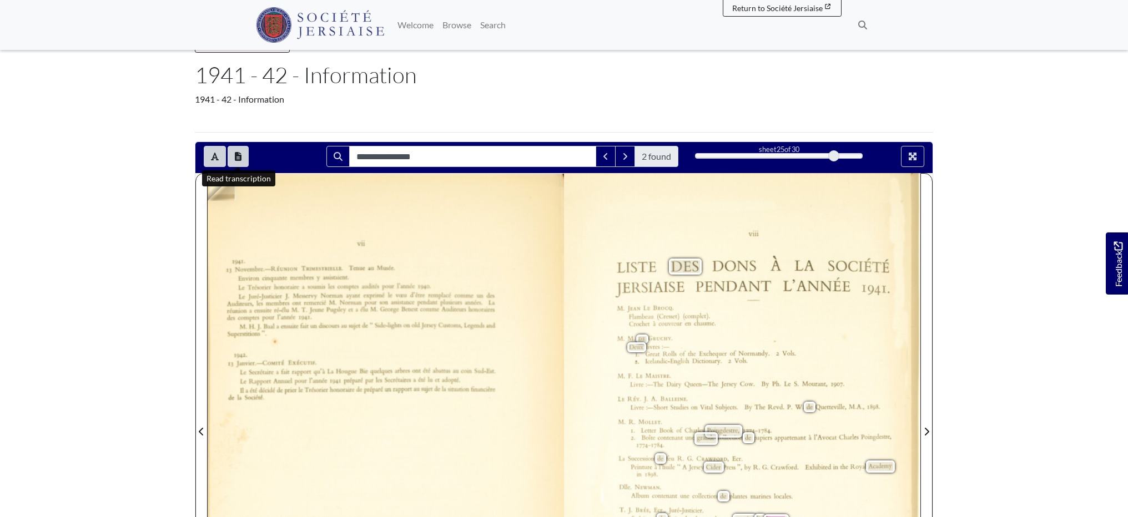
click at [239, 163] on button "Open transcription window" at bounding box center [238, 156] width 21 height 21
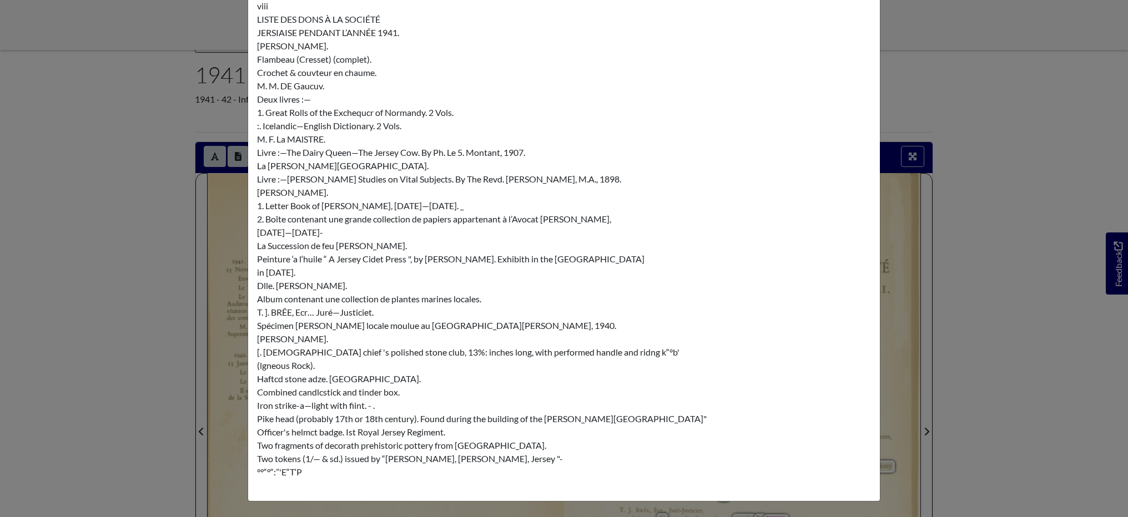
scroll to position [250, 0]
click at [55, 134] on div "Transcription × kW…ammühmuänwl‘næw u……” .…Noﬂu apﬂ leu—d‘un…… du …bmhämnænæiéMN…" at bounding box center [564, 258] width 1128 height 517
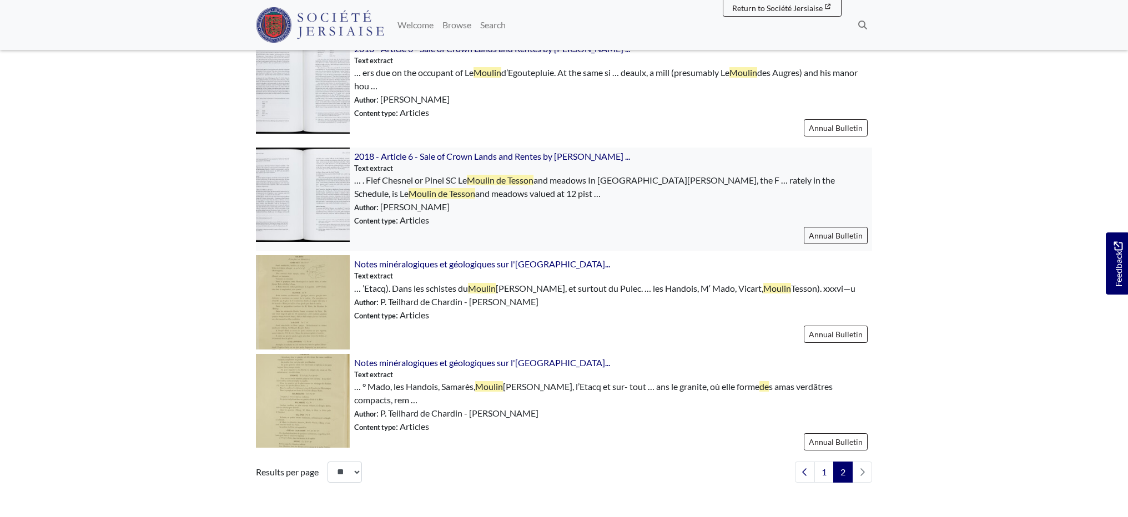
scroll to position [385, 0]
click at [307, 194] on img at bounding box center [303, 193] width 94 height 94
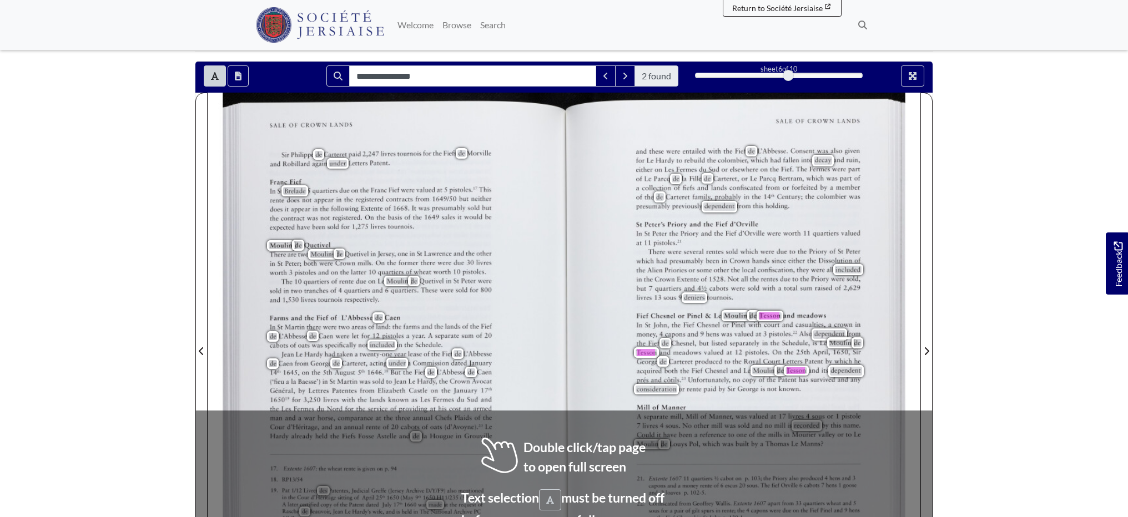
scroll to position [132, 0]
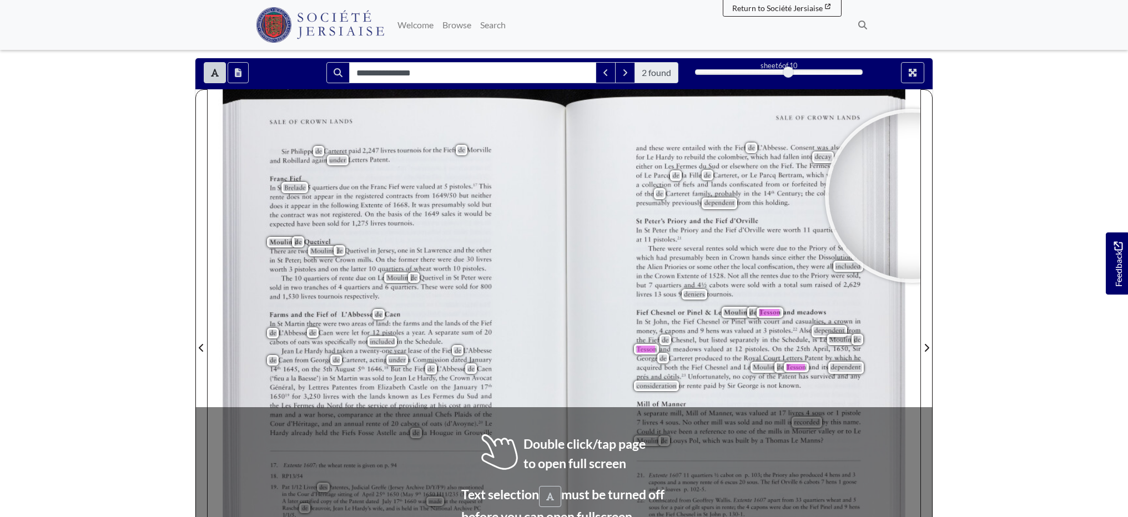
click at [1061, 270] on body "Menu" at bounding box center [564, 373] width 1128 height 1011
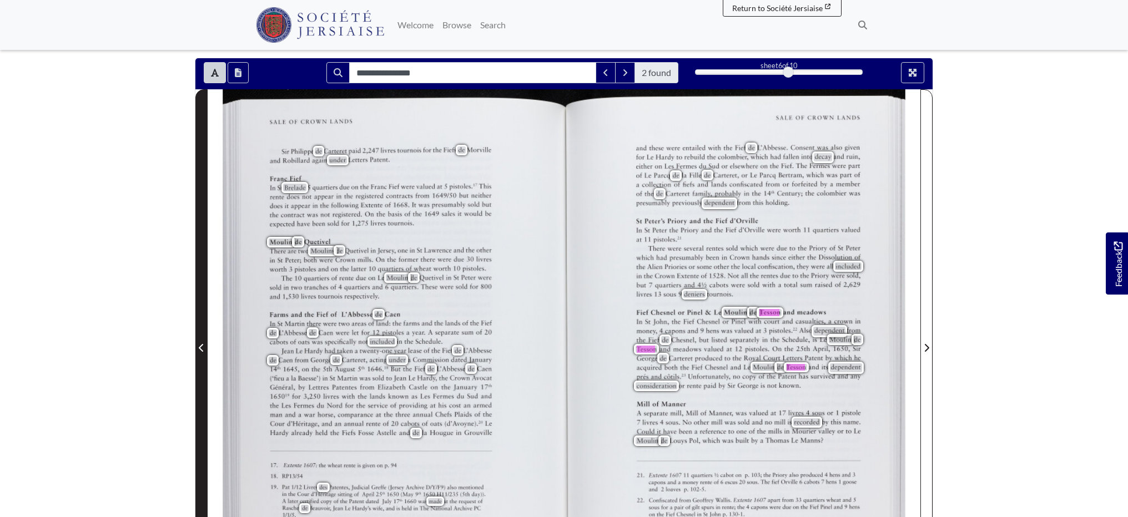
click at [203, 346] on icon "Previous Page" at bounding box center [202, 347] width 6 height 9
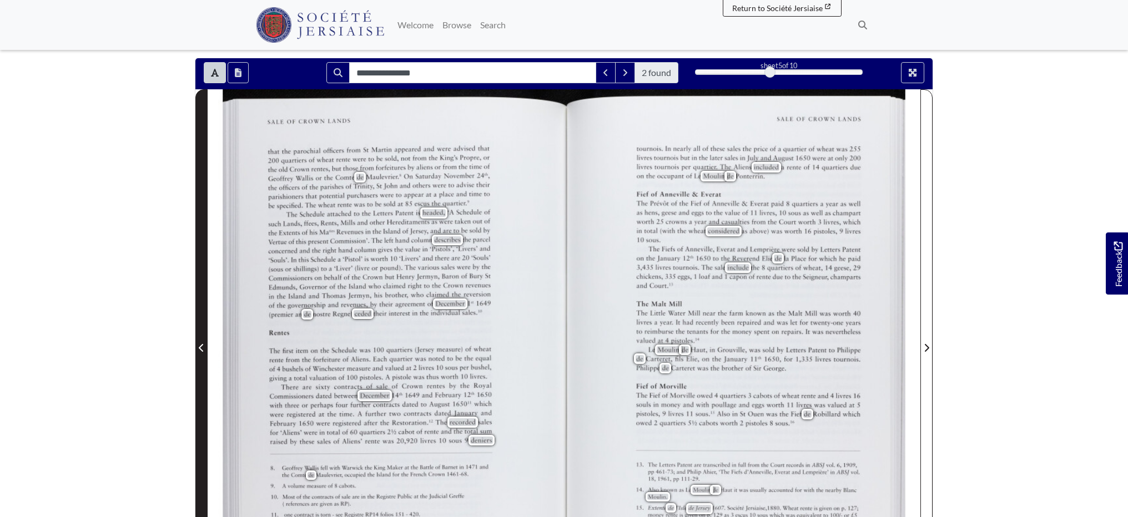
click at [203, 346] on icon "Previous Page" at bounding box center [202, 347] width 6 height 9
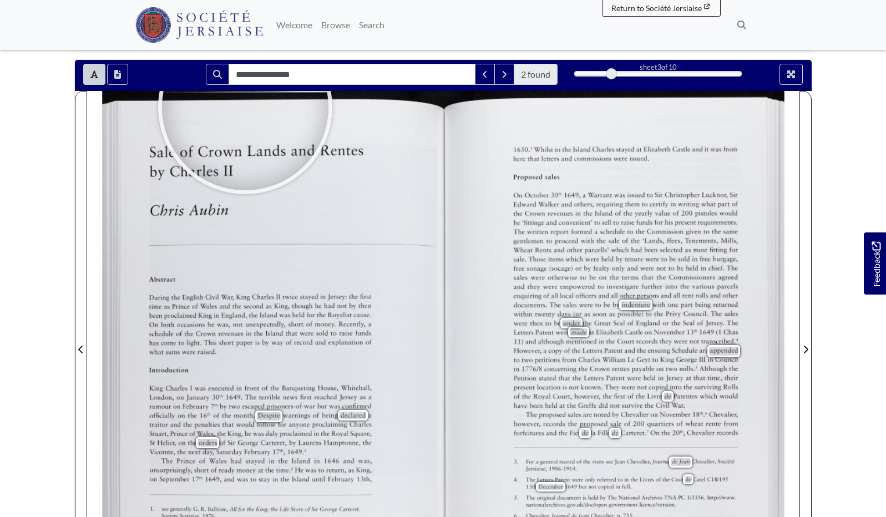
scroll to position [133, 0]
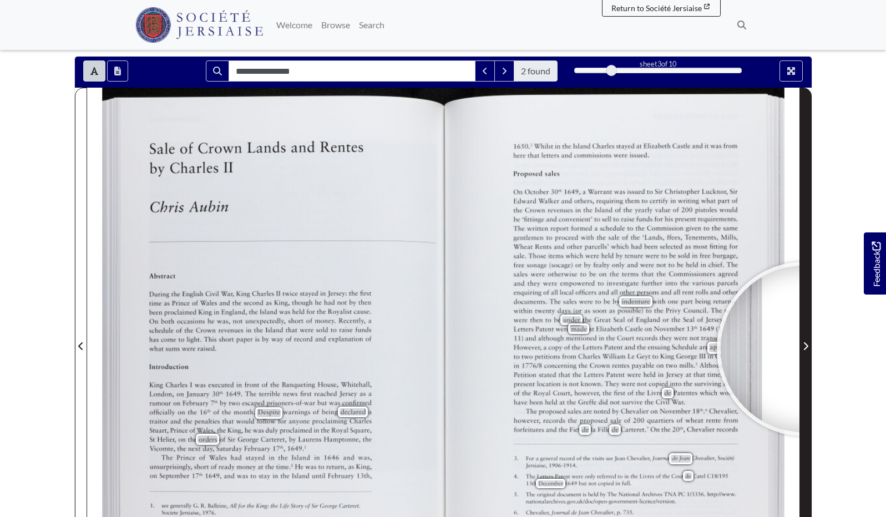
click at [804, 349] on icon "Next Page" at bounding box center [806, 346] width 6 height 9
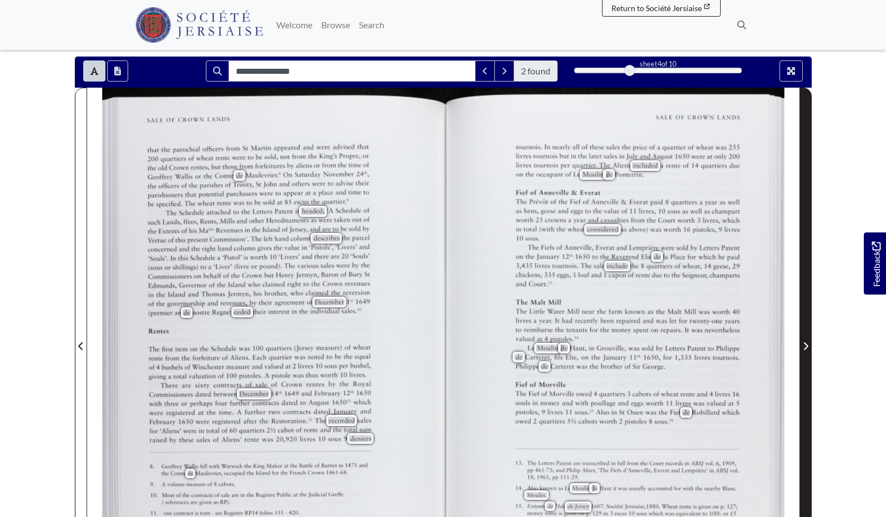
click at [805, 348] on icon "Next Page" at bounding box center [805, 346] width 4 height 8
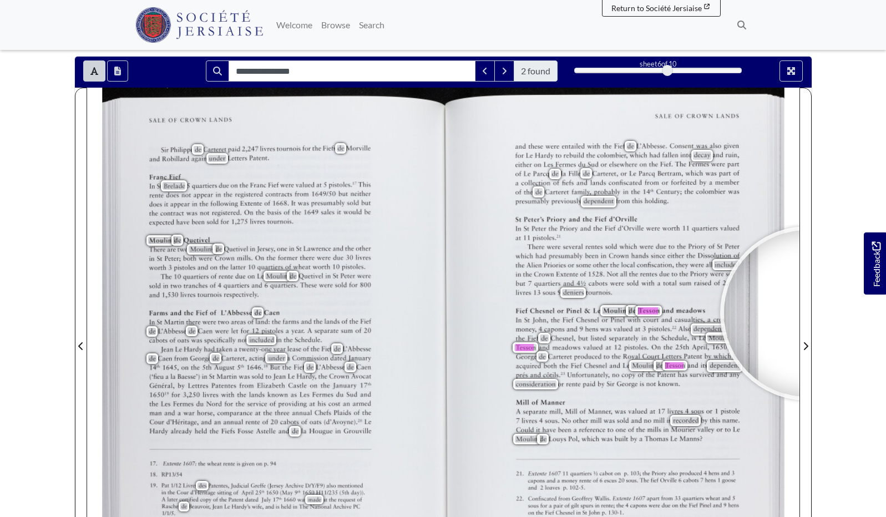
scroll to position [134, 0]
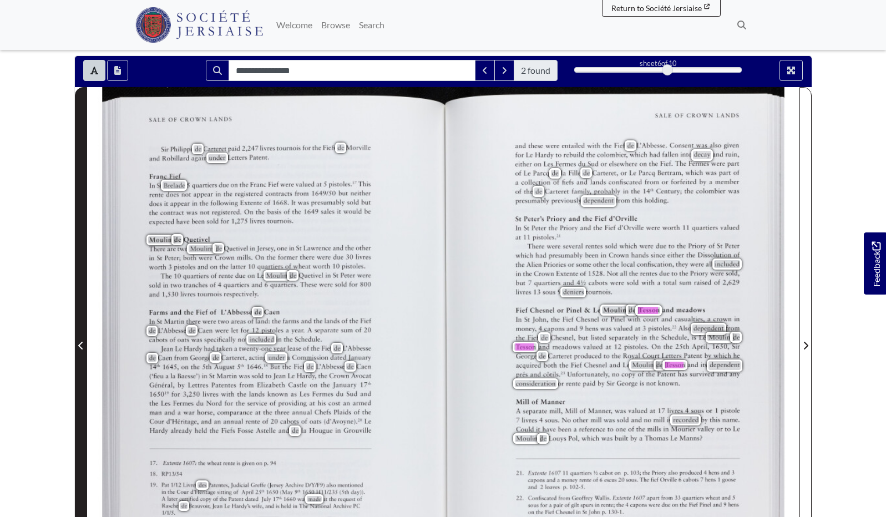
click at [82, 347] on icon "Previous Page" at bounding box center [81, 345] width 6 height 9
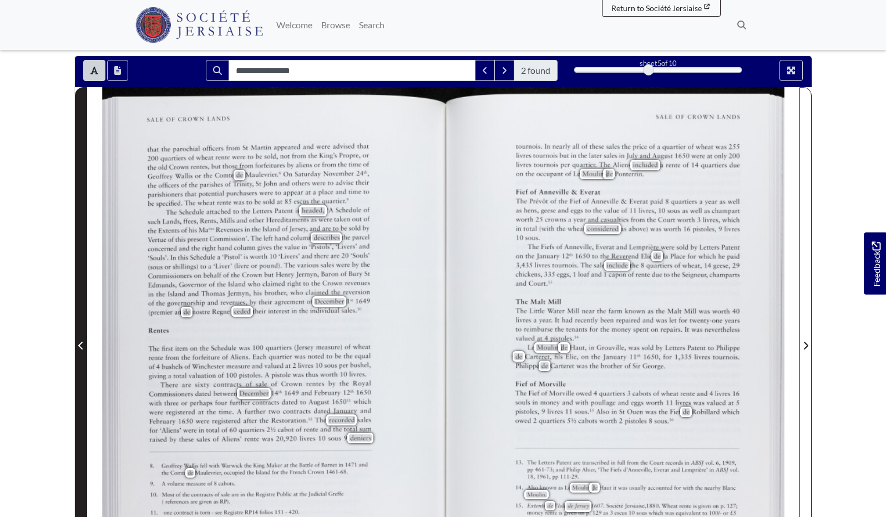
click at [82, 347] on icon "Previous Page" at bounding box center [81, 345] width 6 height 9
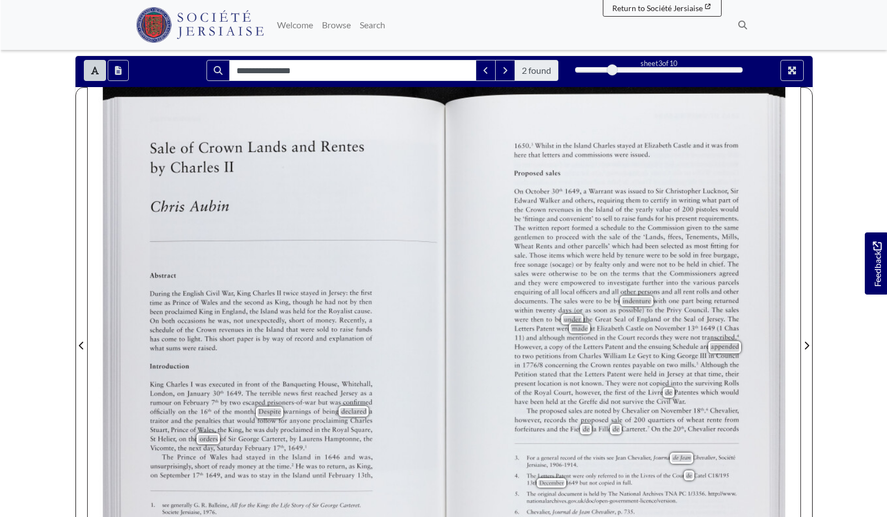
scroll to position [123, 0]
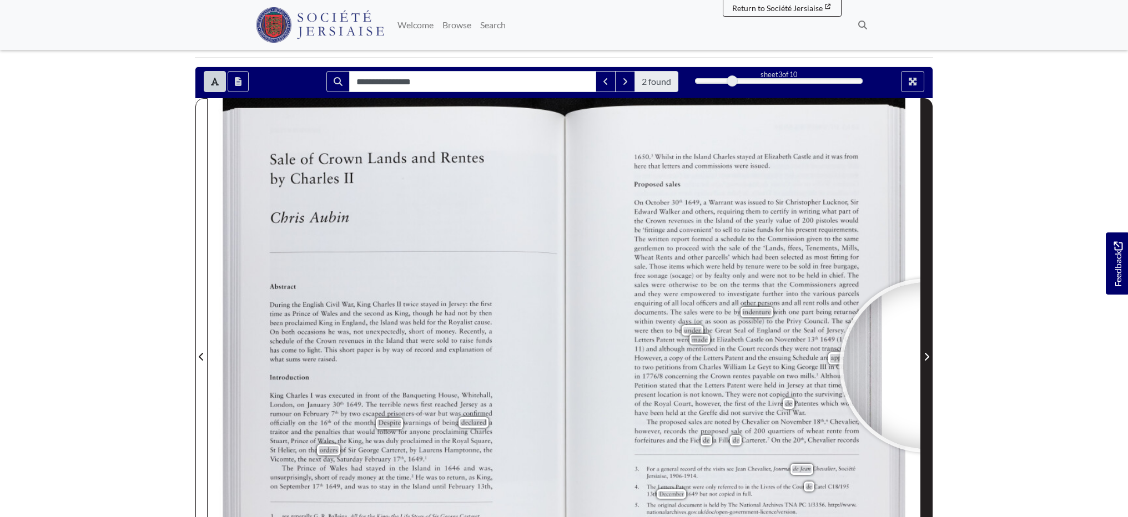
click at [926, 366] on span "Next Page" at bounding box center [926, 350] width 11 height 503
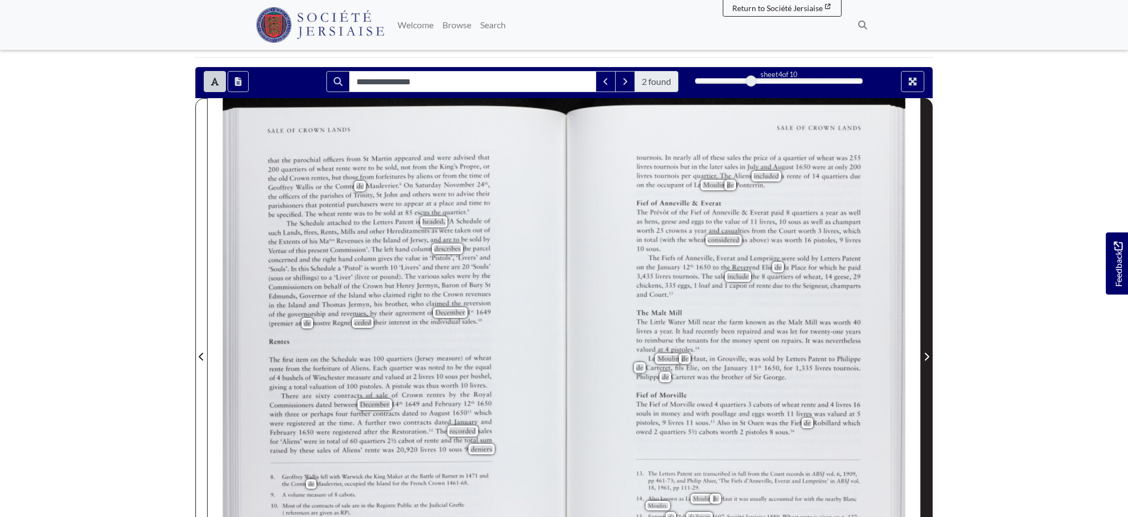
click at [926, 366] on span "Next Page" at bounding box center [926, 350] width 11 height 503
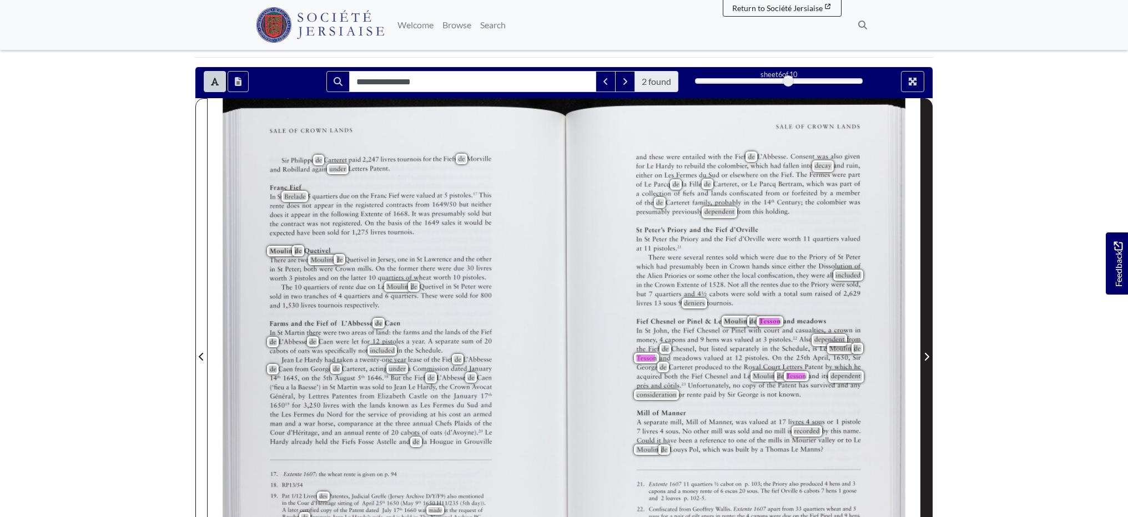
click at [926, 366] on span "Next Page" at bounding box center [926, 350] width 11 height 503
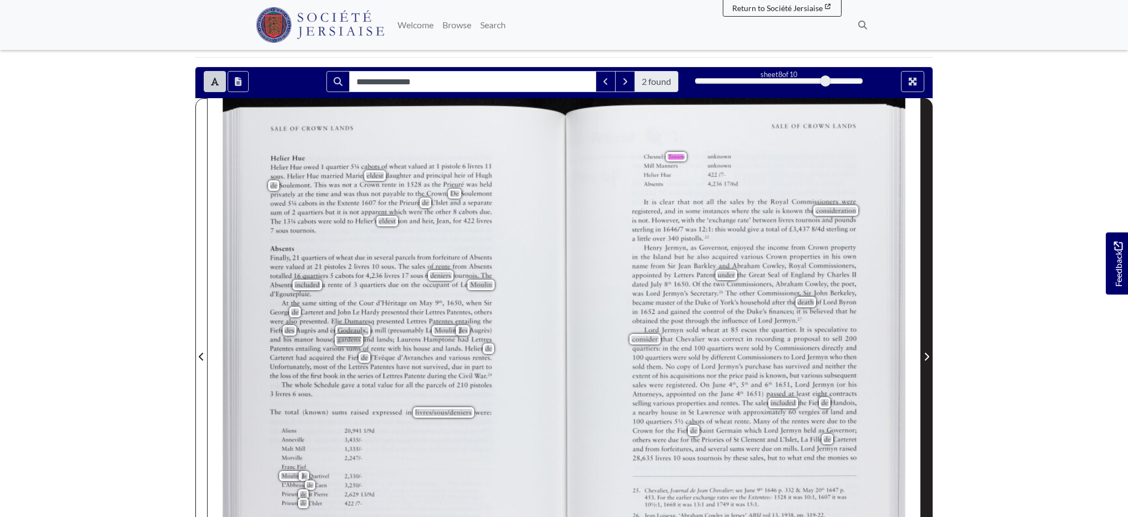
click at [926, 366] on span "Next Page" at bounding box center [926, 350] width 11 height 503
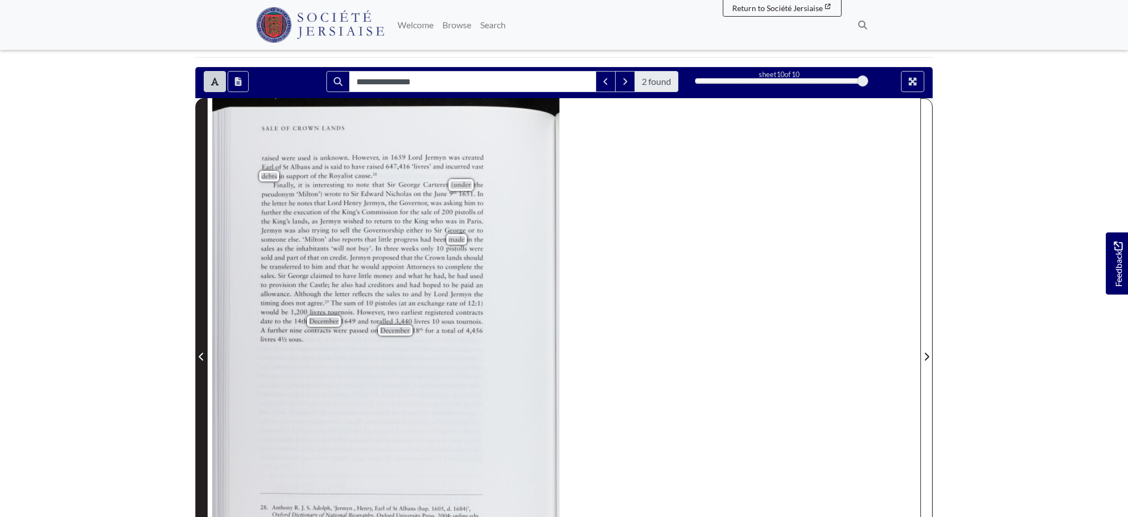
click at [199, 356] on icon "Previous Page" at bounding box center [201, 357] width 4 height 8
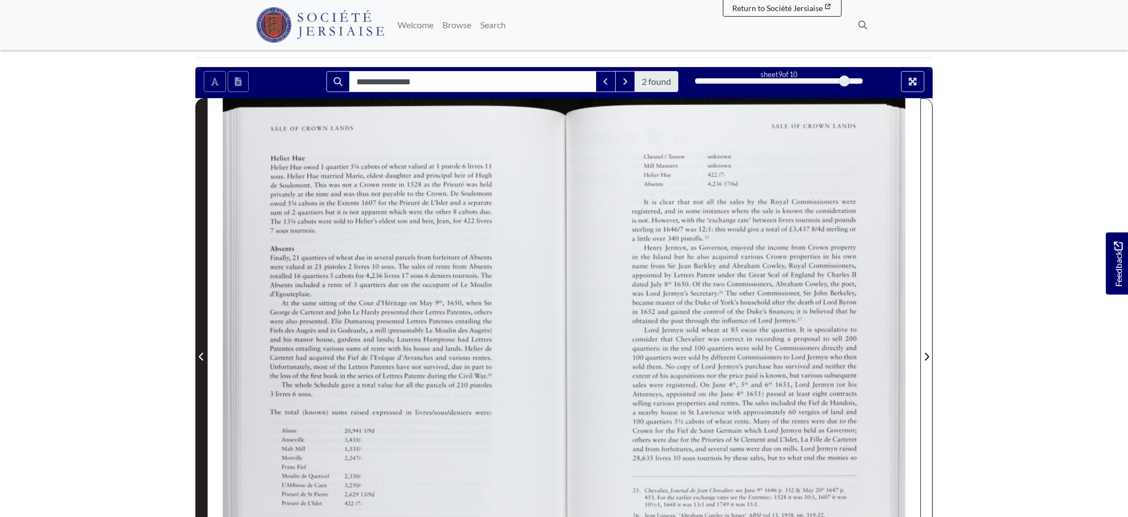
click at [199, 356] on icon "Previous Page" at bounding box center [201, 357] width 4 height 8
